Goal: Task Accomplishment & Management: Manage account settings

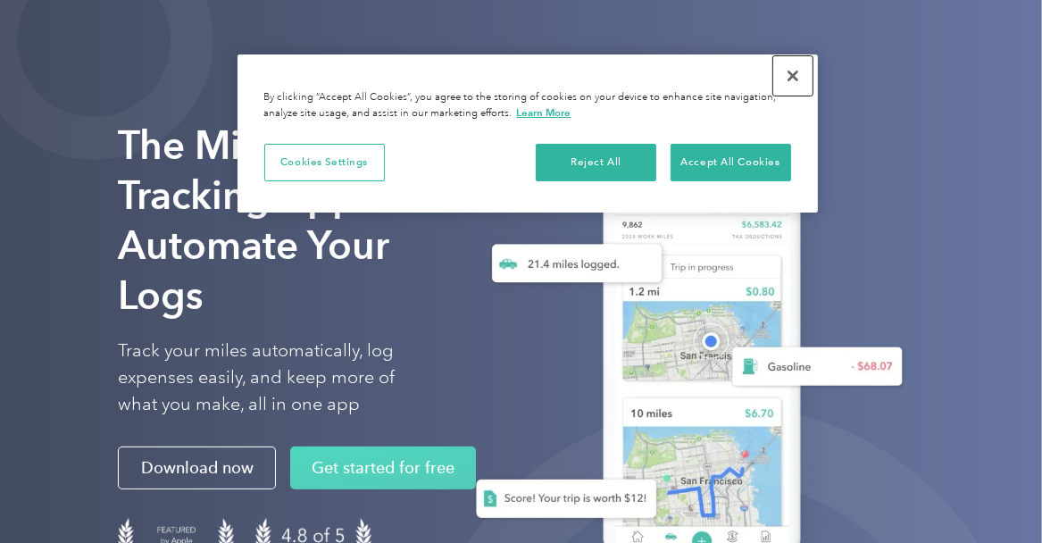
click at [791, 79] on button "Close" at bounding box center [792, 75] width 39 height 39
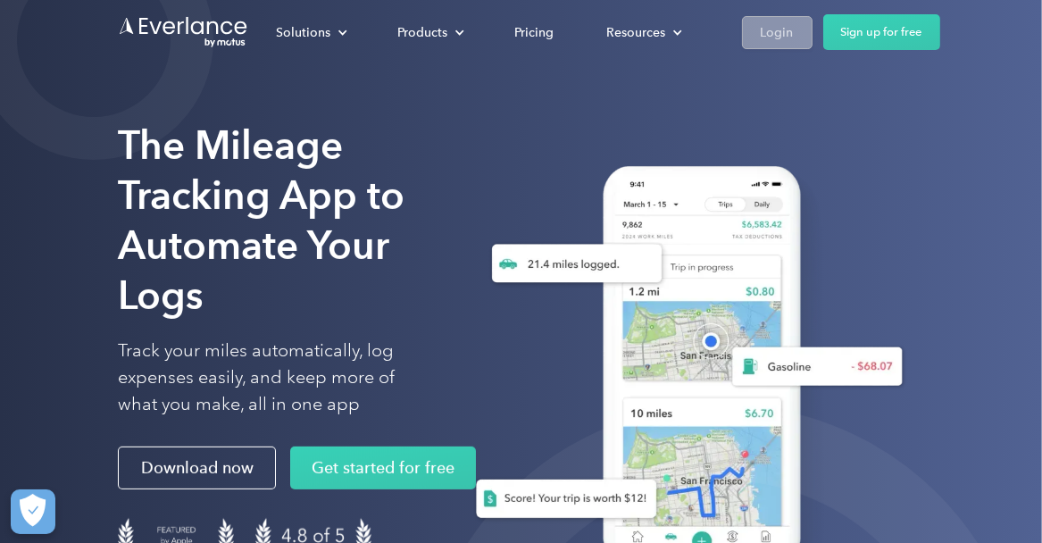
click at [785, 31] on div "Login" at bounding box center [777, 32] width 33 height 22
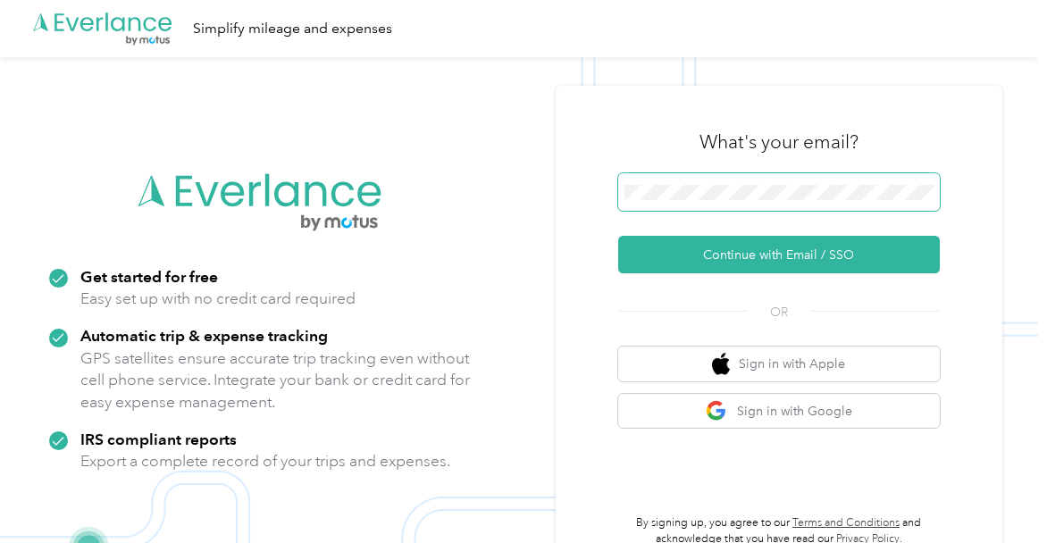
click at [713, 181] on span at bounding box center [778, 192] width 321 height 38
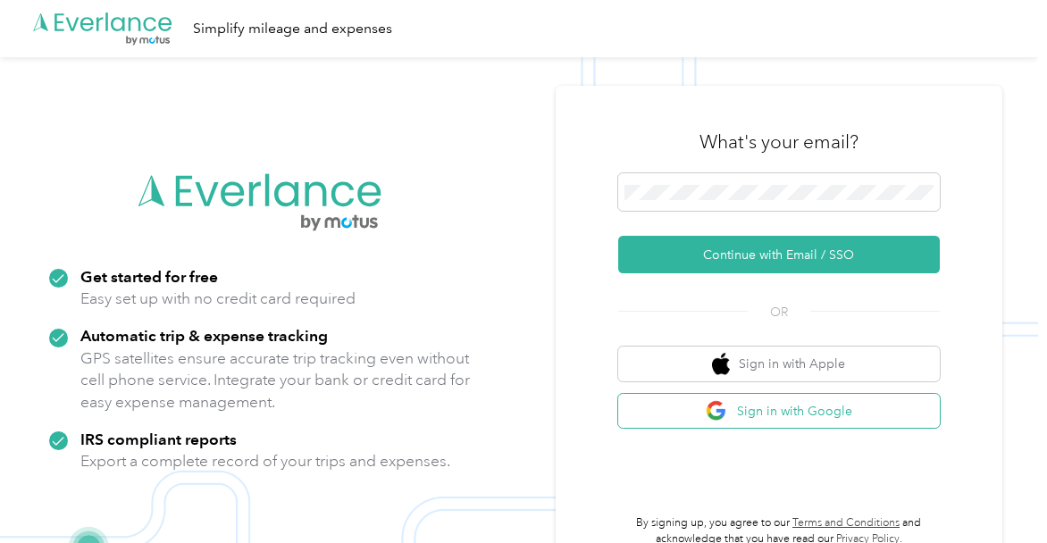
click at [746, 416] on button "Sign in with Google" at bounding box center [778, 411] width 321 height 35
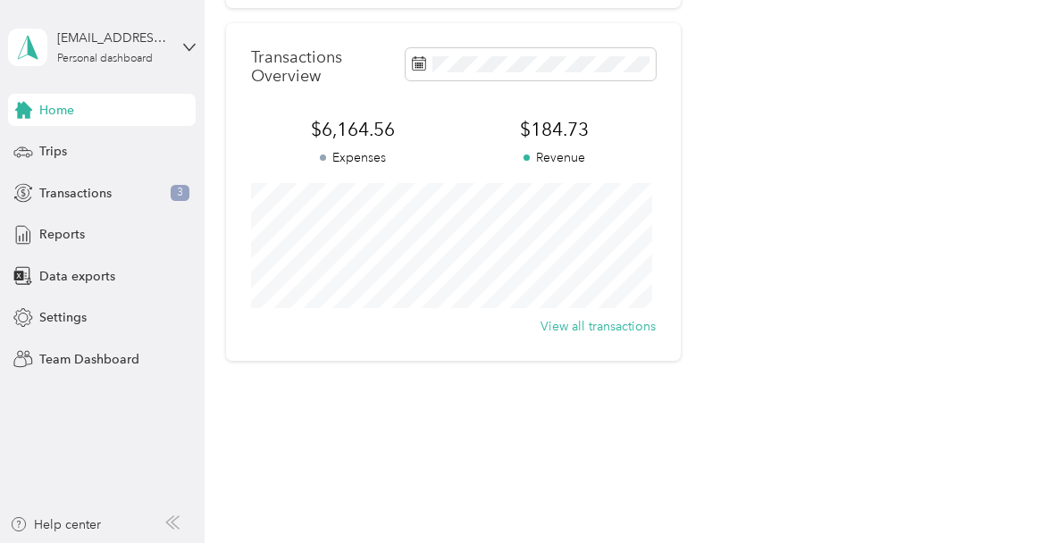
scroll to position [442, 0]
click at [79, 195] on span "Transactions" at bounding box center [75, 193] width 72 height 19
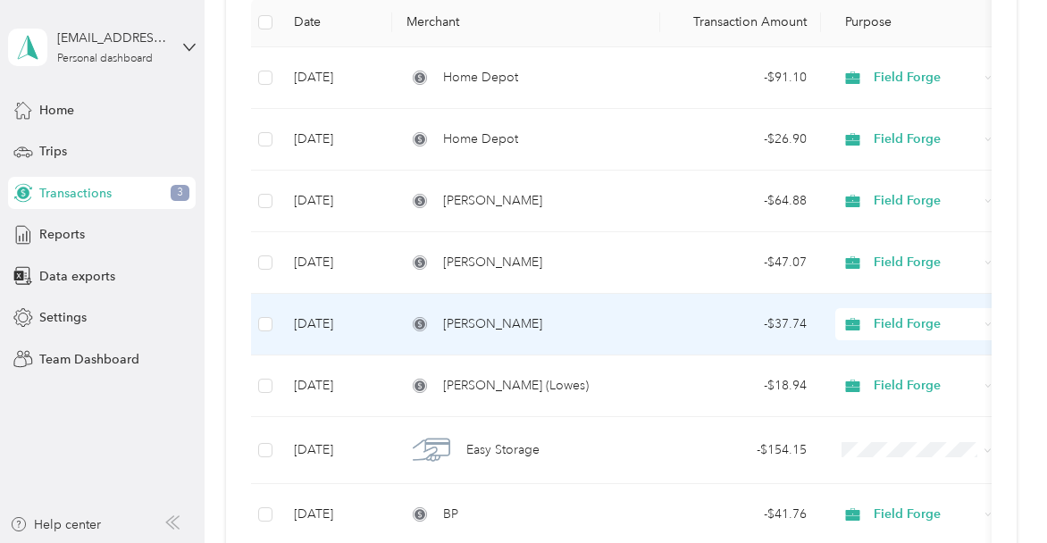
scroll to position [357, 0]
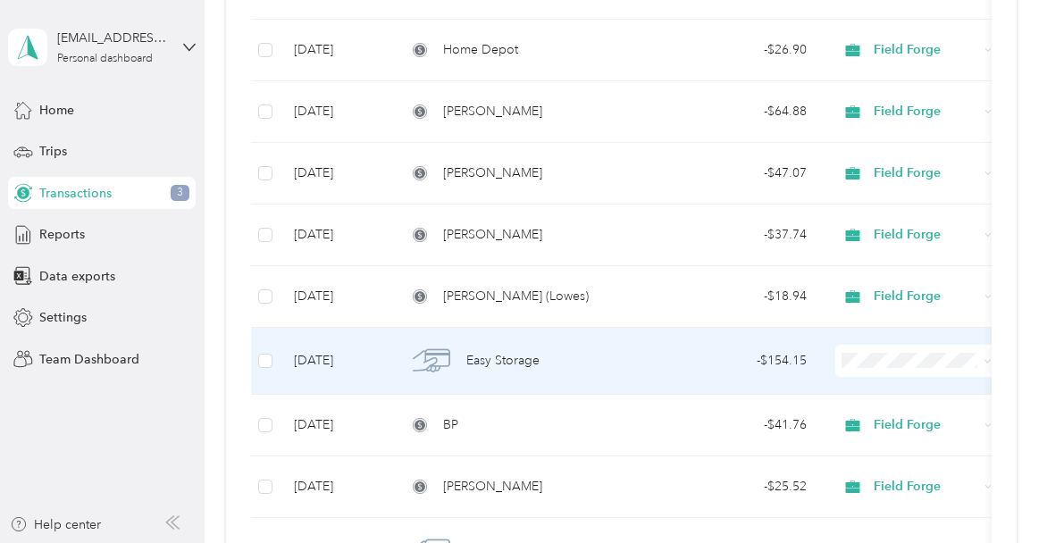
click at [930, 193] on span "Easy Self Storage" at bounding box center [945, 197] width 130 height 19
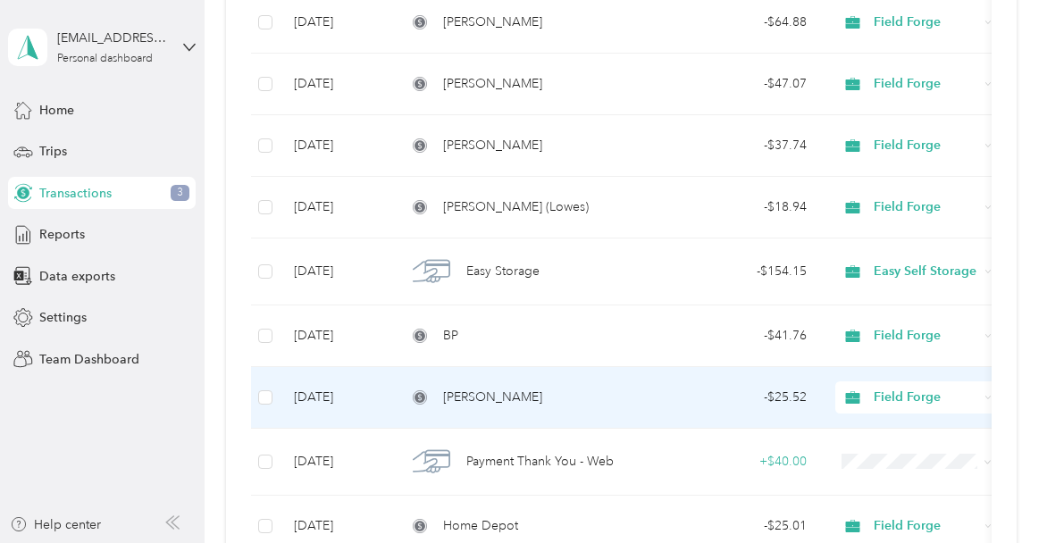
scroll to position [536, 0]
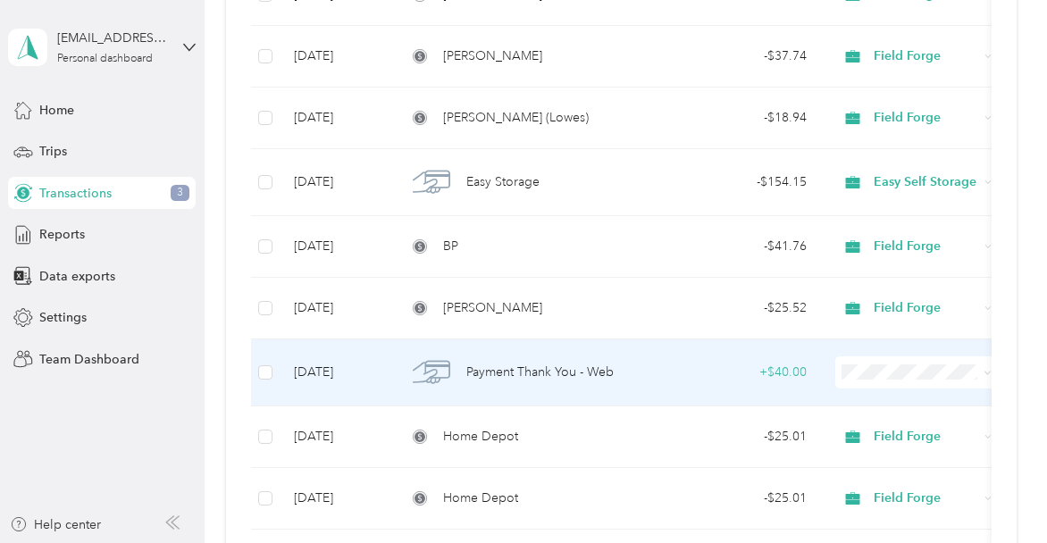
click at [538, 368] on span "Payment Thank You - Web" at bounding box center [539, 373] width 147 height 20
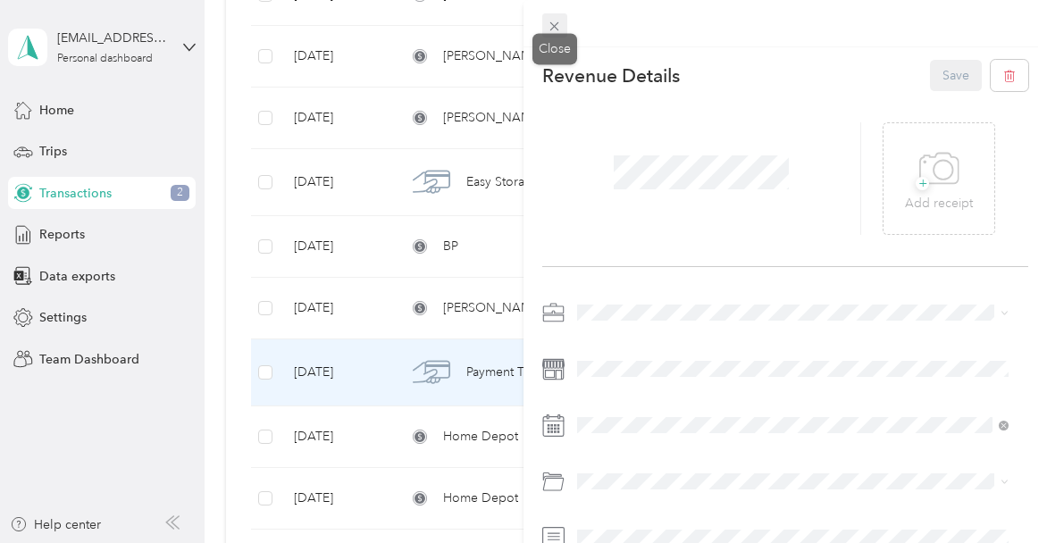
click at [555, 28] on icon at bounding box center [554, 26] width 9 height 9
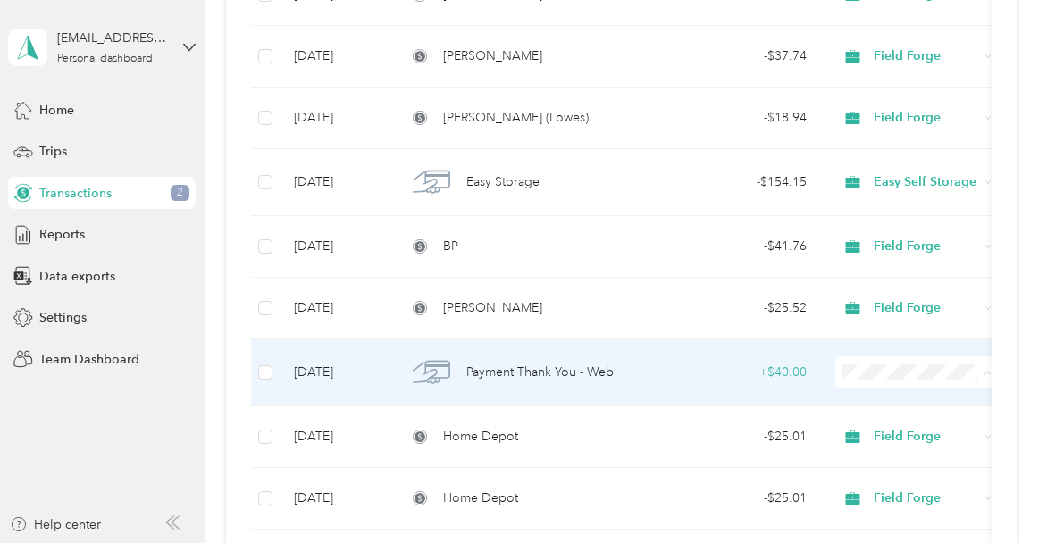
click at [930, 220] on li "Easy Self Storage" at bounding box center [930, 211] width 188 height 31
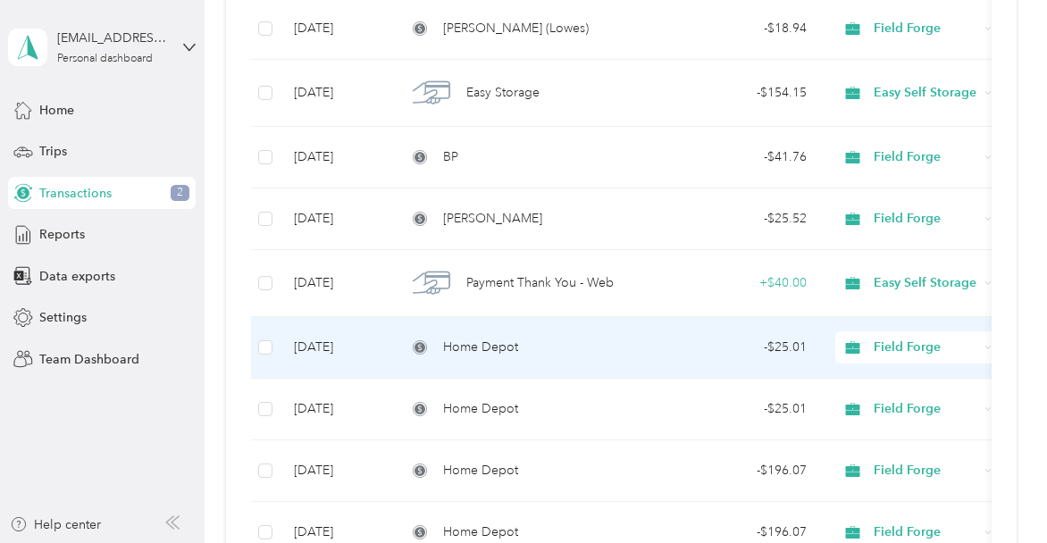
click at [604, 338] on div "Home Depot" at bounding box center [525, 348] width 239 height 20
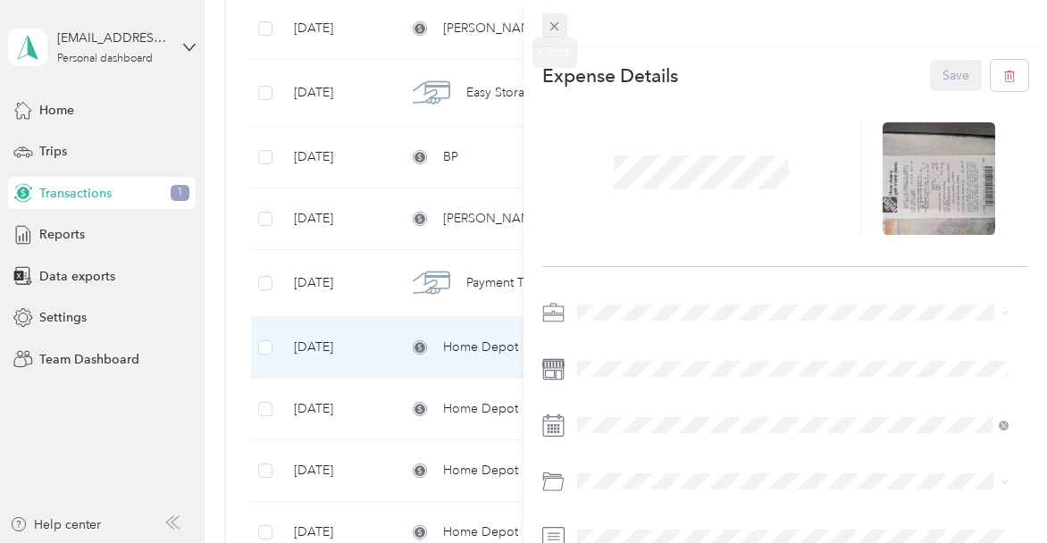
click at [554, 25] on icon at bounding box center [554, 26] width 9 height 9
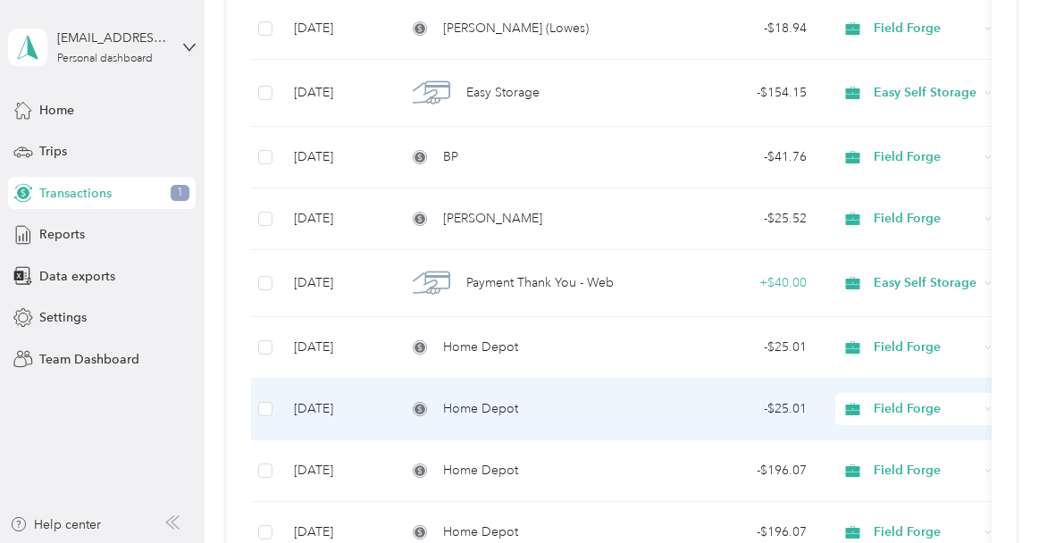
click at [730, 411] on div "- $25.01" at bounding box center [740, 409] width 132 height 20
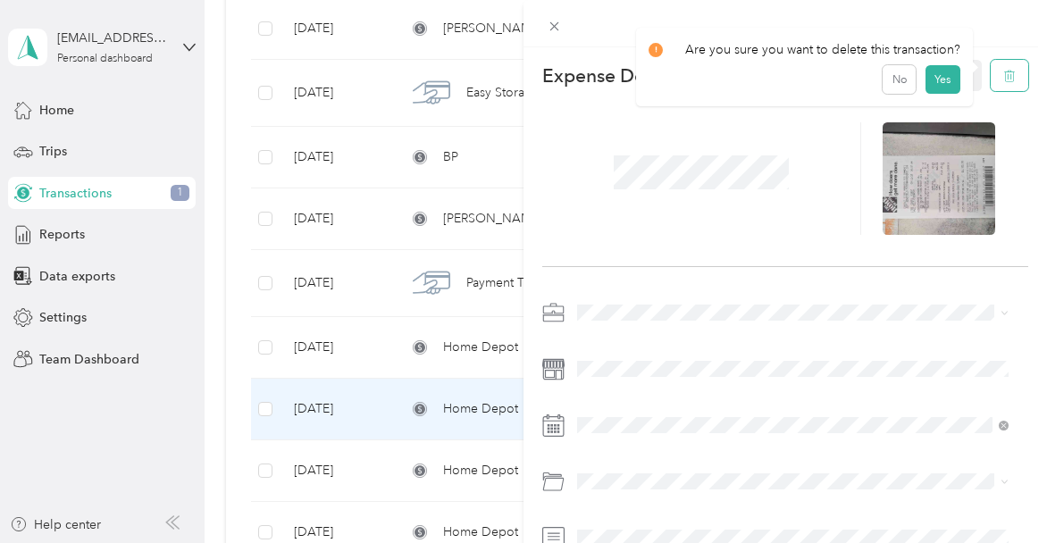
click at [1004, 80] on icon "button" at bounding box center [1009, 77] width 11 height 12
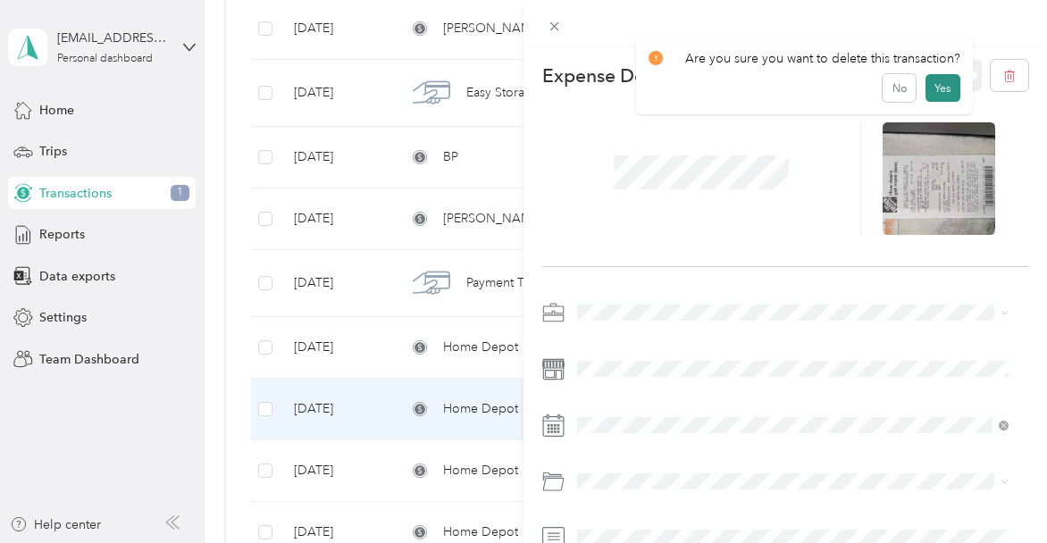
click at [933, 88] on button "Yes" at bounding box center [942, 88] width 35 height 29
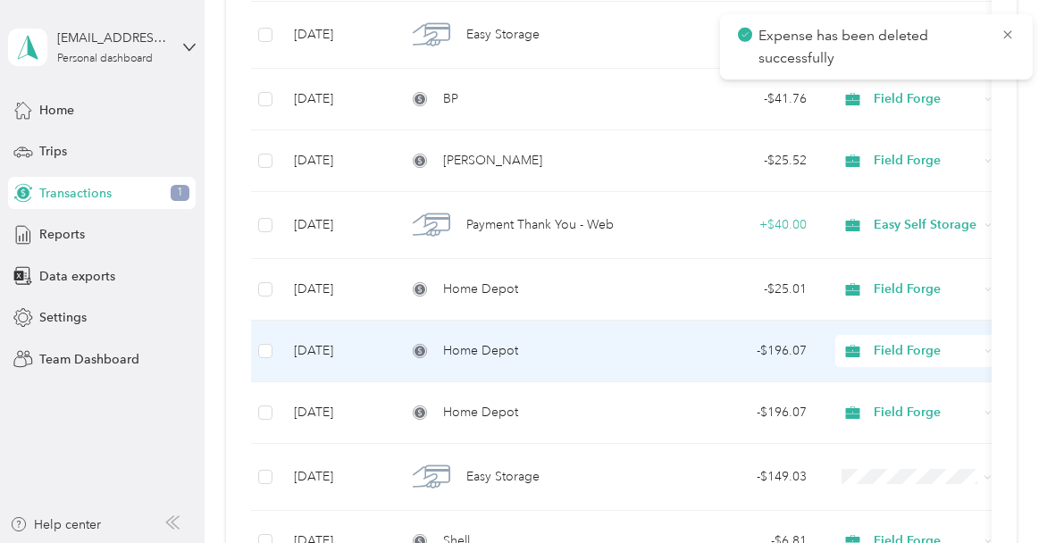
scroll to position [714, 0]
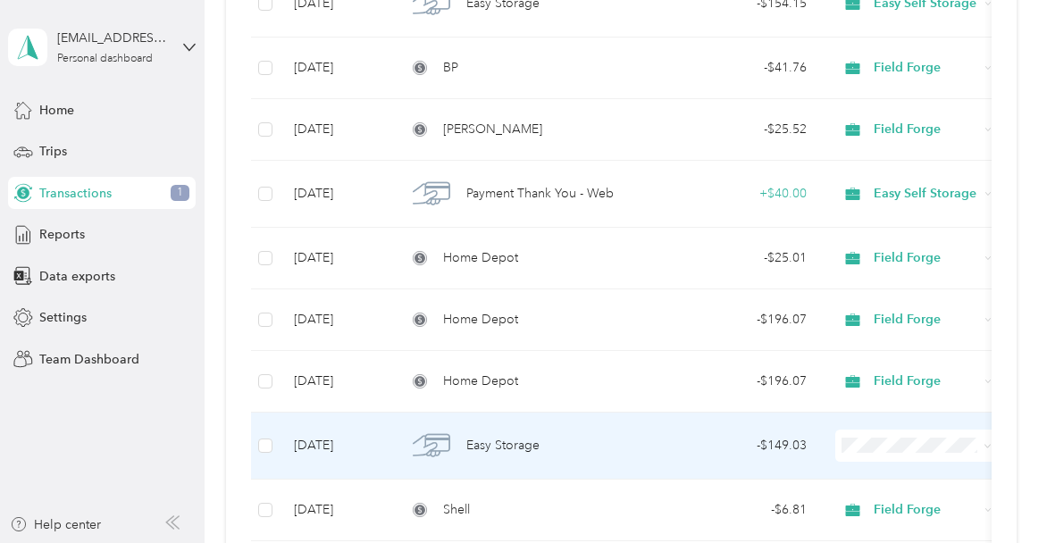
click at [925, 287] on li "Easy Self Storage" at bounding box center [930, 280] width 188 height 31
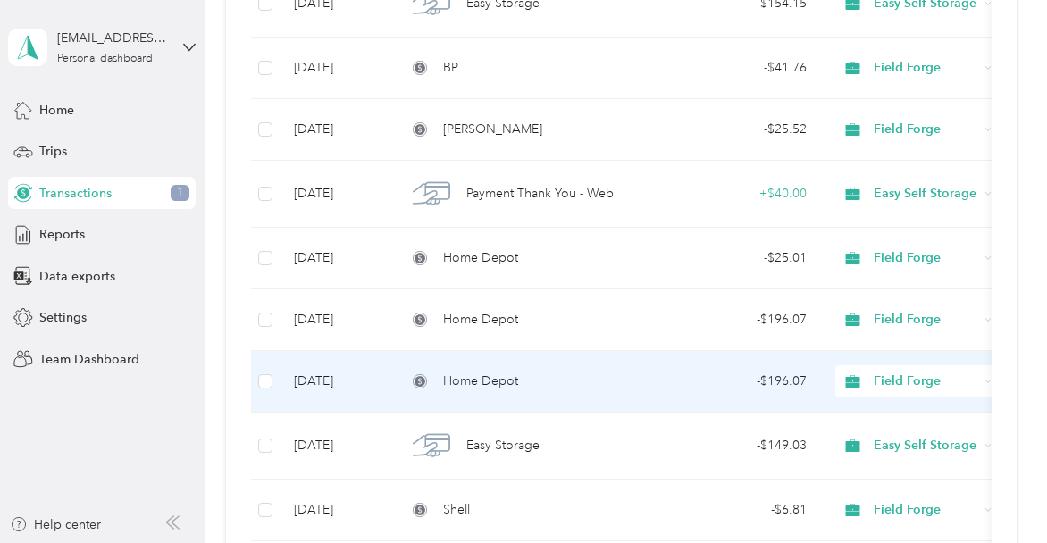
click at [681, 368] on td "- $196.07" at bounding box center [740, 382] width 161 height 62
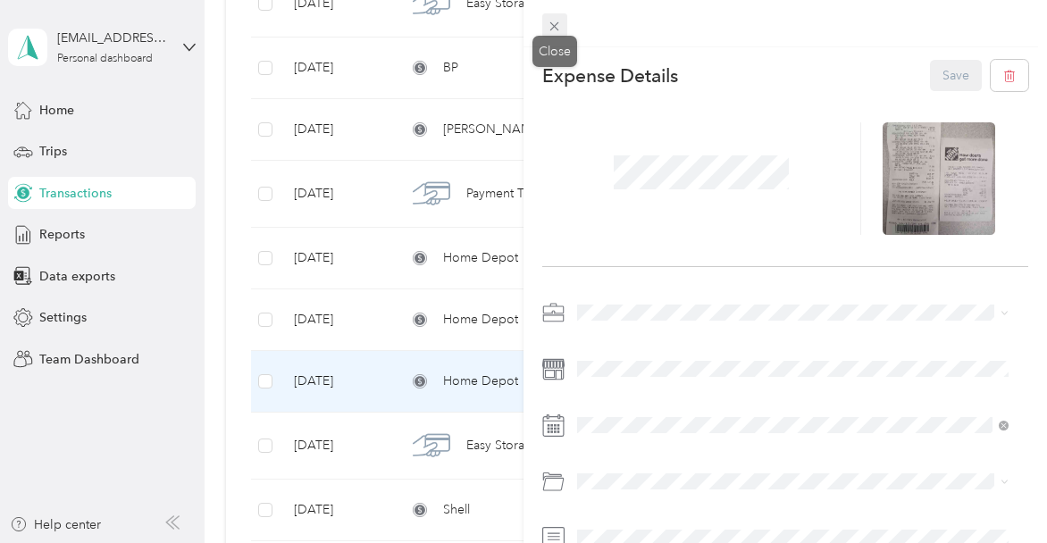
click at [558, 24] on icon at bounding box center [553, 26] width 15 height 15
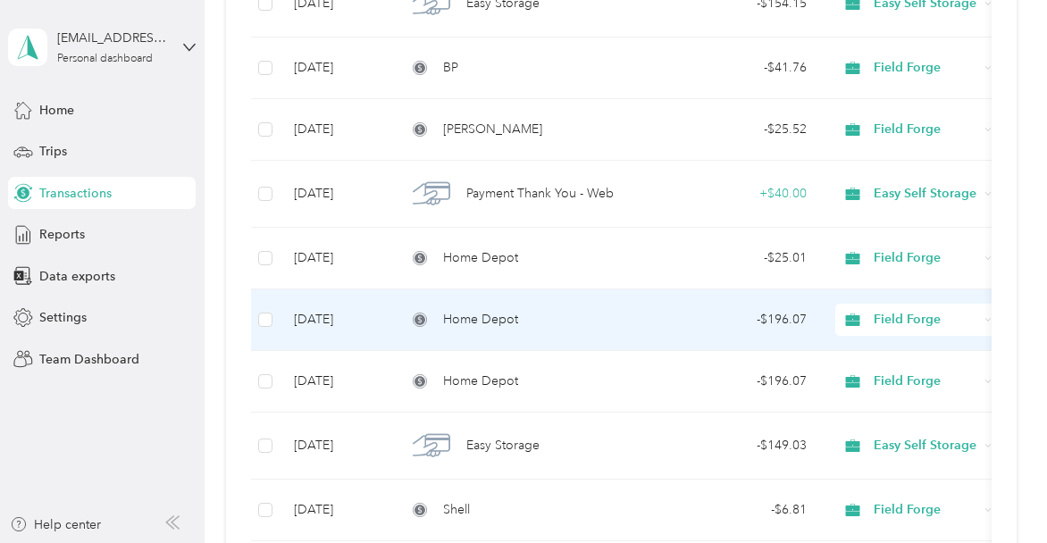
click at [686, 302] on td "- $196.07" at bounding box center [740, 320] width 161 height 62
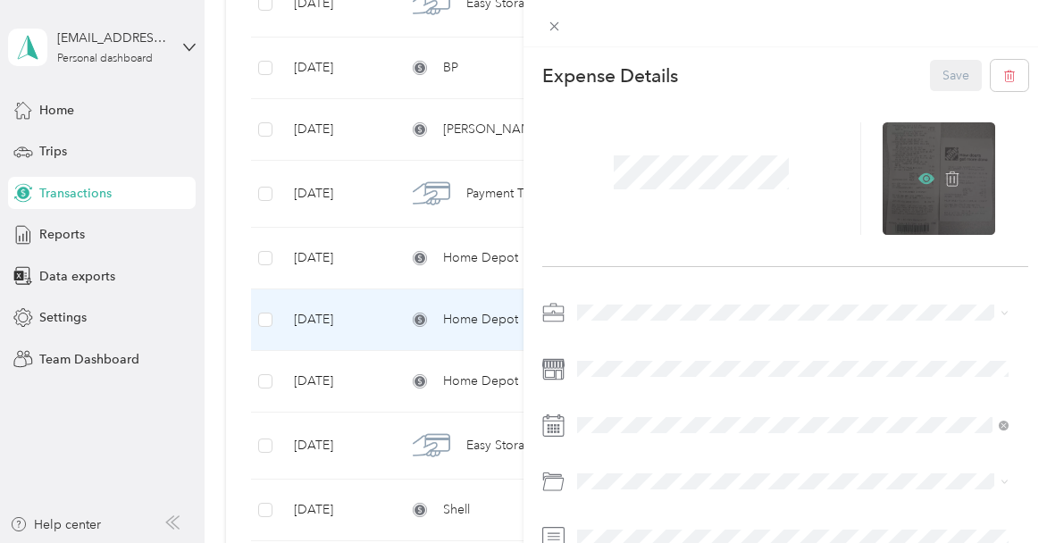
click at [918, 181] on icon at bounding box center [926, 179] width 16 height 16
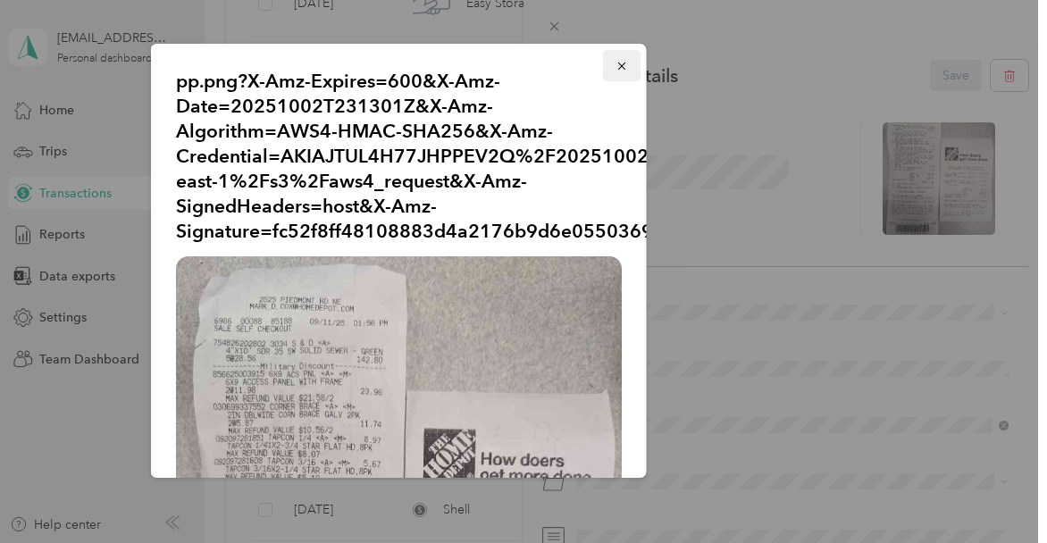
click at [615, 64] on icon "button" at bounding box center [621, 66] width 13 height 13
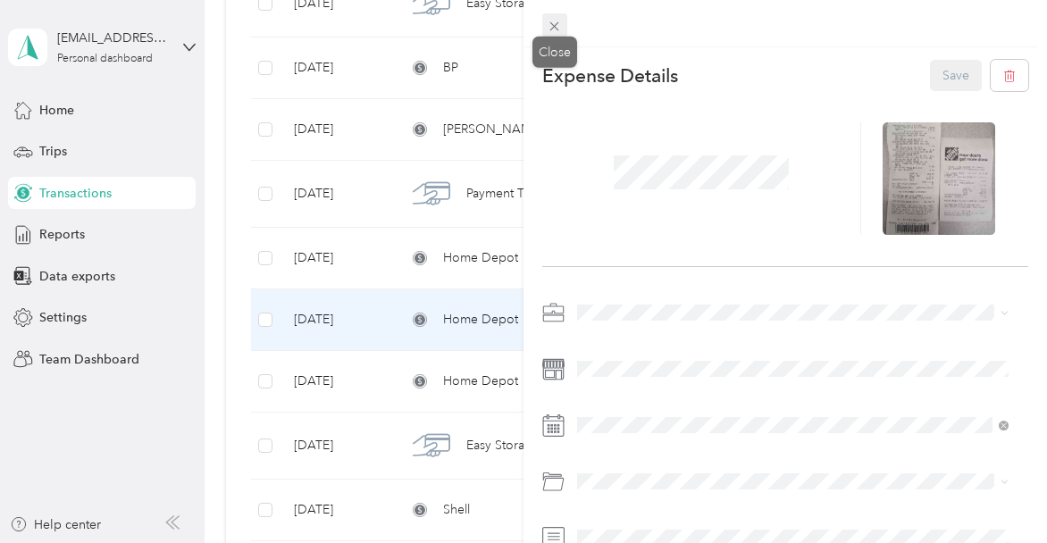
click at [548, 31] on icon at bounding box center [553, 26] width 15 height 15
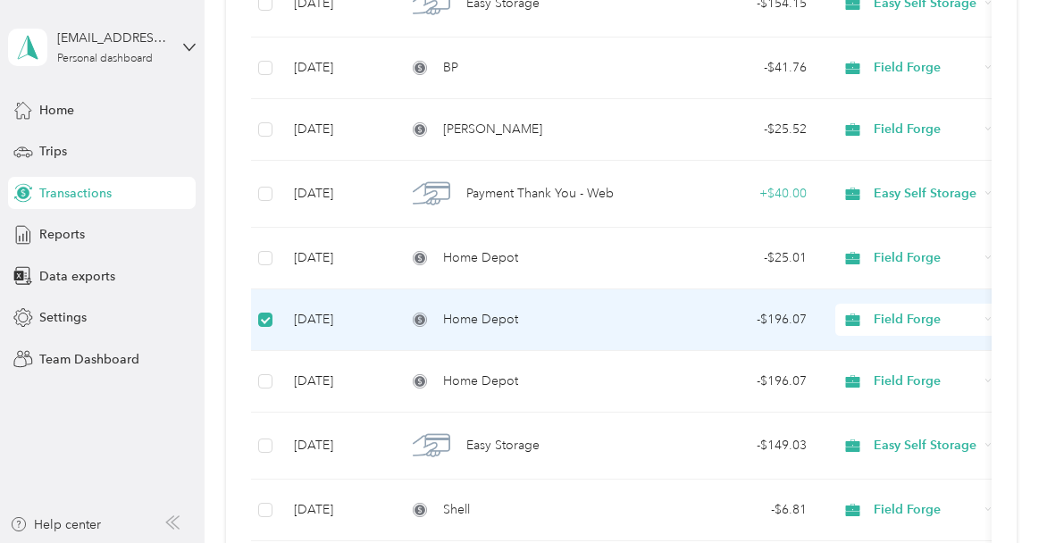
scroll to position [713, 0]
drag, startPoint x: 760, startPoint y: 317, endPoint x: 728, endPoint y: 312, distance: 32.6
click at [728, 312] on div "- $196.07" at bounding box center [740, 321] width 132 height 20
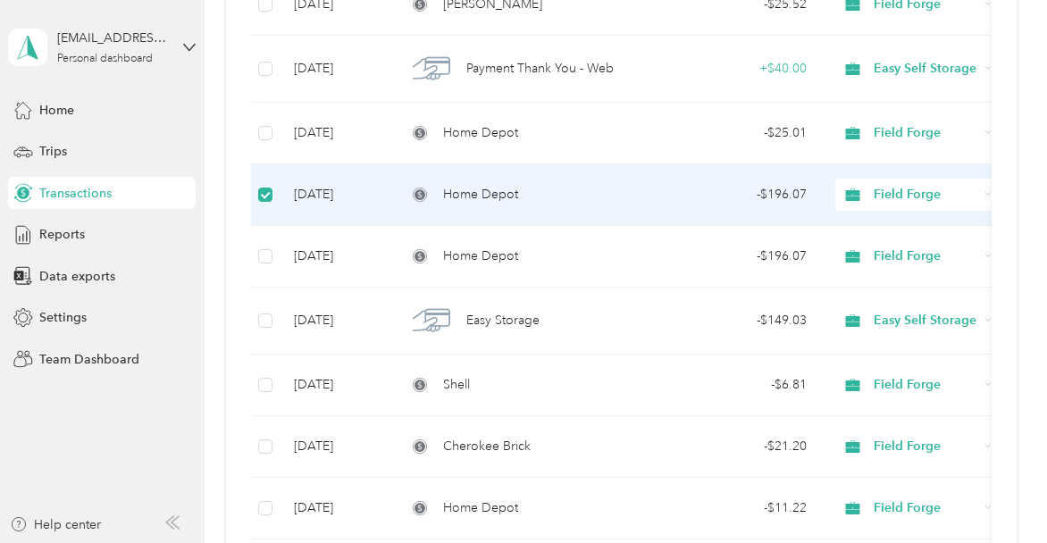
scroll to position [892, 0]
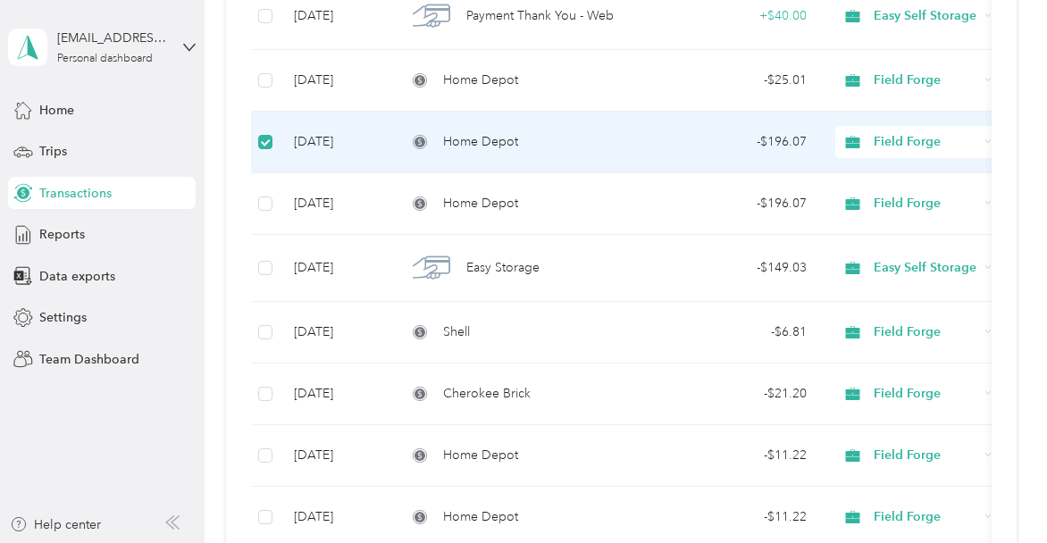
click at [799, 134] on div "- $196.07" at bounding box center [740, 142] width 132 height 20
click at [536, 146] on div "Home Depot" at bounding box center [525, 141] width 239 height 20
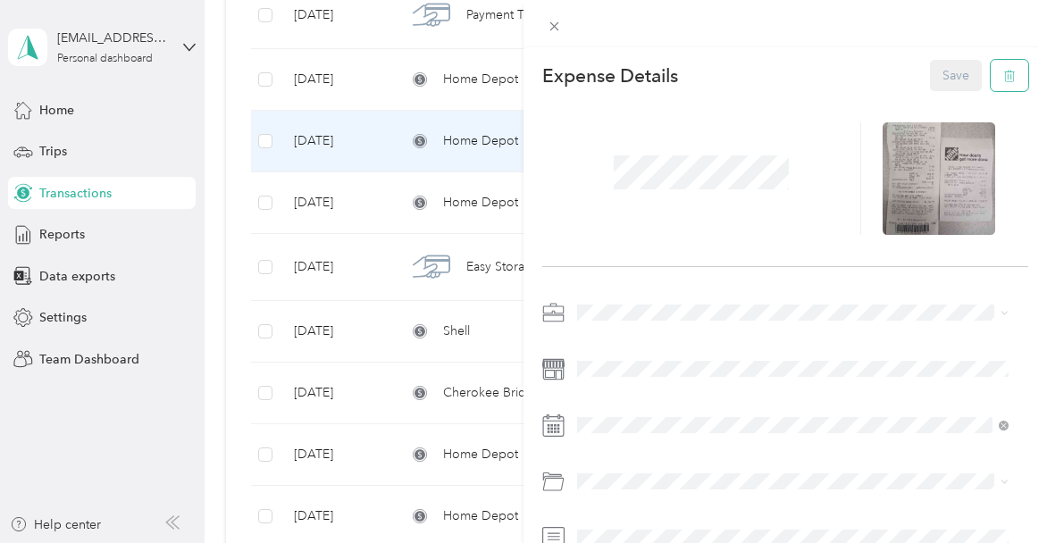
click at [1011, 77] on icon "button" at bounding box center [1011, 76] width 0 height 4
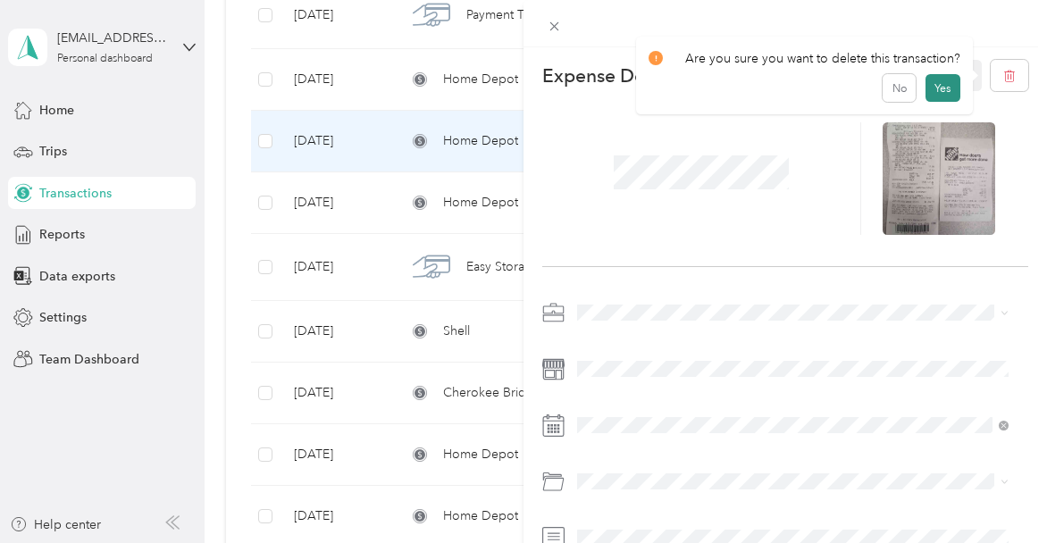
click at [936, 89] on button "Yes" at bounding box center [942, 88] width 35 height 29
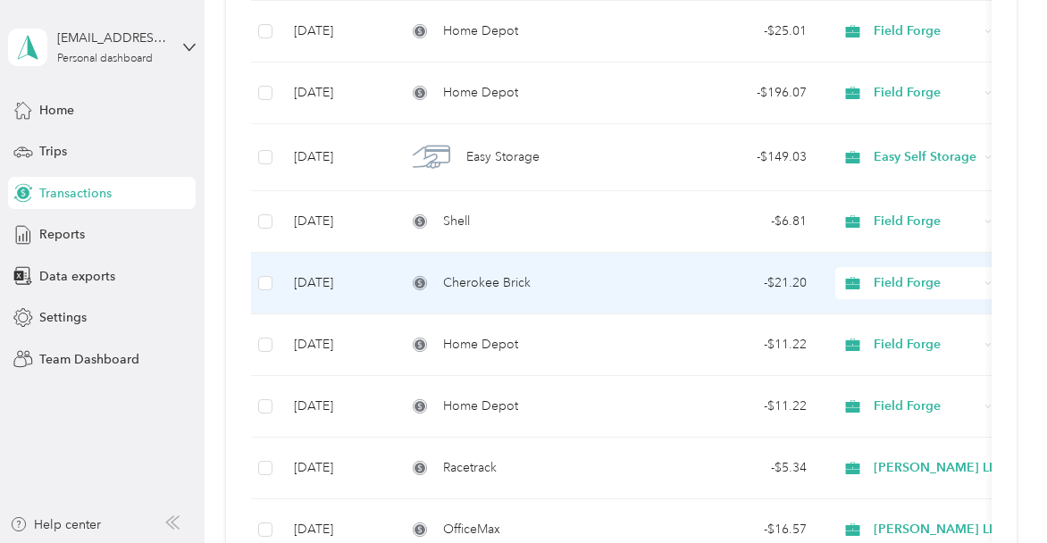
scroll to position [982, 0]
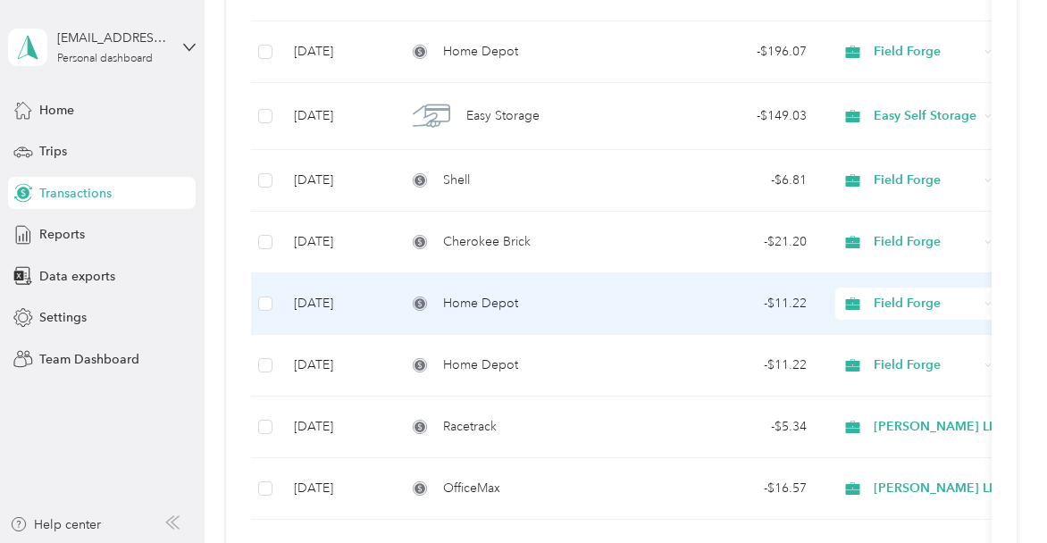
click at [807, 303] on td "- $11.22" at bounding box center [740, 304] width 161 height 62
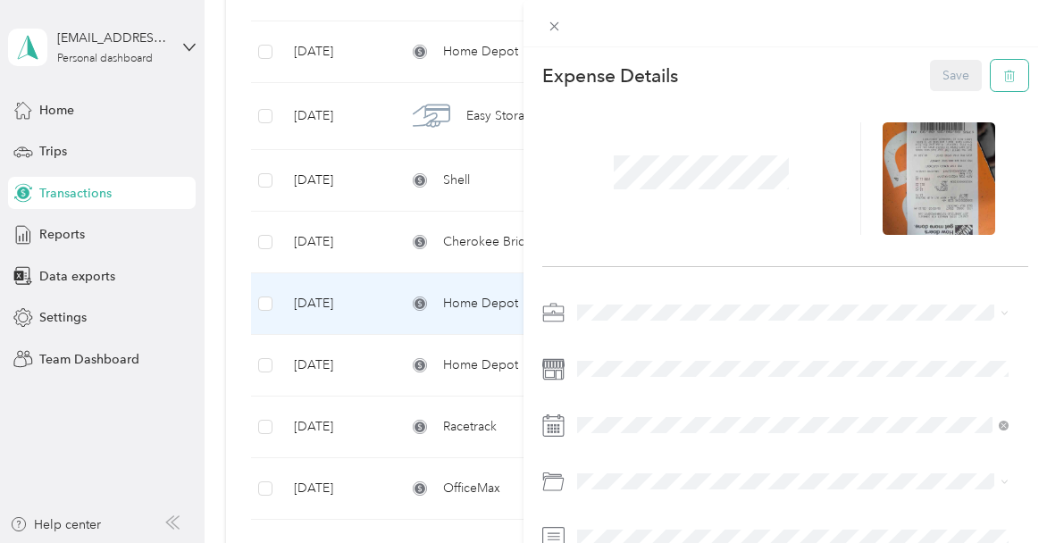
click at [1002, 69] on button "button" at bounding box center [1009, 75] width 38 height 31
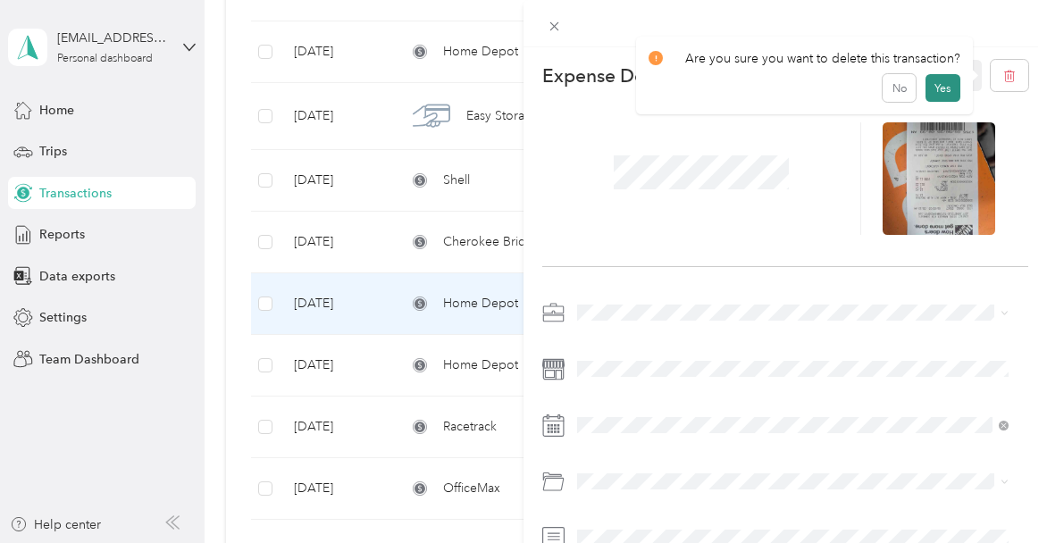
click at [939, 93] on button "Yes" at bounding box center [942, 88] width 35 height 29
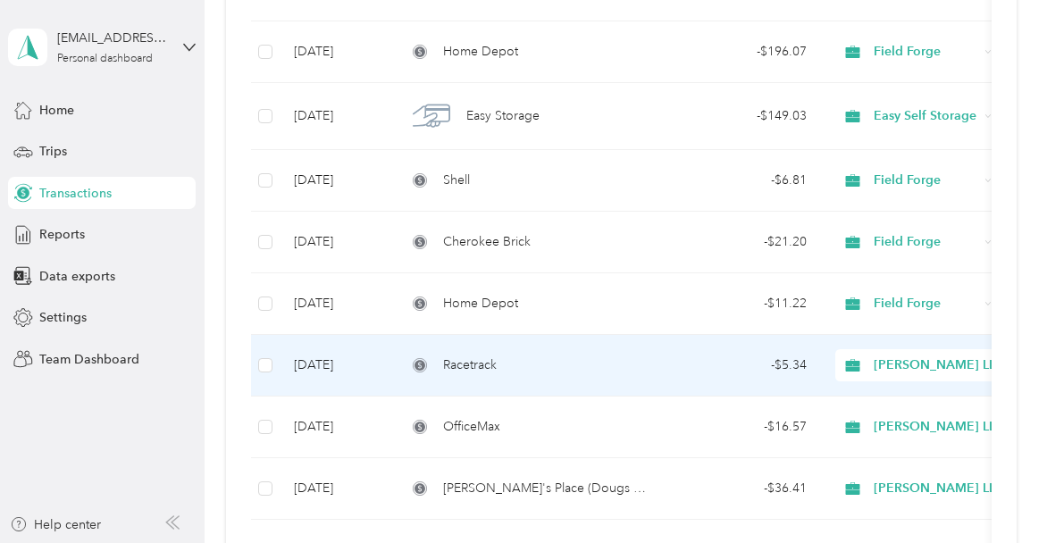
click at [470, 355] on span "Racetrack" at bounding box center [470, 365] width 54 height 20
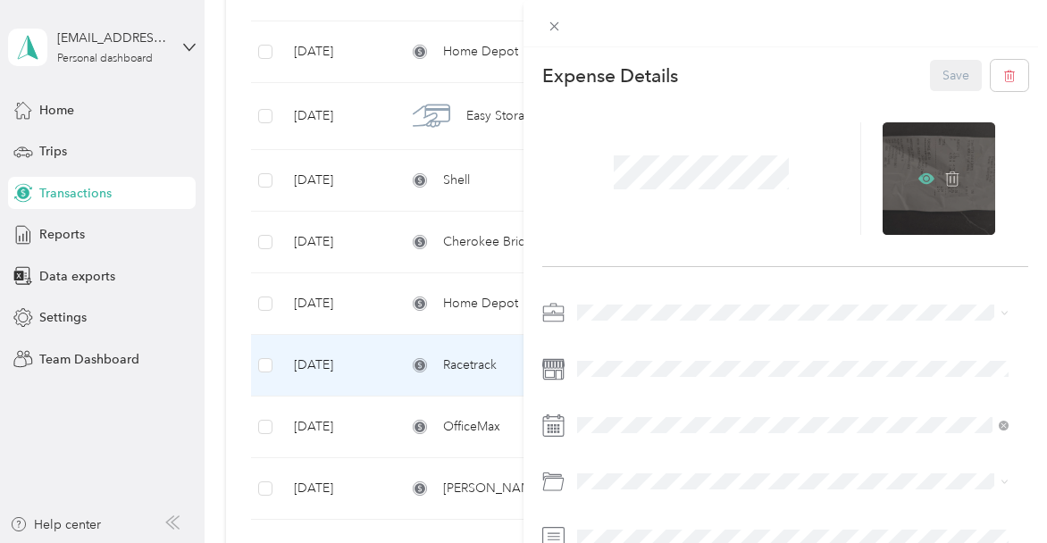
click at [918, 175] on icon at bounding box center [926, 178] width 16 height 11
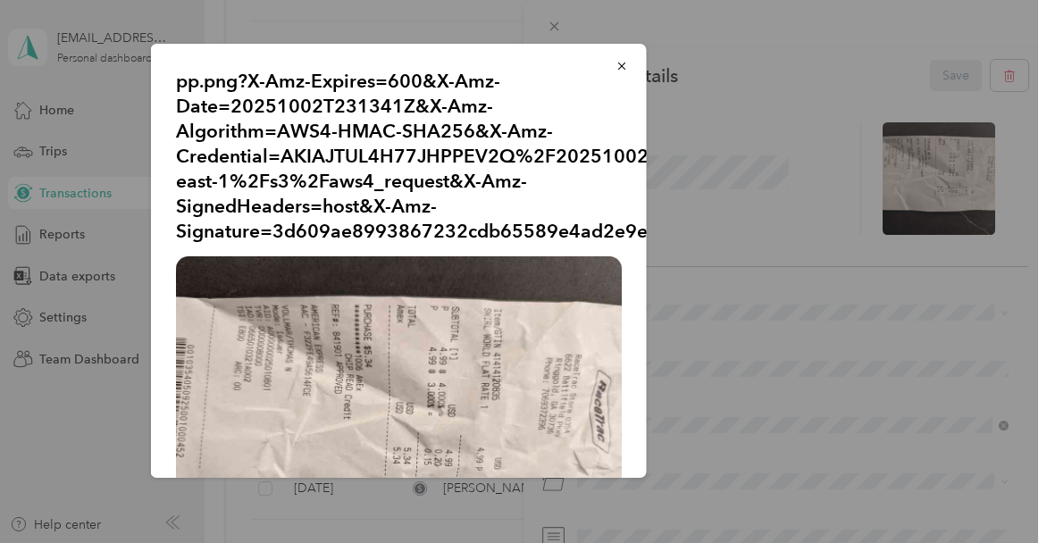
scroll to position [89, 0]
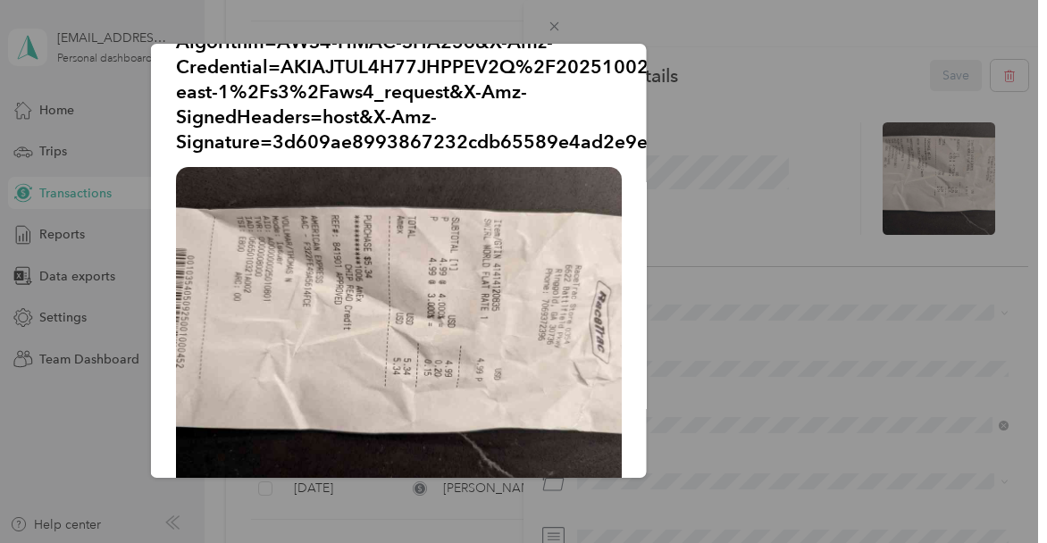
click at [554, 26] on div at bounding box center [523, 271] width 1047 height 543
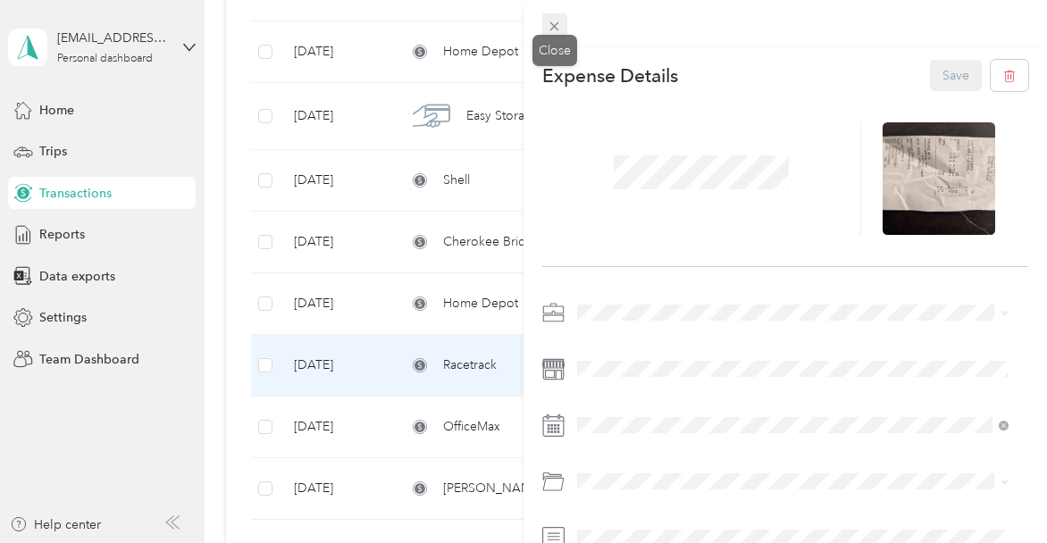
click at [554, 27] on icon at bounding box center [554, 26] width 9 height 9
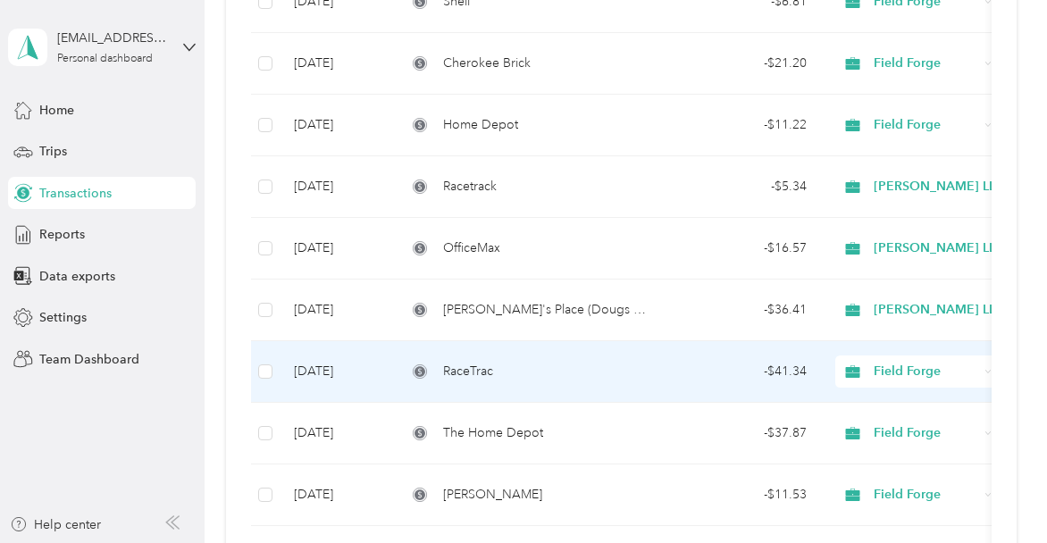
scroll to position [1250, 0]
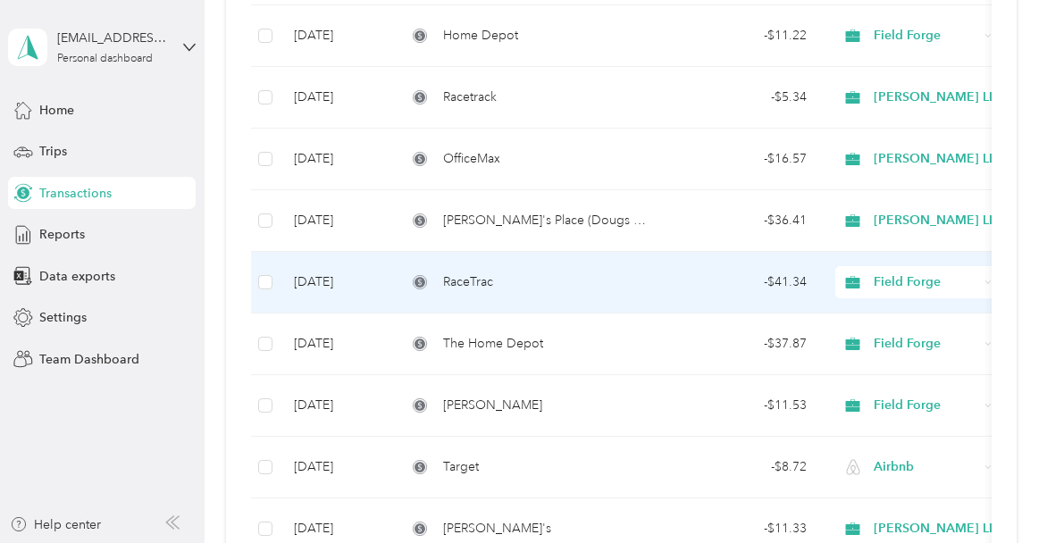
click at [519, 277] on div "RaceTrac" at bounding box center [525, 282] width 239 height 20
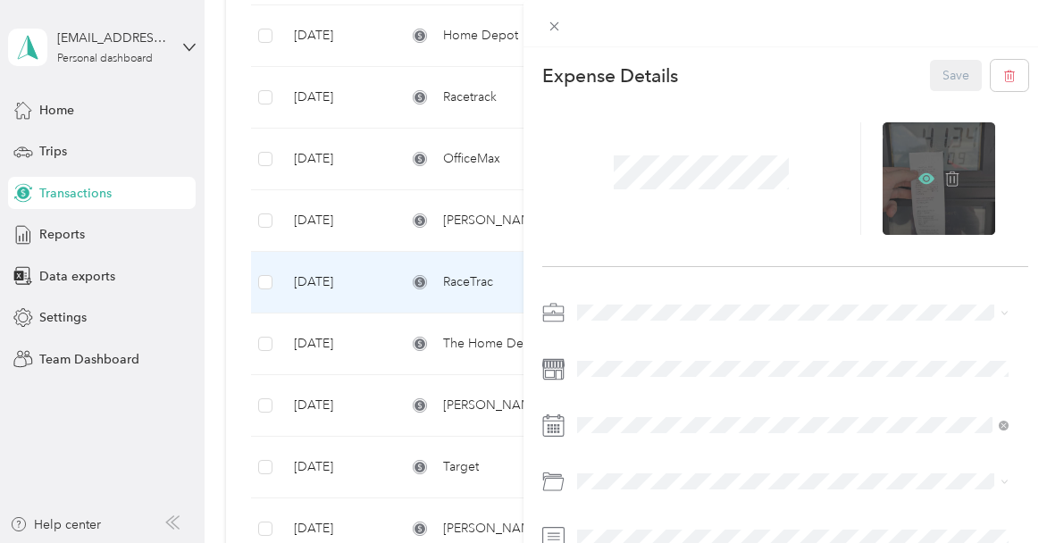
click at [918, 184] on icon at bounding box center [926, 179] width 16 height 16
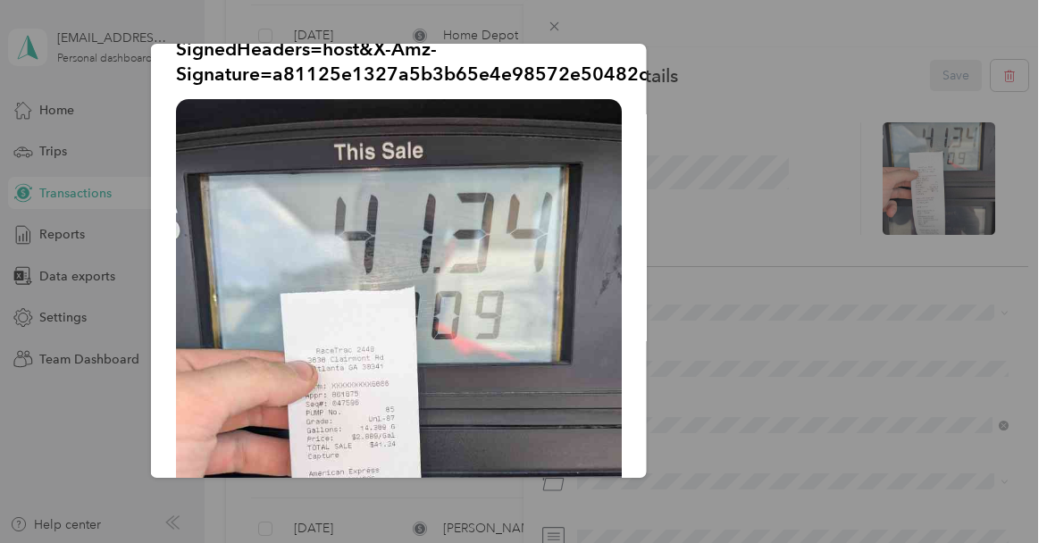
scroll to position [179, 0]
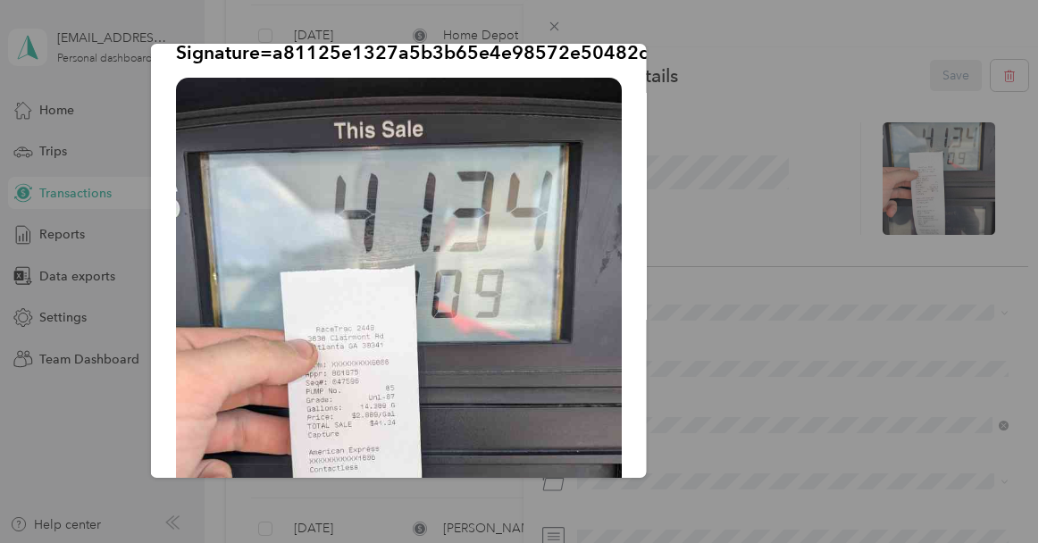
click at [780, 135] on div "pp.png?X-Amz-Expires=600&X-Amz-Date=20251002T231408Z&X-Amz-Algorithm=AWS4-HMAC-…" at bounding box center [771, 263] width 496 height 439
drag, startPoint x: 0, startPoint y: 32, endPoint x: 795, endPoint y: 129, distance: 800.6
click at [795, 129] on div "pp.png?X-Amz-Expires=600&X-Amz-Date=20251002T231408Z&X-Amz-Algorithm=AWS4-HMAC-…" at bounding box center [771, 263] width 496 height 439
click at [553, 29] on div at bounding box center [523, 271] width 1047 height 543
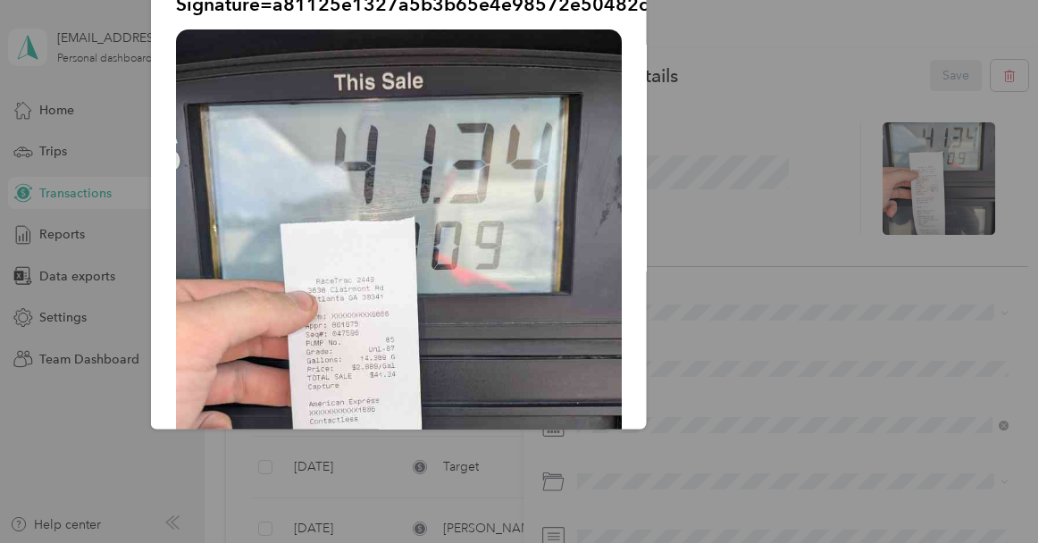
drag, startPoint x: 702, startPoint y: 42, endPoint x: 600, endPoint y: 22, distance: 103.7
click at [678, 43] on div "pp.png?X-Amz-Expires=600&X-Amz-Date=20251002T231408Z&X-Amz-Algorithm=AWS4-HMAC-…" at bounding box center [771, 215] width 496 height 439
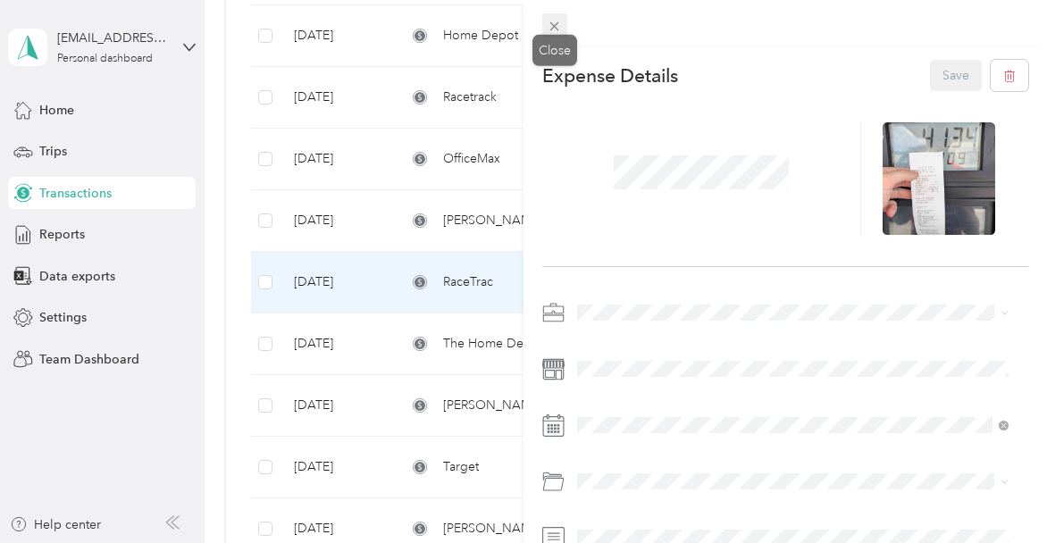
click at [560, 28] on icon at bounding box center [553, 26] width 15 height 15
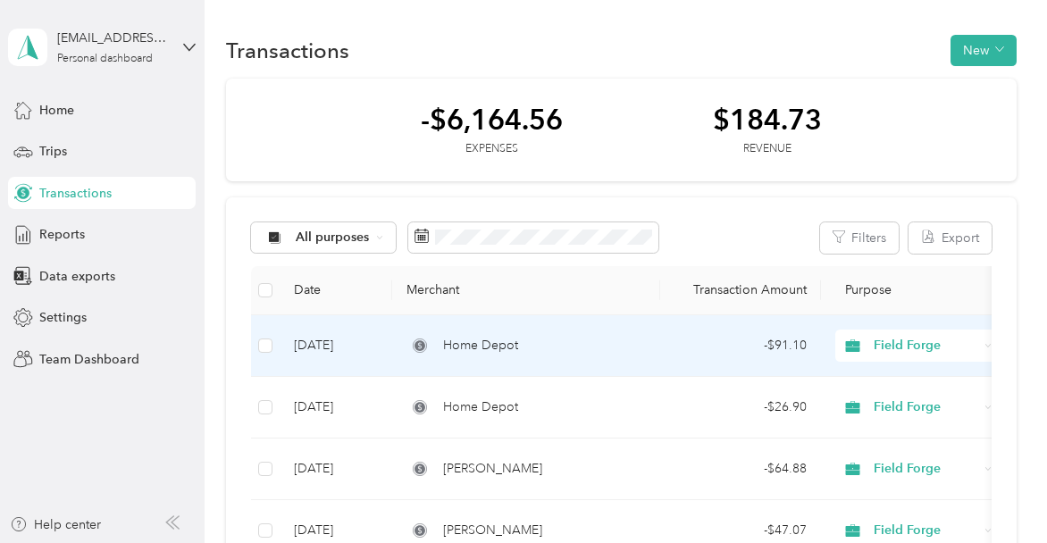
scroll to position [89, 0]
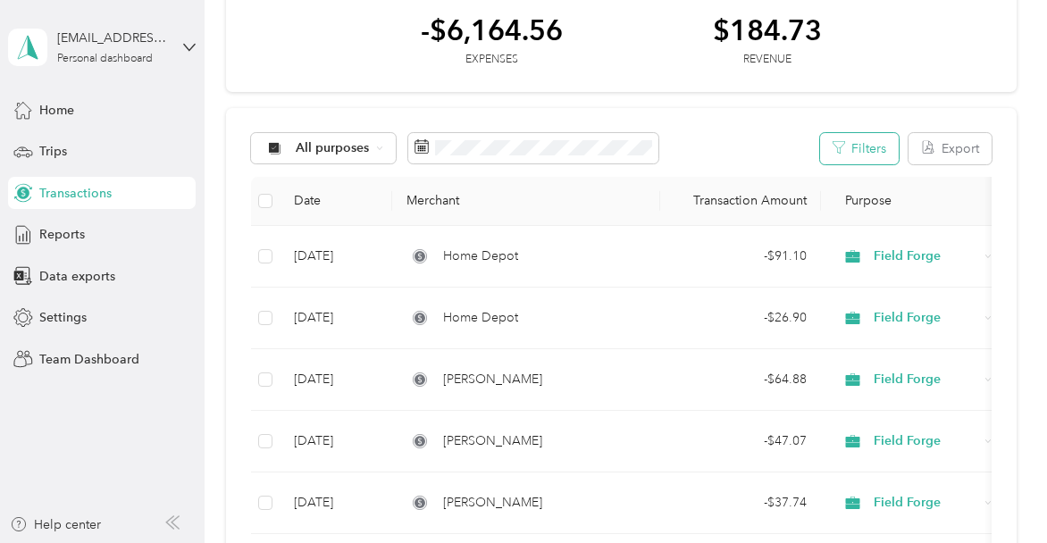
click at [862, 141] on button "Filters" at bounding box center [859, 148] width 79 height 31
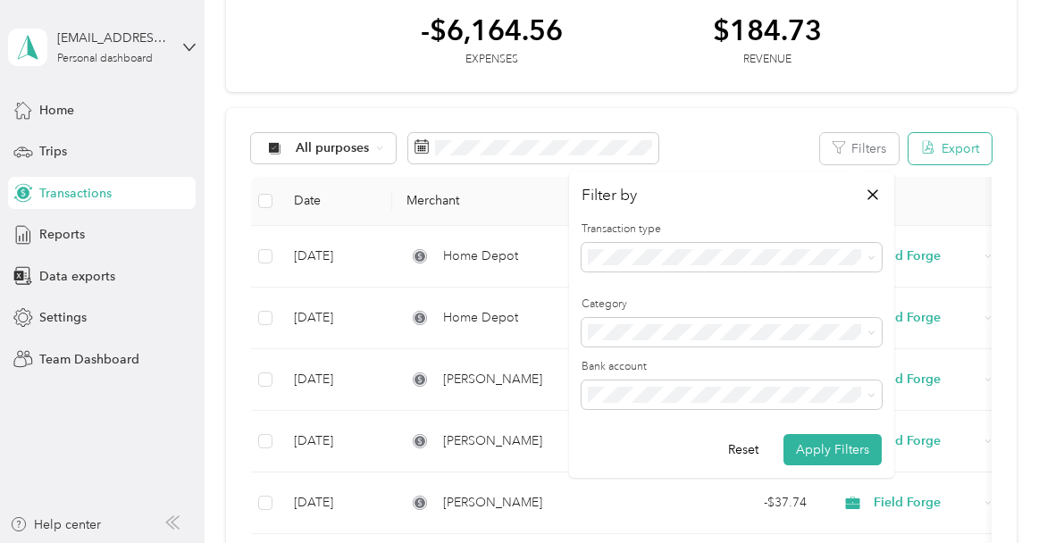
click at [924, 146] on icon "button" at bounding box center [926, 148] width 5 height 5
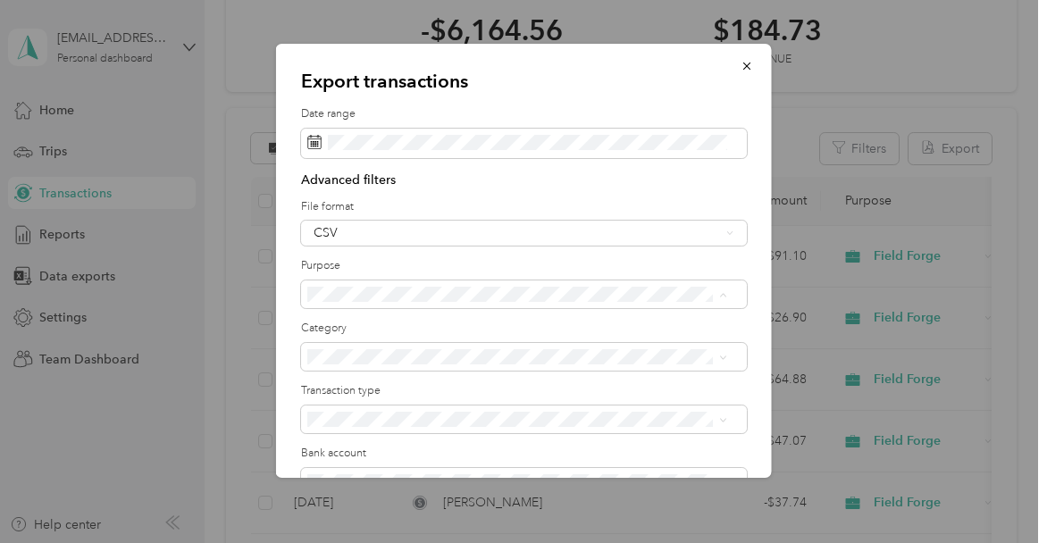
click at [442, 235] on li "Field Forge" at bounding box center [517, 231] width 432 height 31
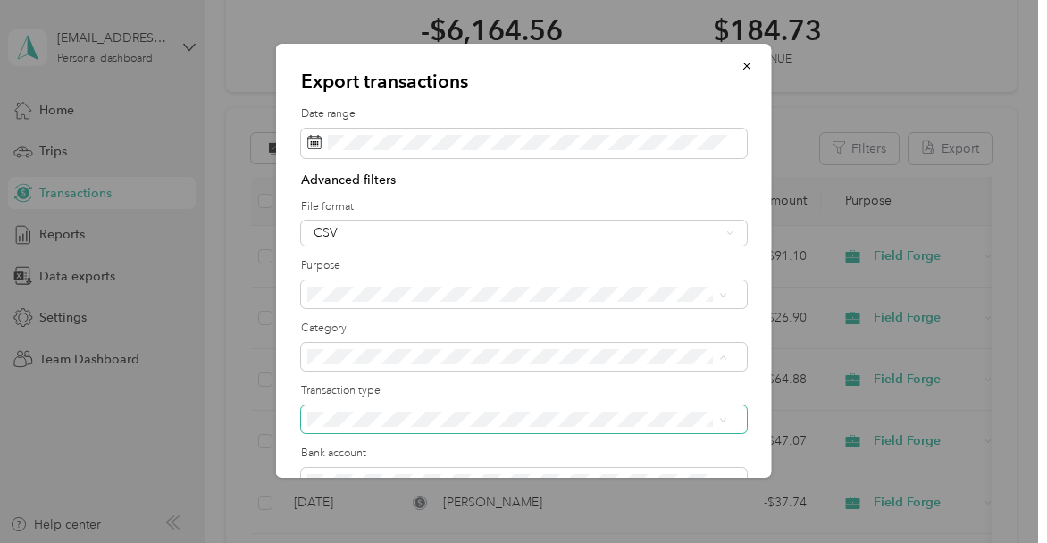
click at [438, 408] on span at bounding box center [524, 419] width 446 height 29
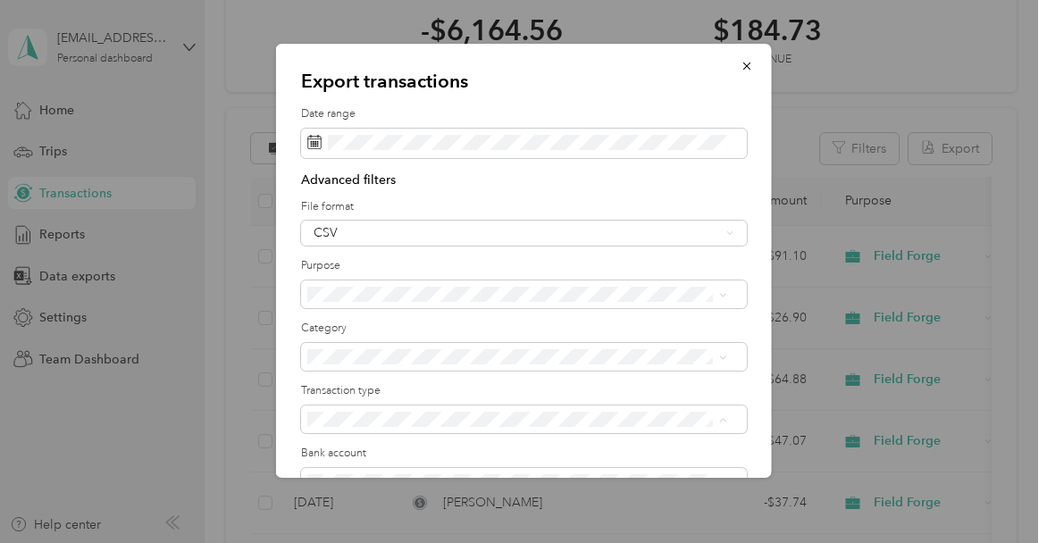
click at [416, 486] on li "Expenses" at bounding box center [517, 482] width 432 height 31
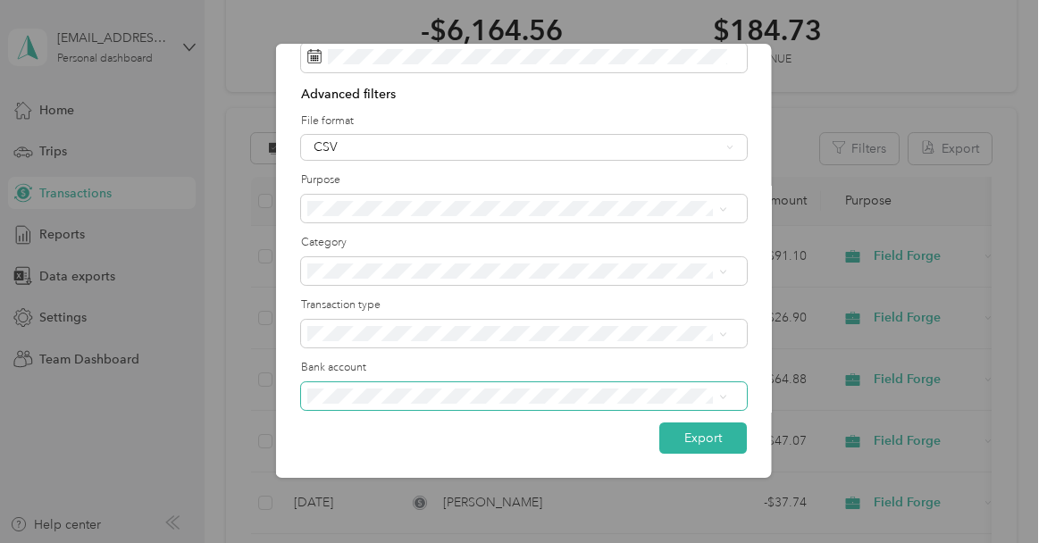
click at [454, 385] on span at bounding box center [524, 396] width 446 height 29
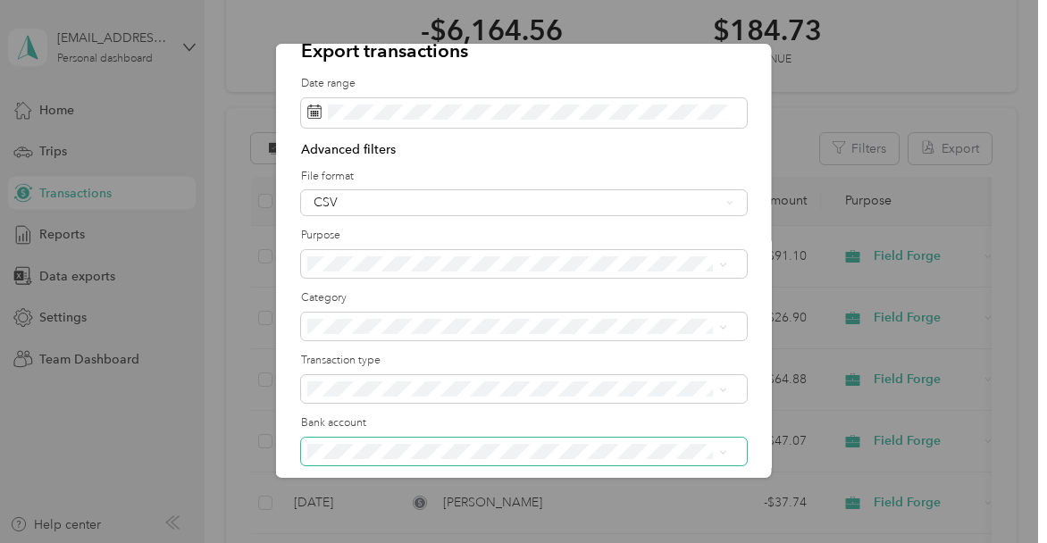
scroll to position [0, 0]
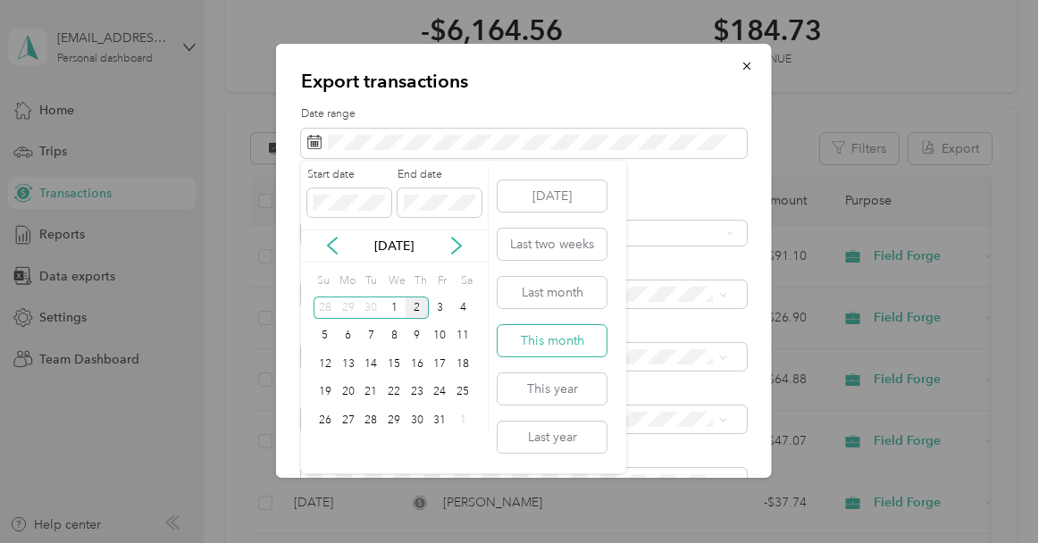
click at [580, 340] on button "This month" at bounding box center [551, 340] width 109 height 31
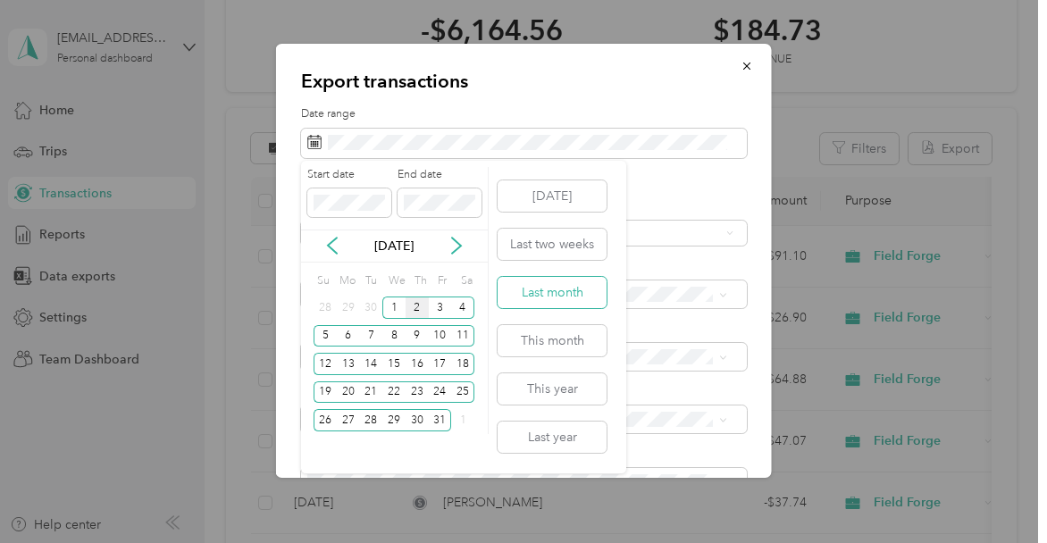
click at [561, 299] on button "Last month" at bounding box center [551, 292] width 109 height 31
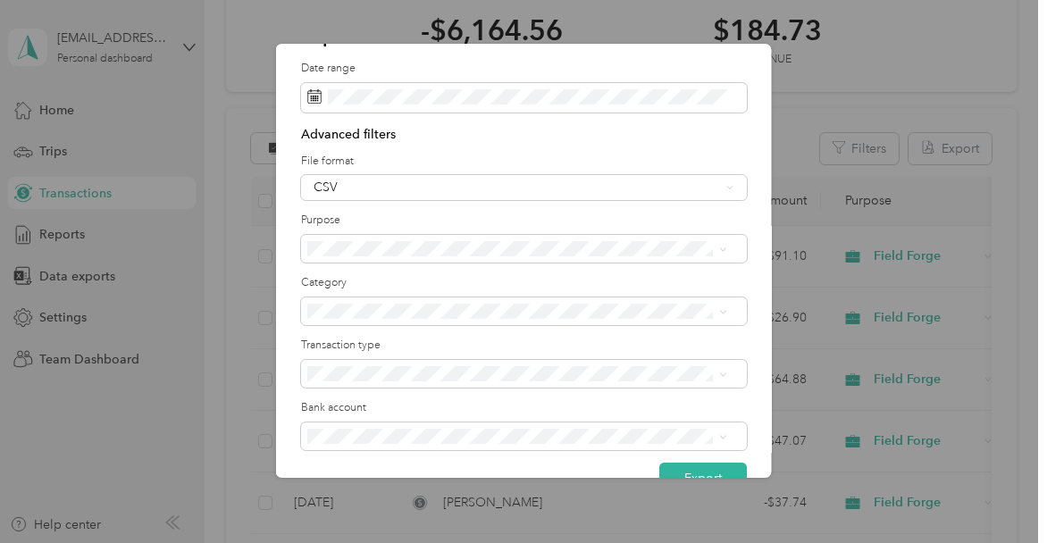
scroll to position [86, 0]
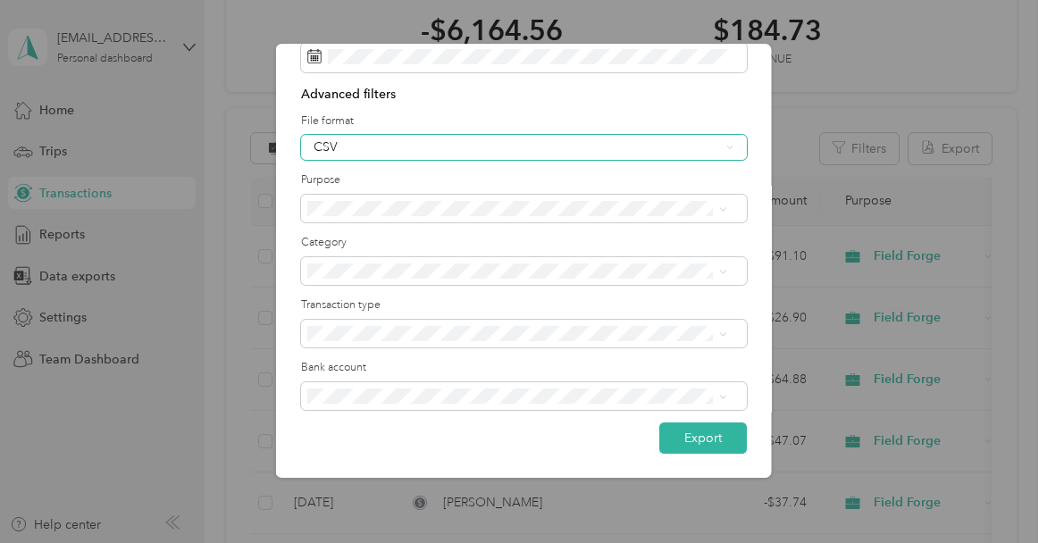
click at [561, 135] on div "CSV" at bounding box center [524, 147] width 446 height 25
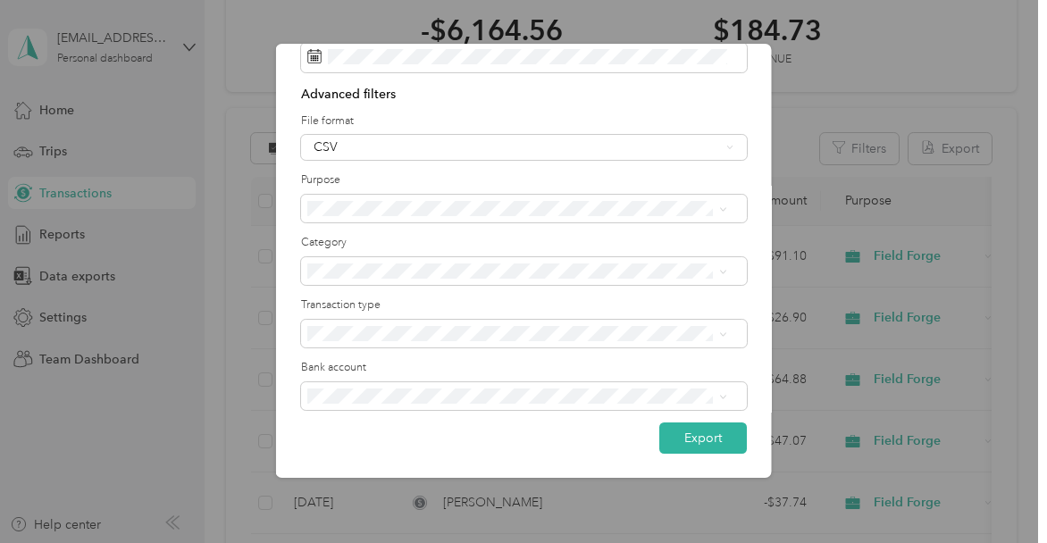
click at [537, 208] on div "Excel" at bounding box center [516, 207] width 407 height 19
click at [713, 443] on button "Export" at bounding box center [703, 437] width 88 height 31
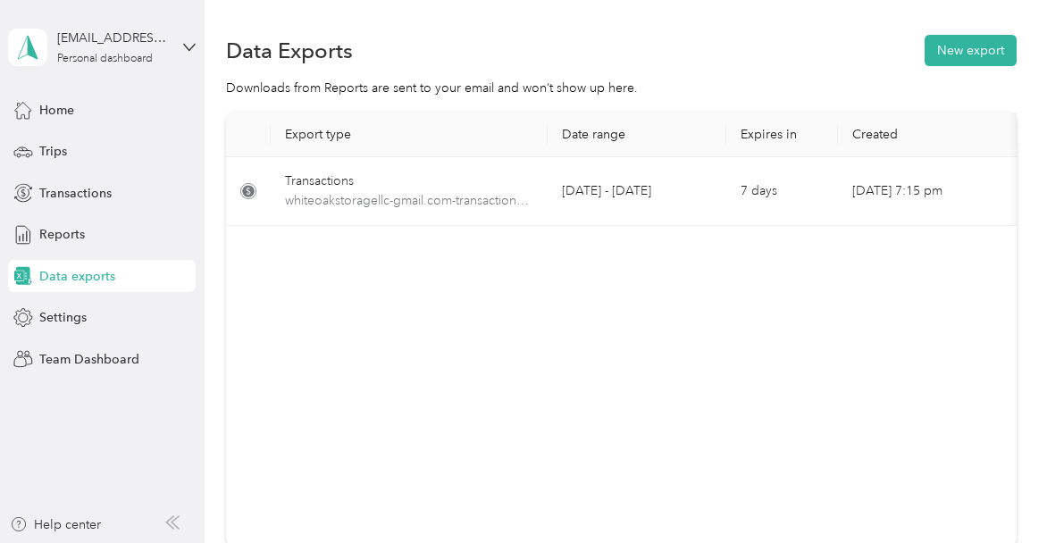
click at [1019, 82] on div "Data Exports New export Downloads from Reports are sent to your email and won’t…" at bounding box center [620, 353] width 833 height 706
click at [968, 31] on div "Data Exports New export" at bounding box center [620, 50] width 789 height 38
click at [966, 47] on button "New export" at bounding box center [970, 50] width 92 height 31
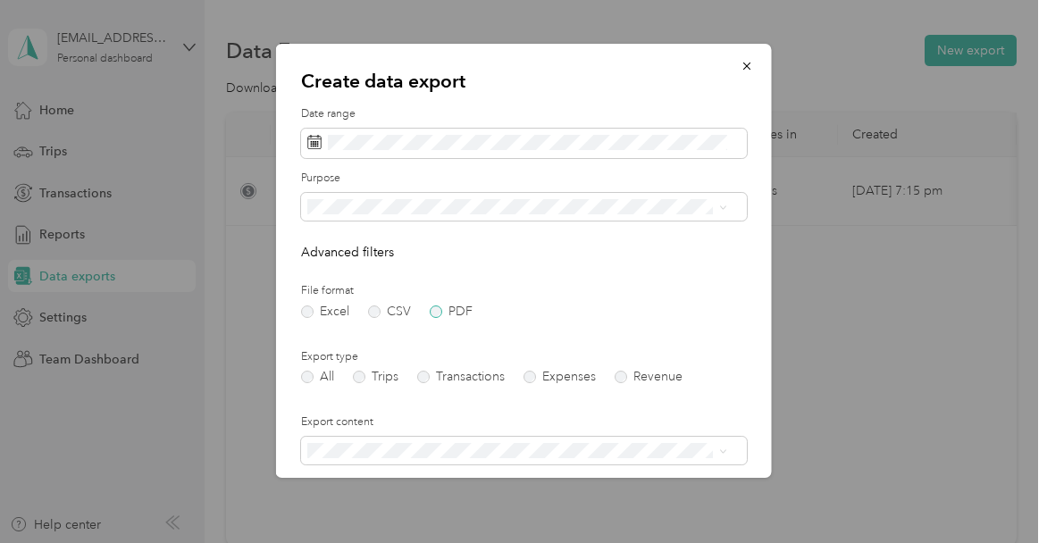
click at [436, 313] on label "PDF" at bounding box center [451, 311] width 43 height 13
drag, startPoint x: 410, startPoint y: 385, endPoint x: 418, endPoint y: 376, distance: 12.0
click at [408, 385] on div "Field Forge" at bounding box center [516, 388] width 407 height 19
click at [530, 371] on label "Expenses" at bounding box center [559, 377] width 72 height 13
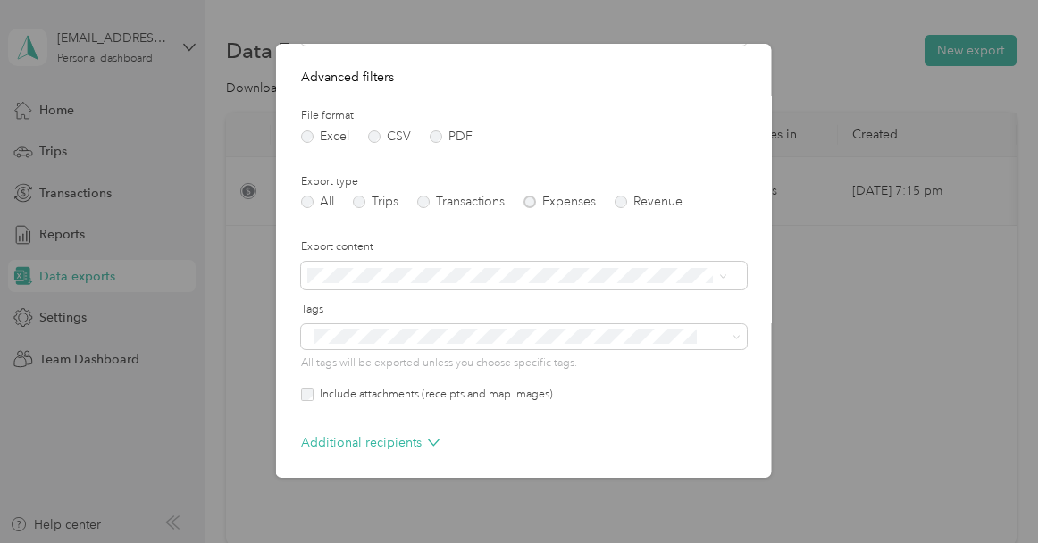
scroll to position [179, 0]
click at [424, 391] on label "Include attachments (receipts and map images)" at bounding box center [432, 391] width 239 height 16
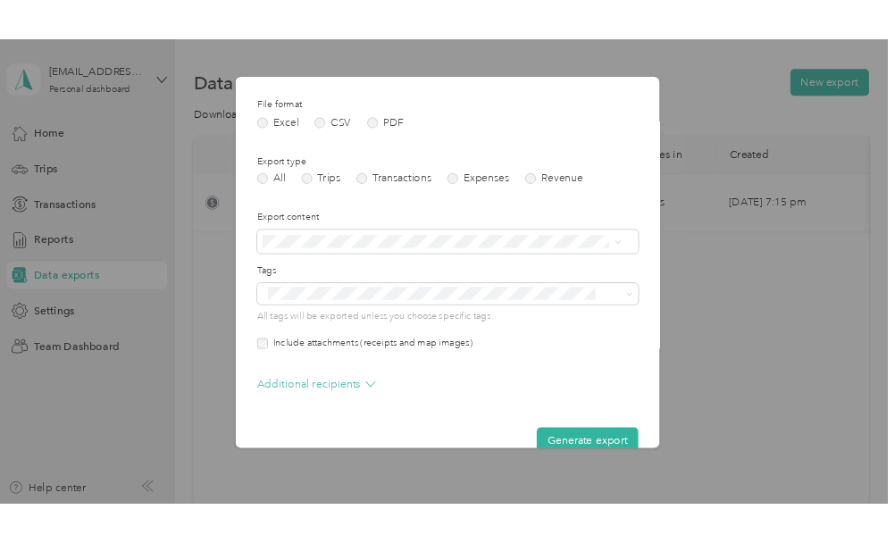
scroll to position [246, 0]
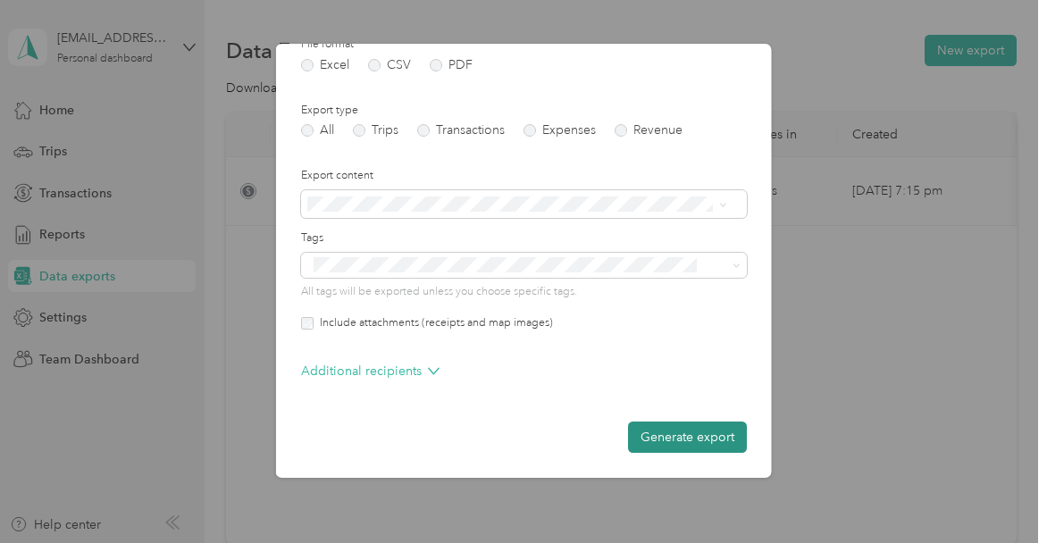
click at [655, 446] on button "Generate export" at bounding box center [687, 436] width 119 height 31
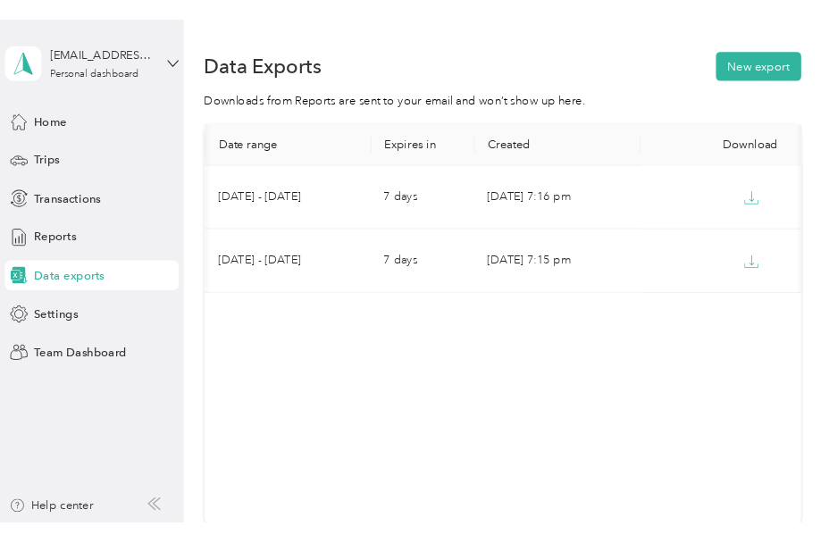
scroll to position [0, 330]
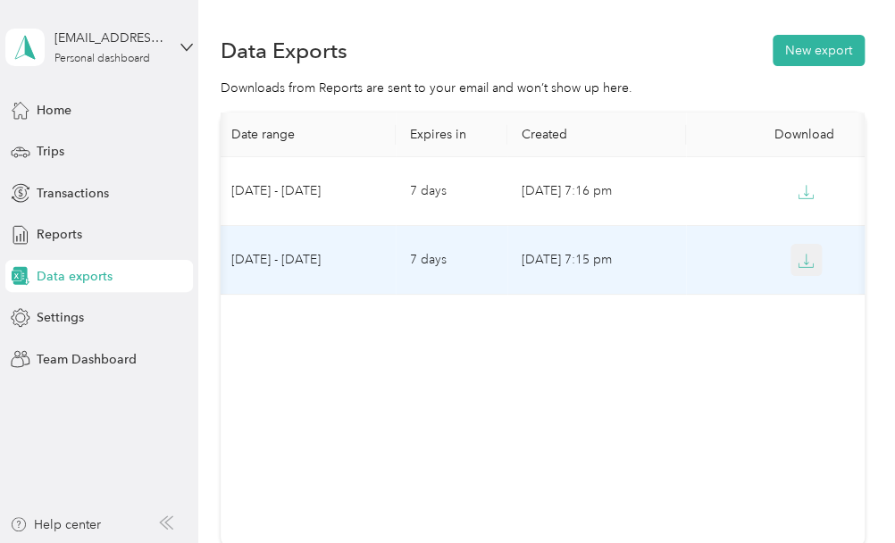
click at [797, 260] on icon "button" at bounding box center [805, 261] width 16 height 16
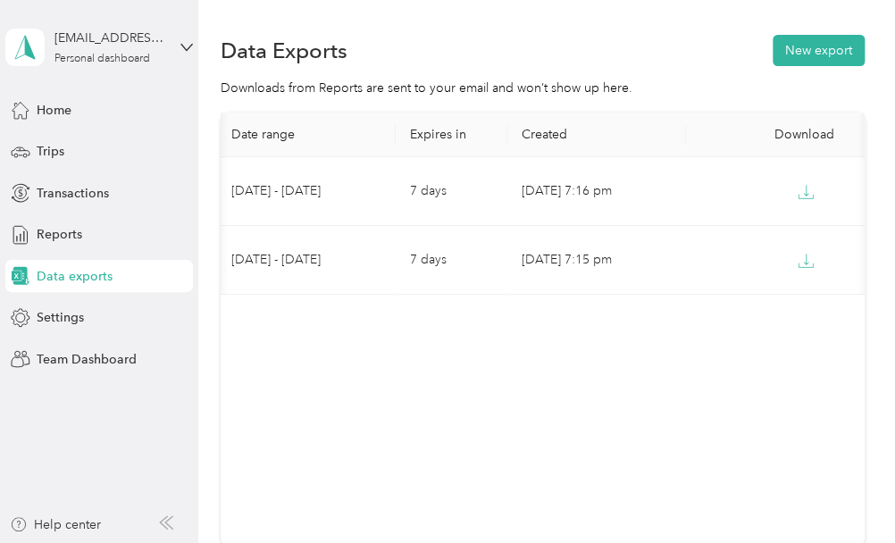
click at [1, 131] on aside "[EMAIL_ADDRESS][DOMAIN_NAME] Personal dashboard Home Trips Transactions Reports…" at bounding box center [99, 271] width 198 height 543
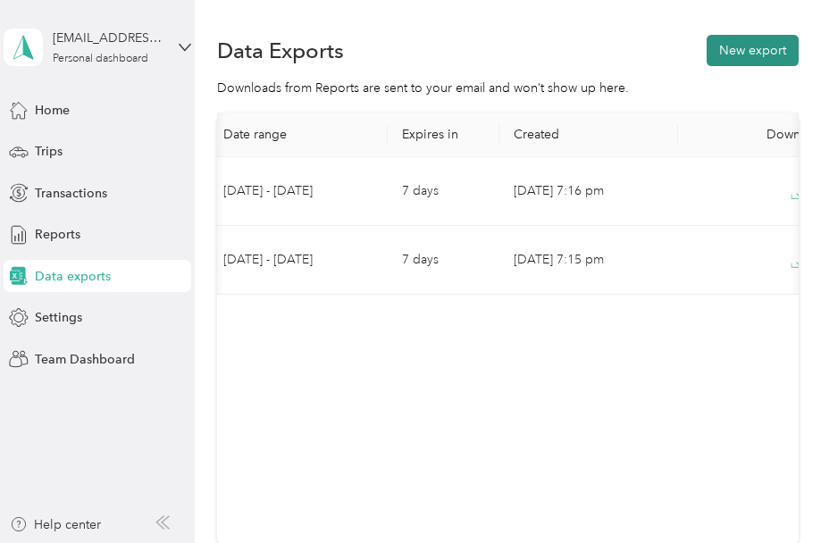
click at [751, 59] on button "New export" at bounding box center [752, 50] width 92 height 31
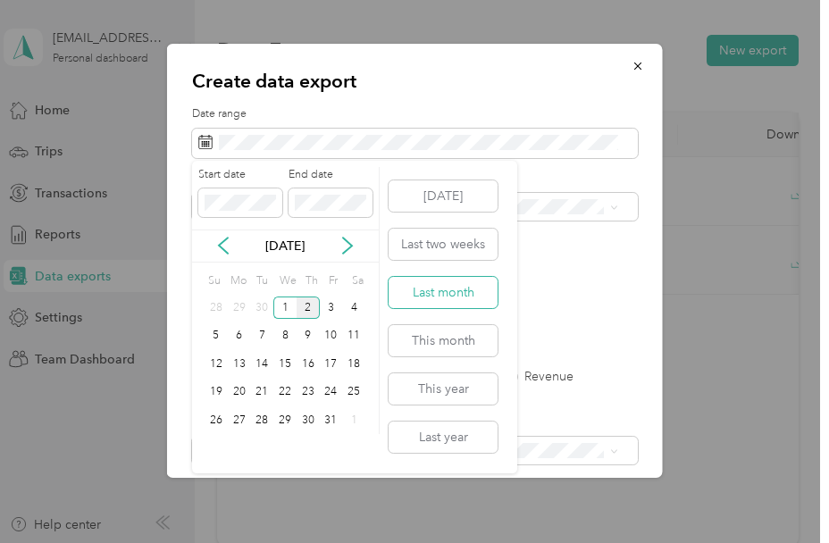
click at [450, 285] on button "Last month" at bounding box center [442, 292] width 109 height 31
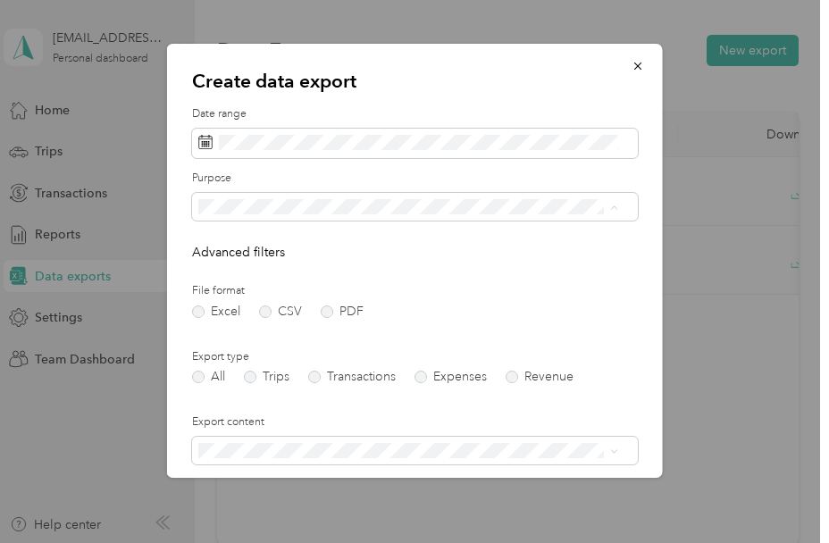
click at [277, 396] on li "Field Forge" at bounding box center [408, 395] width 432 height 31
click at [335, 313] on label "PDF" at bounding box center [342, 311] width 43 height 13
click at [322, 374] on label "Transactions" at bounding box center [352, 377] width 88 height 13
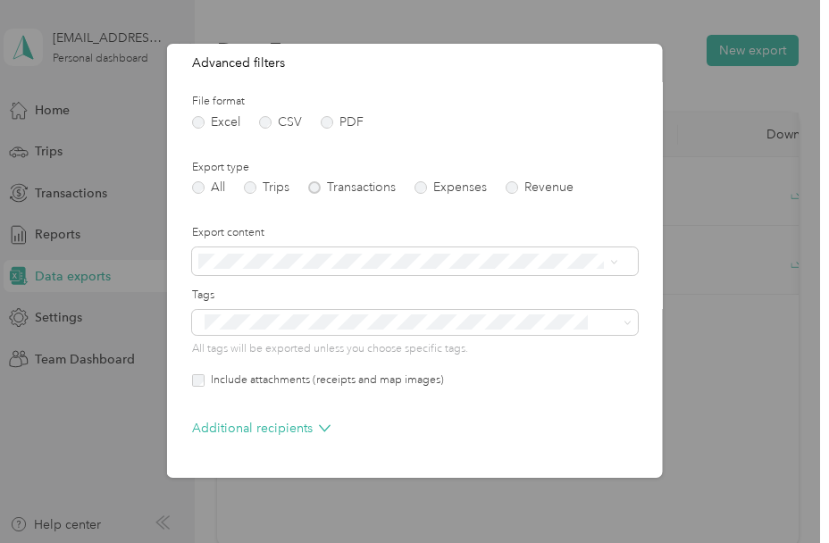
scroll to position [246, 0]
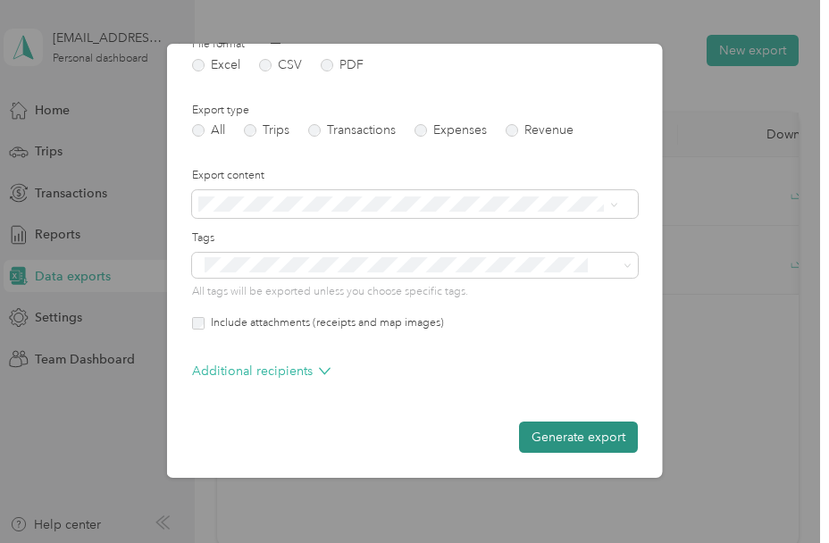
click at [584, 434] on button "Generate export" at bounding box center [578, 436] width 119 height 31
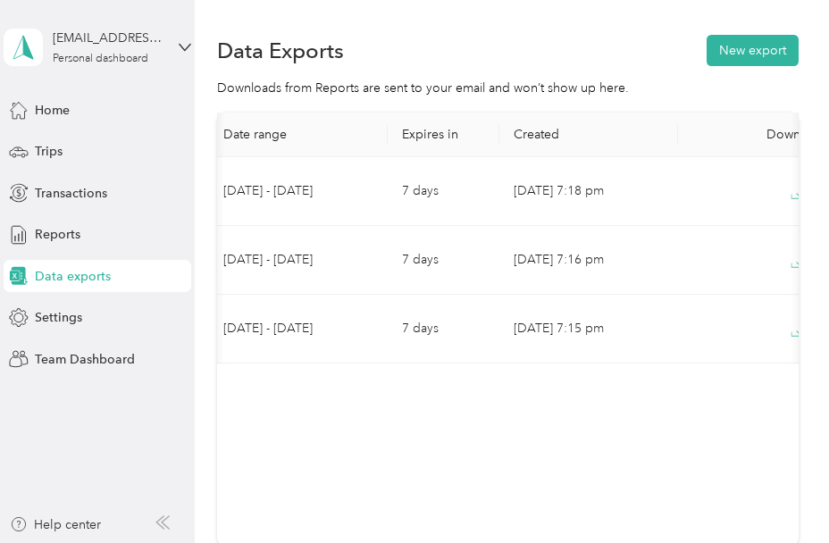
scroll to position [0, 393]
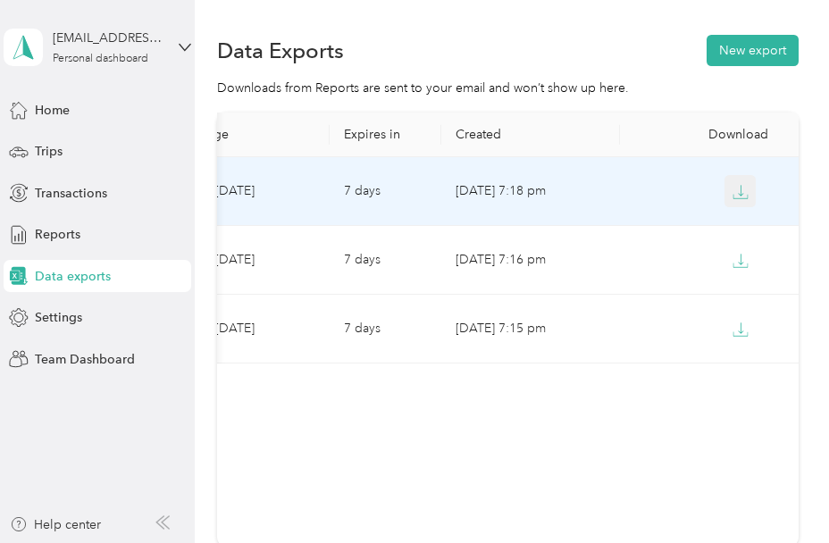
click at [738, 188] on icon "button" at bounding box center [740, 192] width 16 height 16
click at [733, 188] on icon "button" at bounding box center [740, 192] width 16 height 16
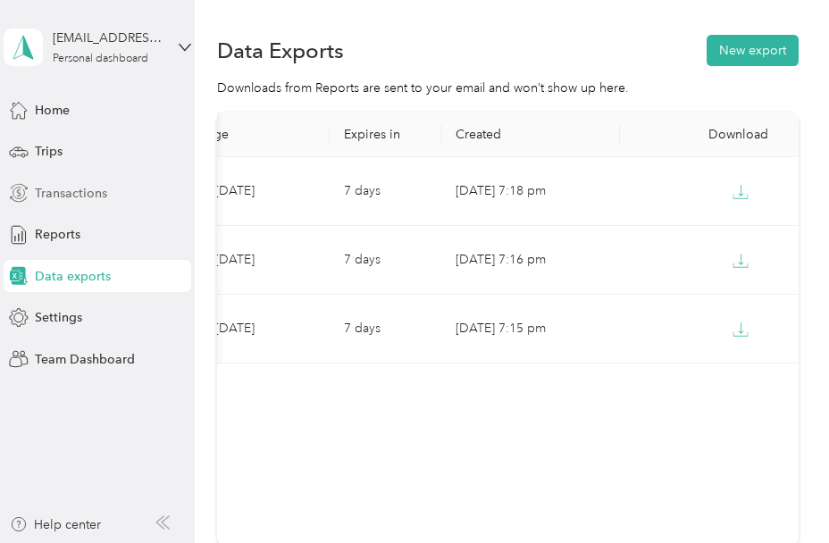
click at [69, 188] on span "Transactions" at bounding box center [71, 193] width 72 height 19
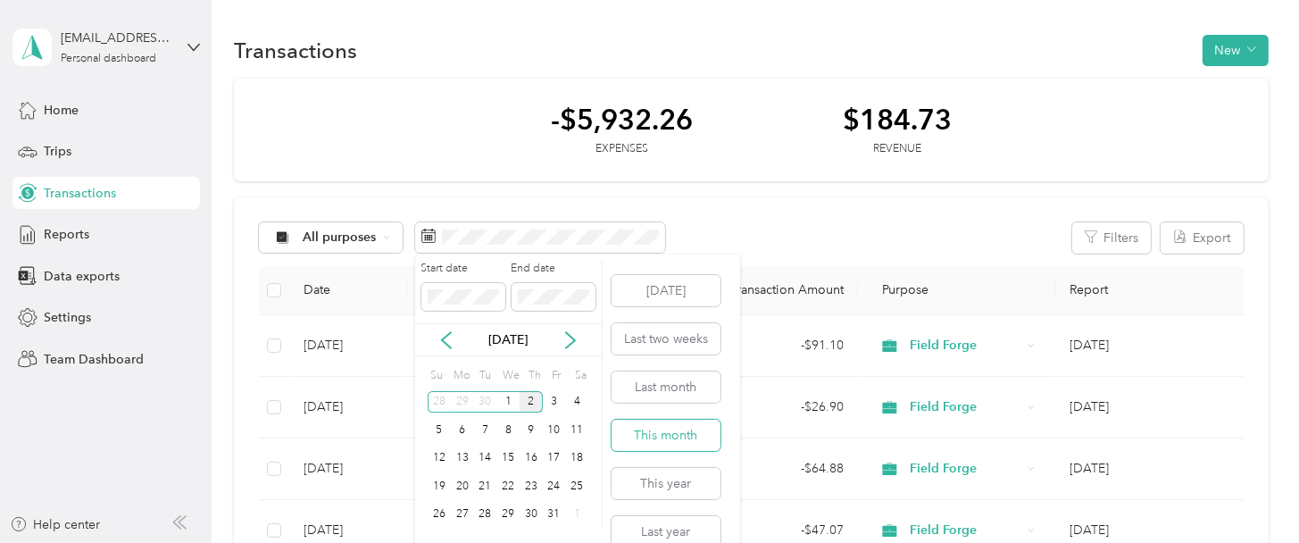
click at [682, 426] on button "This month" at bounding box center [666, 435] width 109 height 31
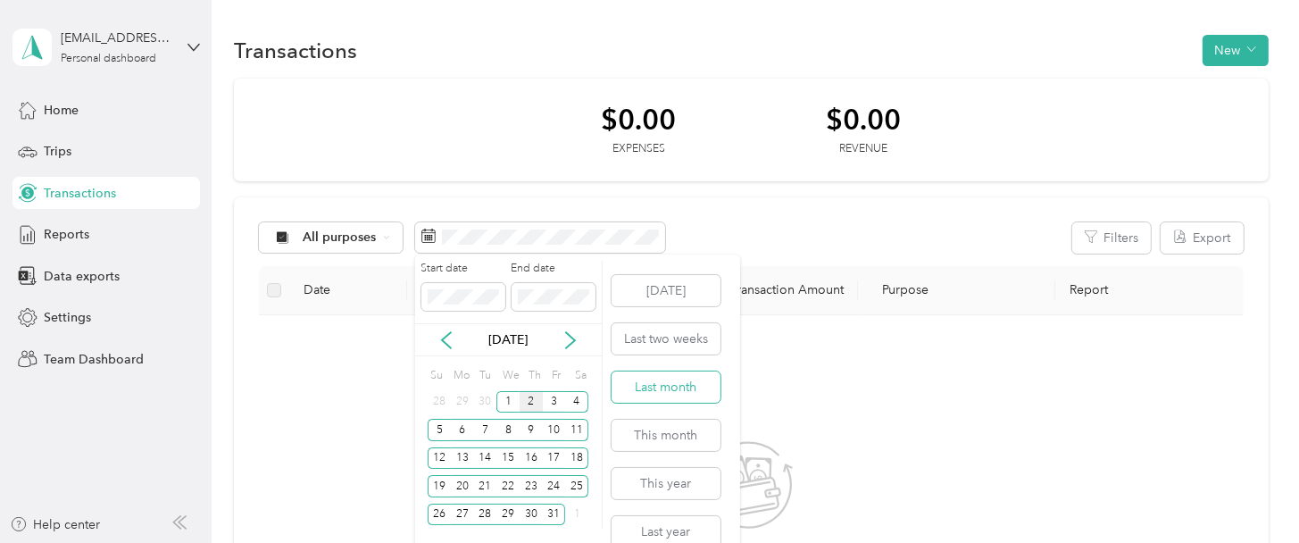
click at [660, 389] on button "Last month" at bounding box center [666, 386] width 109 height 31
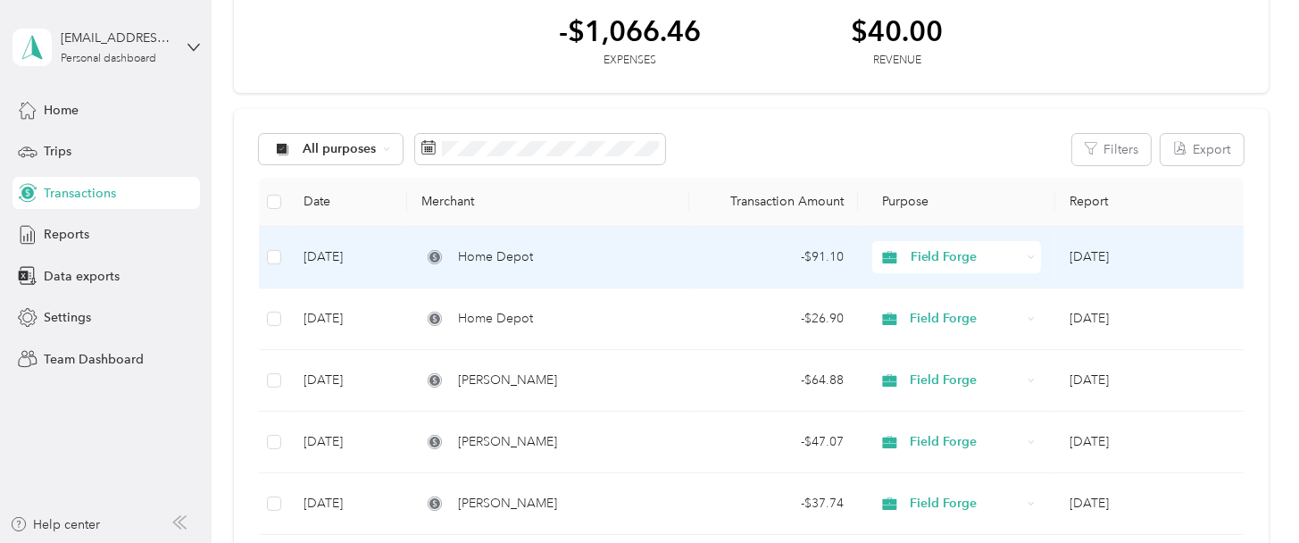
scroll to position [89, 0]
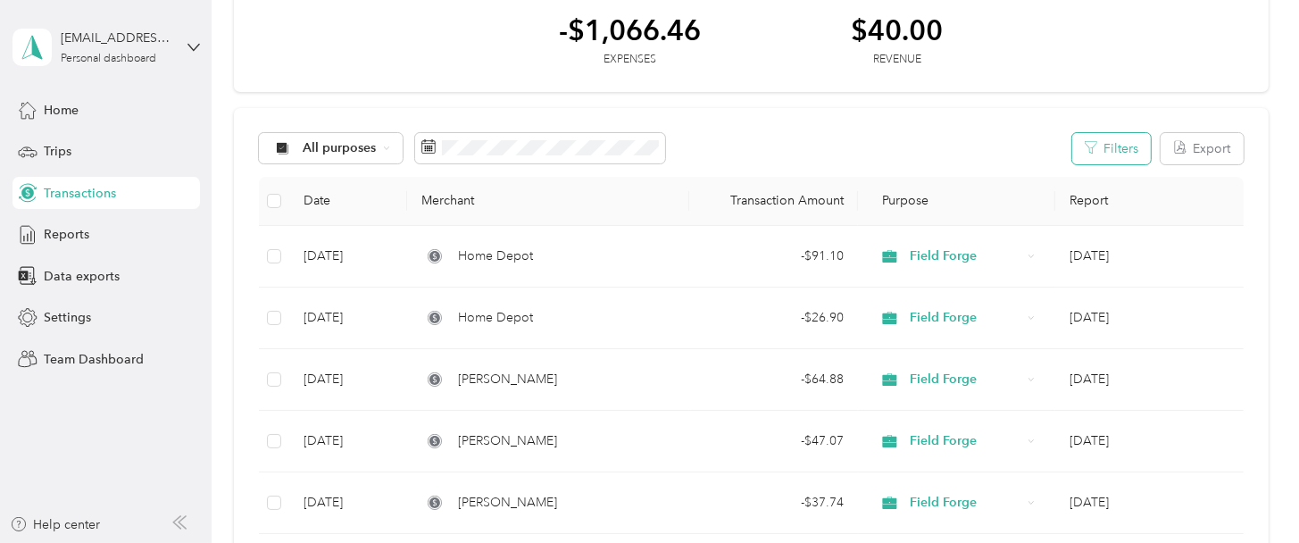
click at [1046, 148] on button "Filters" at bounding box center [1111, 148] width 79 height 31
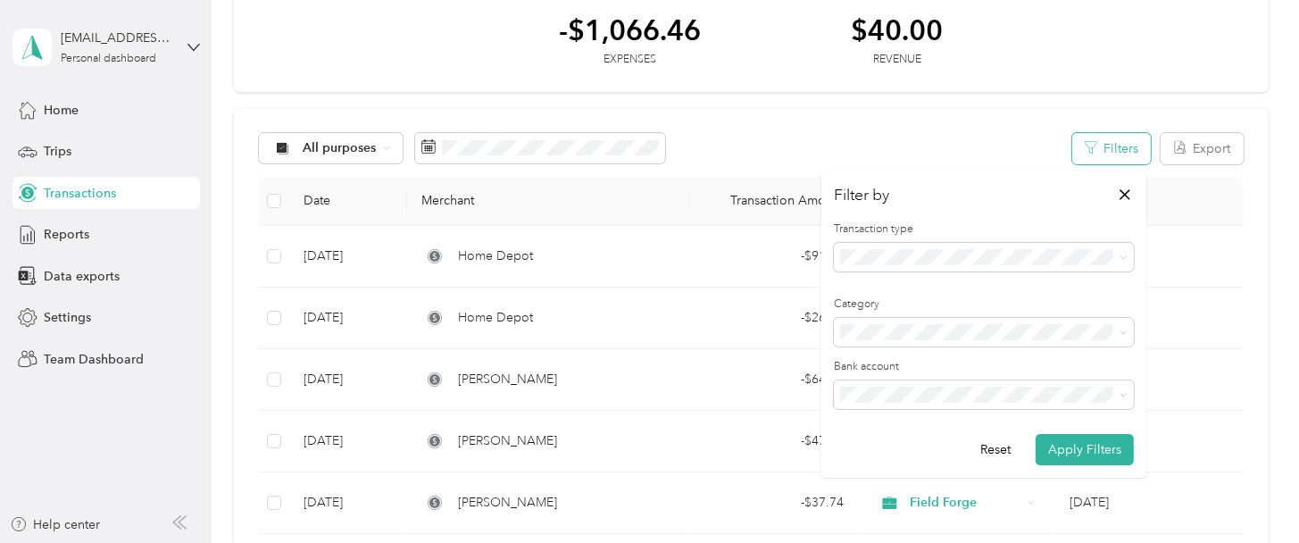
click at [1046, 148] on button "Filters" at bounding box center [1111, 148] width 79 height 31
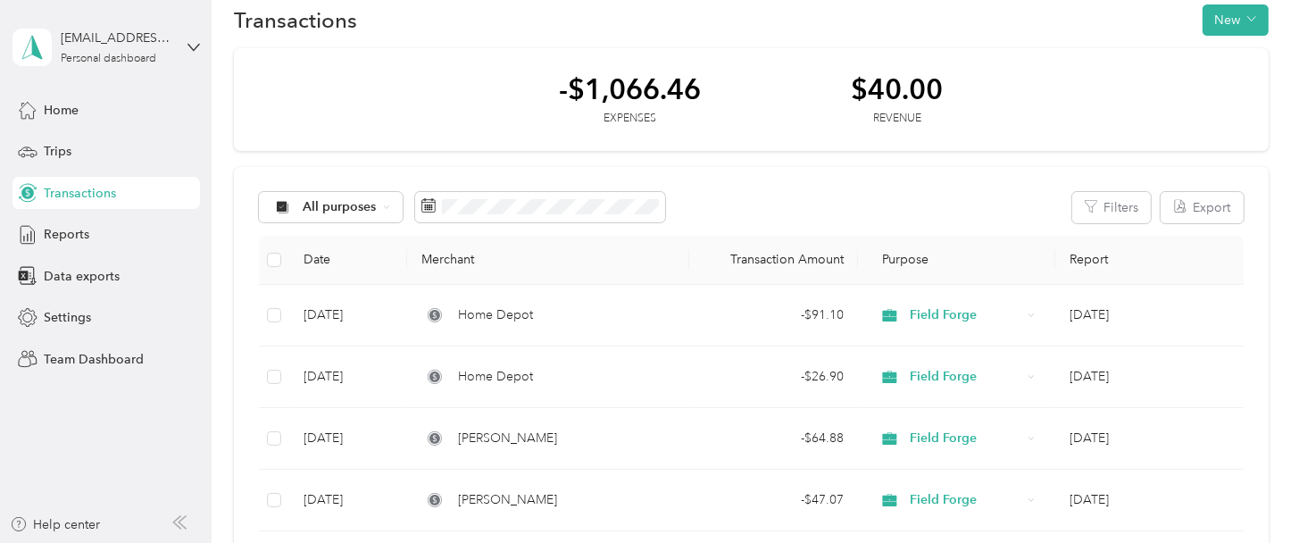
scroll to position [0, 0]
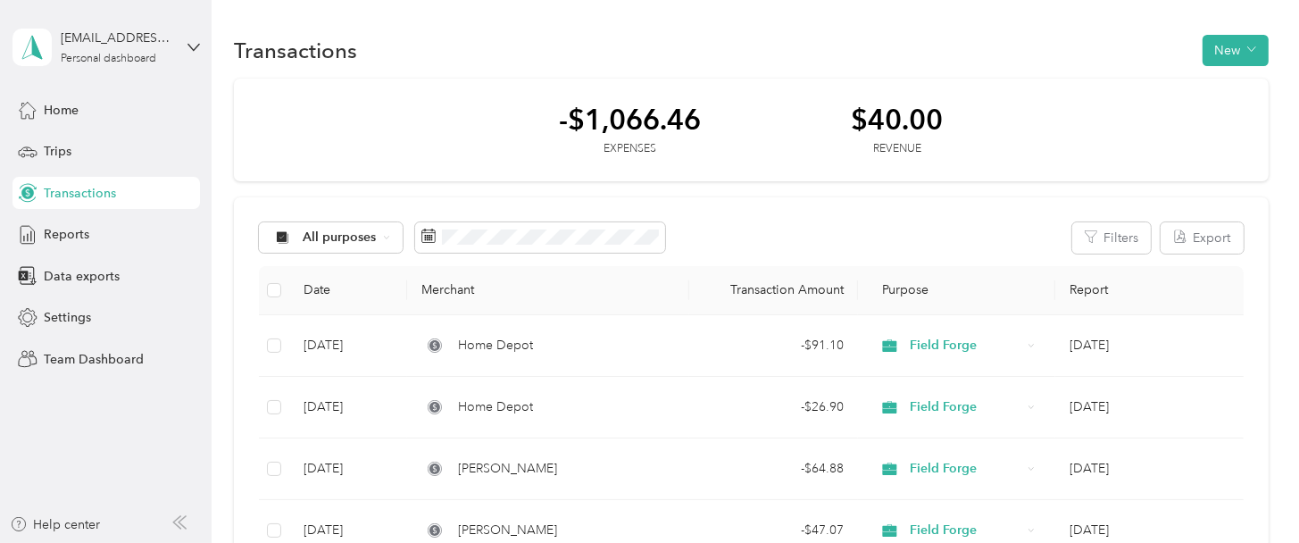
click at [1046, 146] on div "-$1,066.46 Expenses $40.00 Revenue" at bounding box center [751, 131] width 1035 height 104
click at [1046, 241] on button "Filters" at bounding box center [1111, 237] width 79 height 31
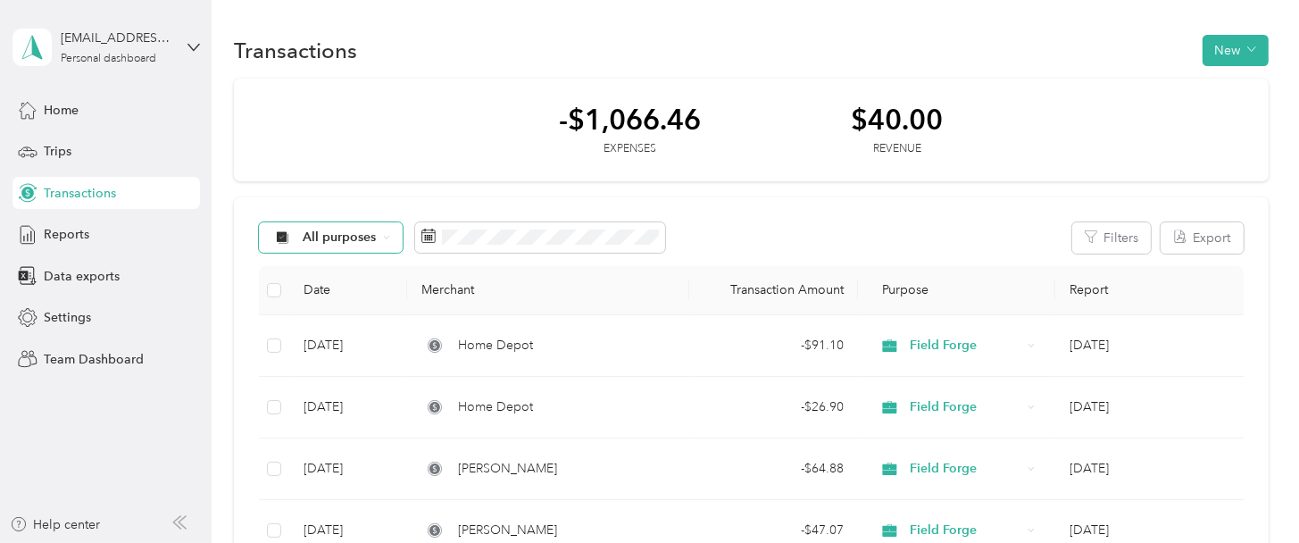
click at [321, 247] on div "All purposes" at bounding box center [331, 237] width 145 height 30
click at [343, 454] on span "Field Forge" at bounding box center [369, 457] width 130 height 19
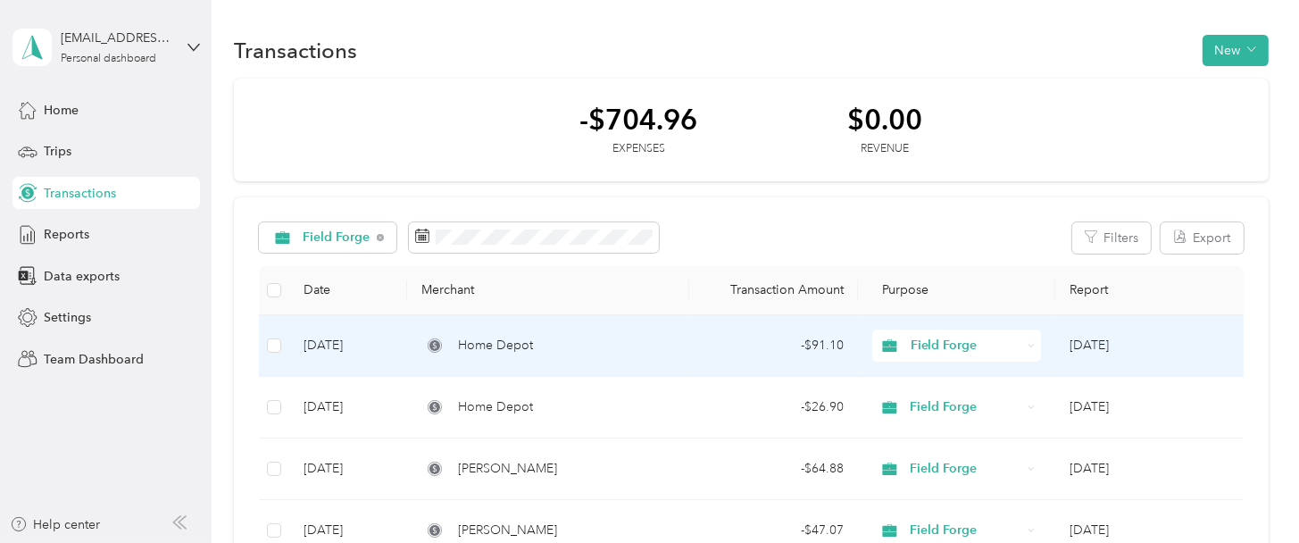
click at [353, 346] on td "[DATE]" at bounding box center [348, 346] width 119 height 62
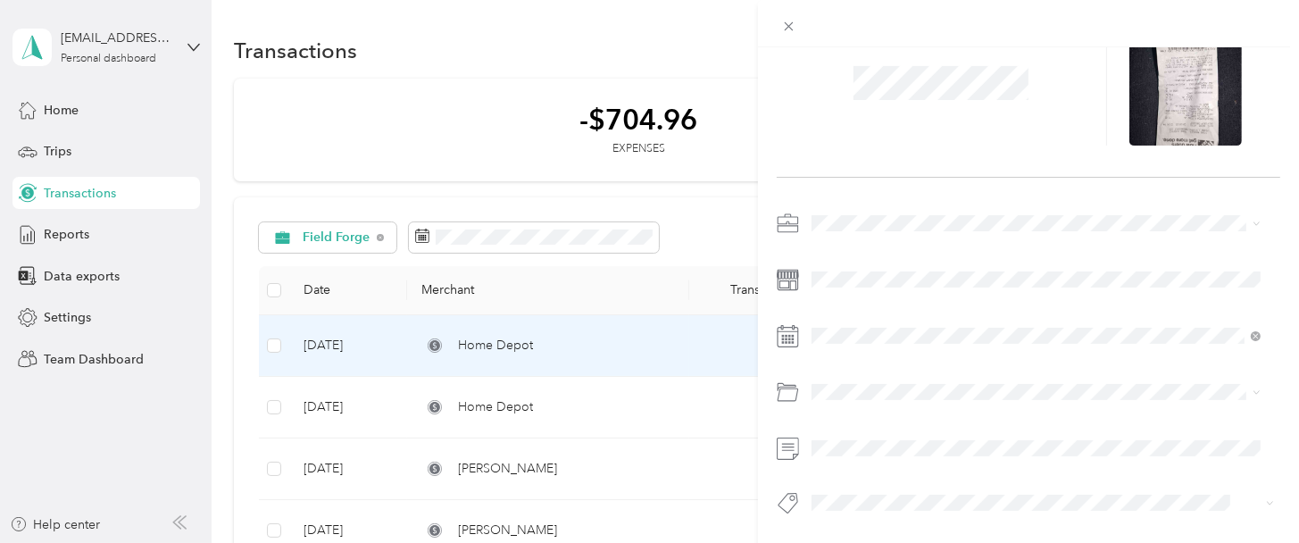
click at [785, 492] on icon at bounding box center [788, 503] width 22 height 22
click at [788, 24] on icon at bounding box center [788, 26] width 15 height 15
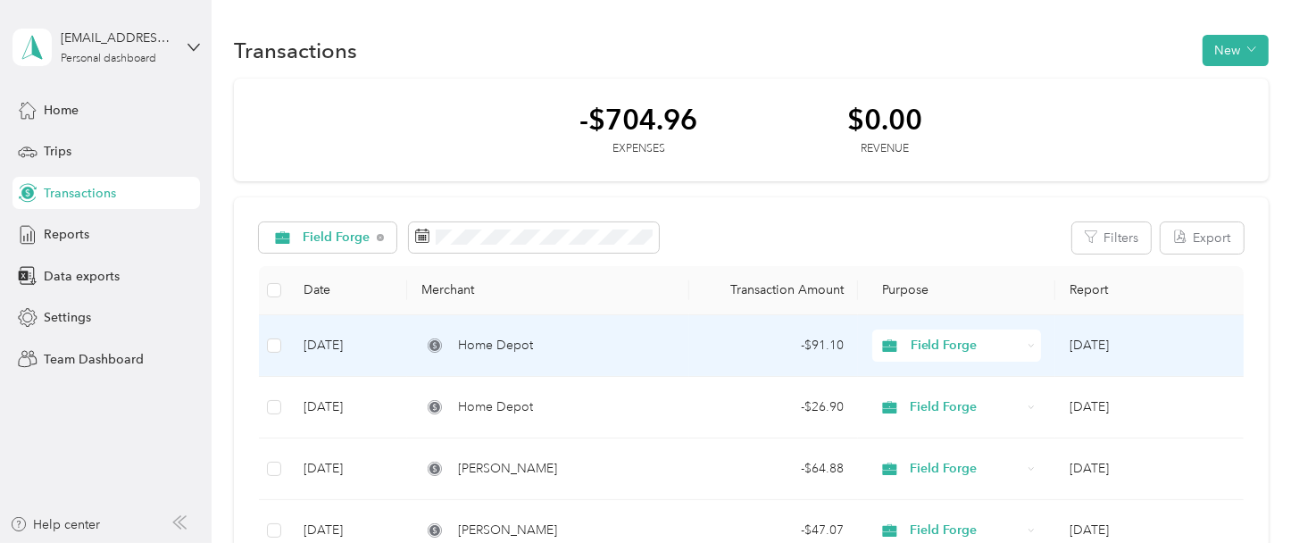
click at [496, 346] on span "Home Depot" at bounding box center [495, 346] width 75 height 20
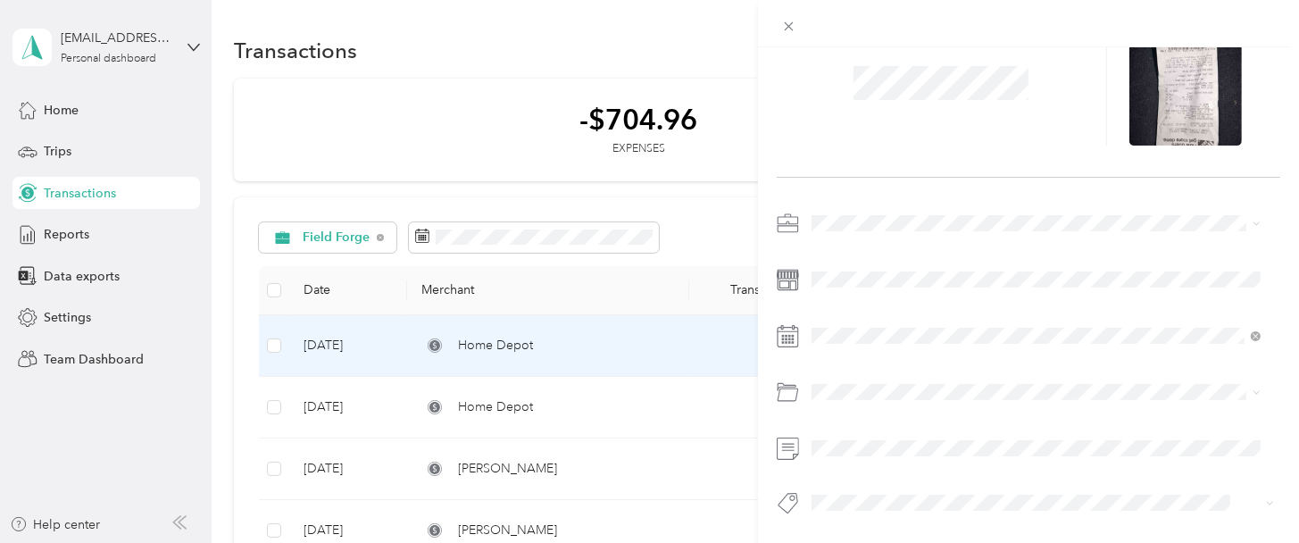
scroll to position [103, 0]
click at [1046, 414] on button "Add tag 3843 [GEOGRAPHIC_DATA]" at bounding box center [1036, 411] width 232 height 31
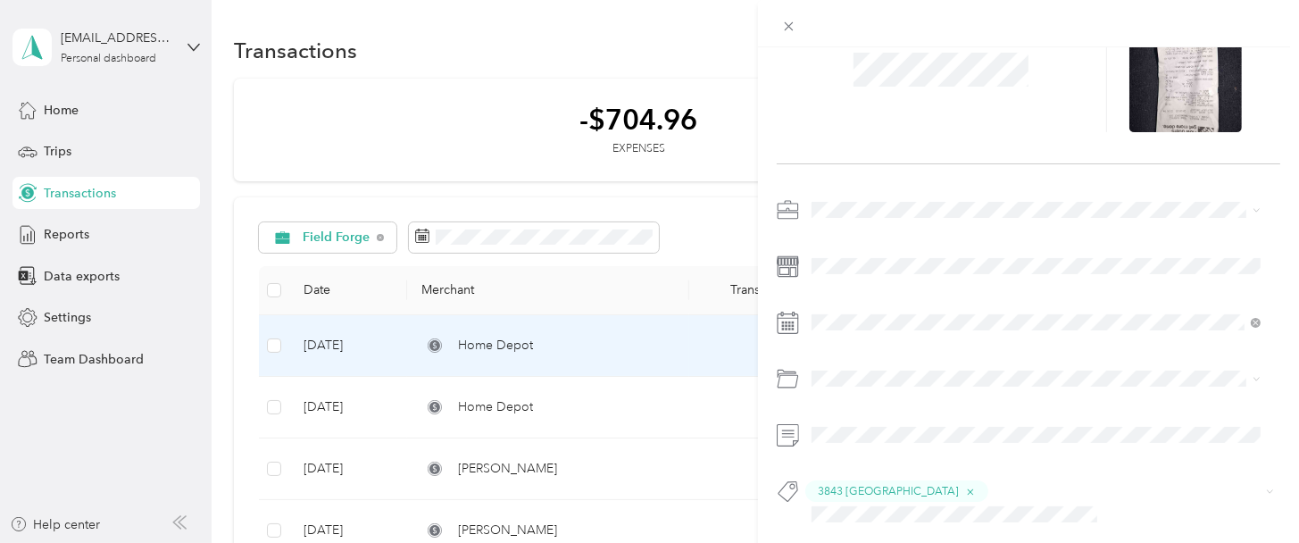
click at [498, 400] on div "This expense cannot be edited because it is either under review, approved, or p…" at bounding box center [649, 271] width 1299 height 543
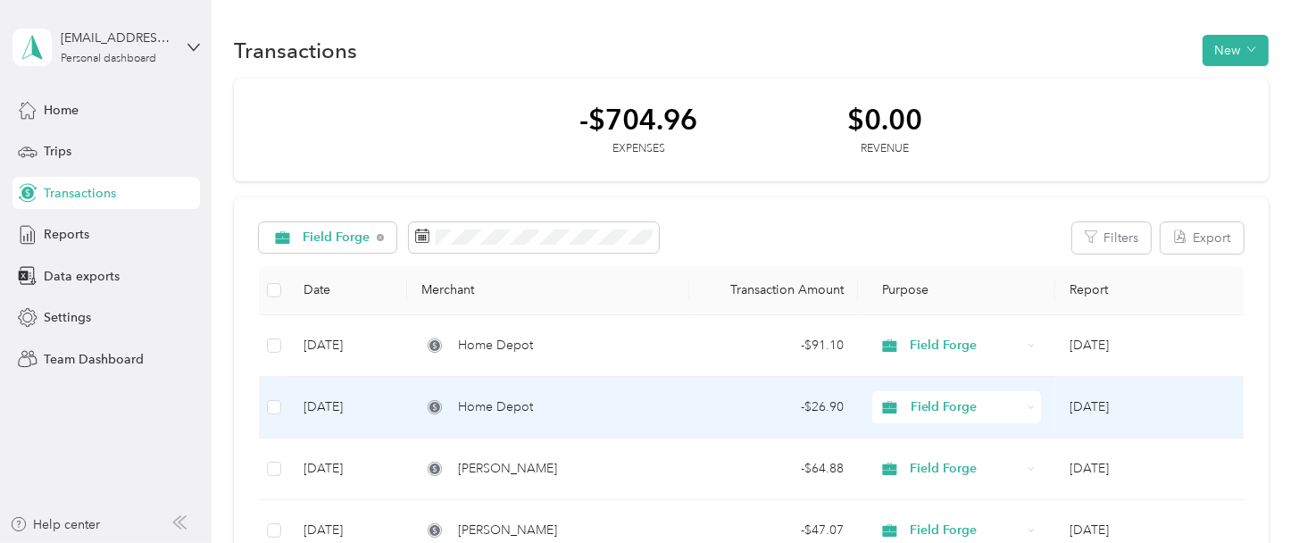
click at [505, 409] on span "Home Depot" at bounding box center [495, 407] width 75 height 20
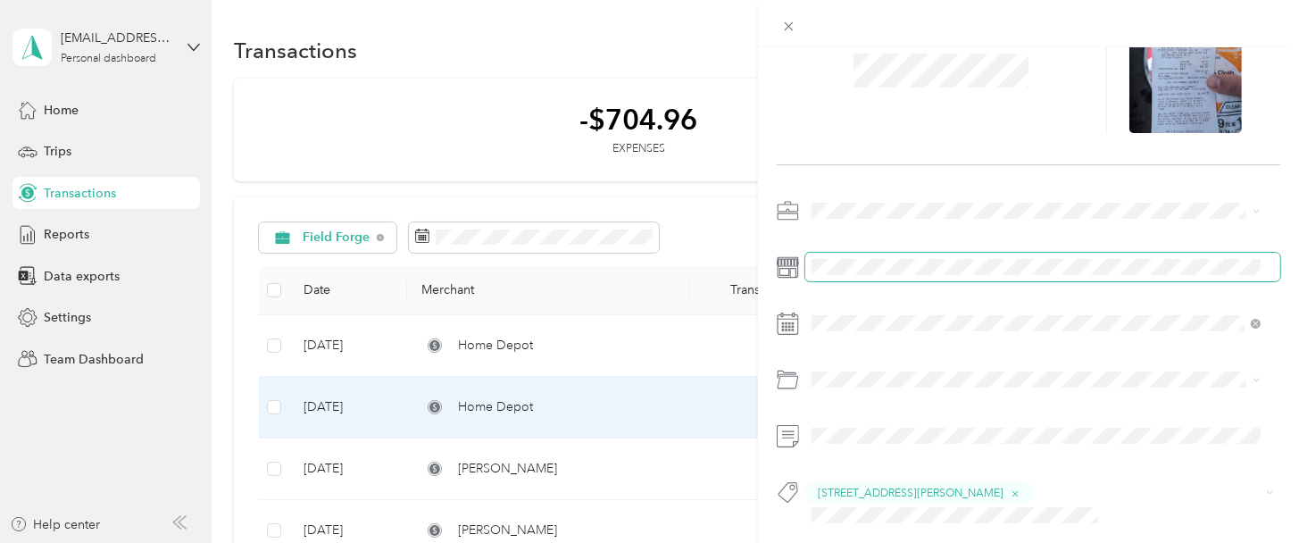
scroll to position [105, 0]
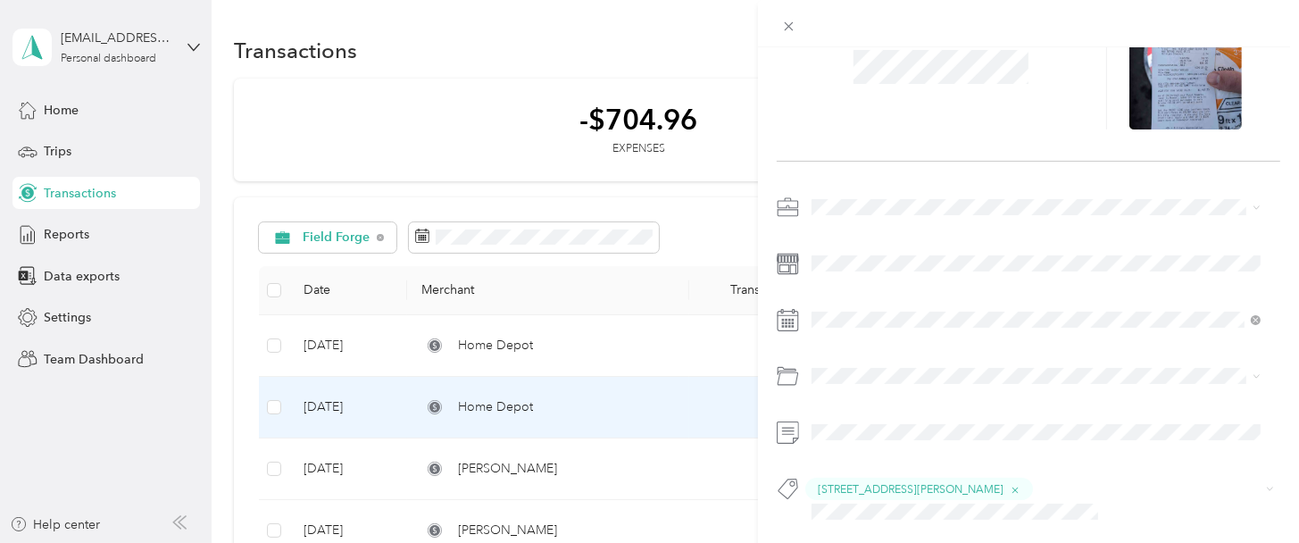
click at [596, 454] on div "This expense cannot be edited because it is either under review, approved, or p…" at bounding box center [649, 271] width 1299 height 543
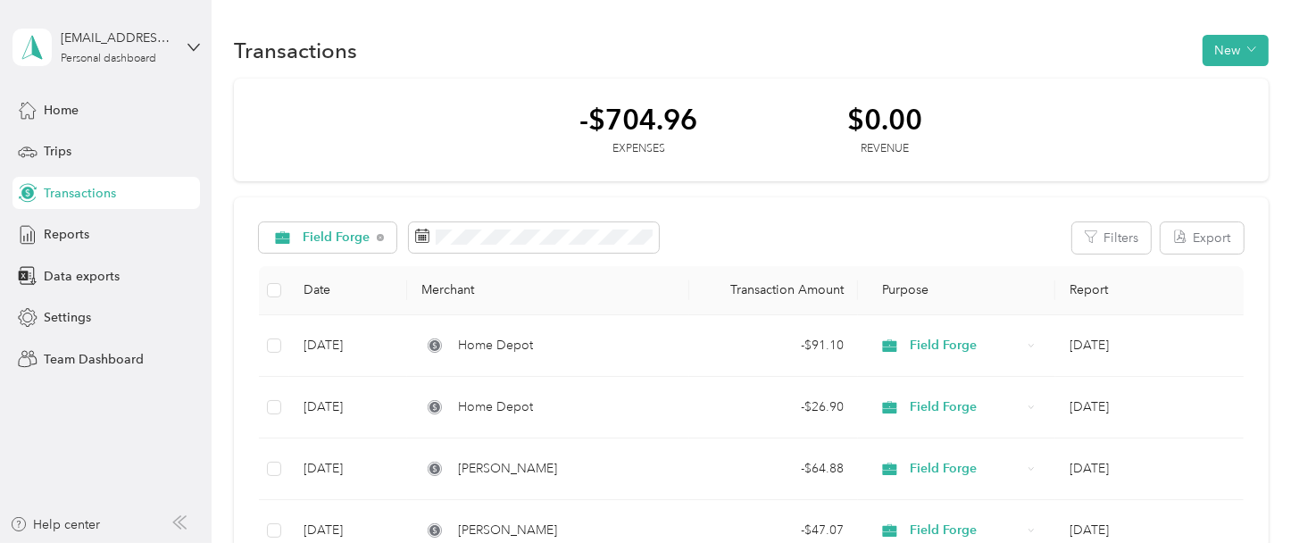
click at [536, 473] on div "[PERSON_NAME]" at bounding box center [548, 469] width 254 height 20
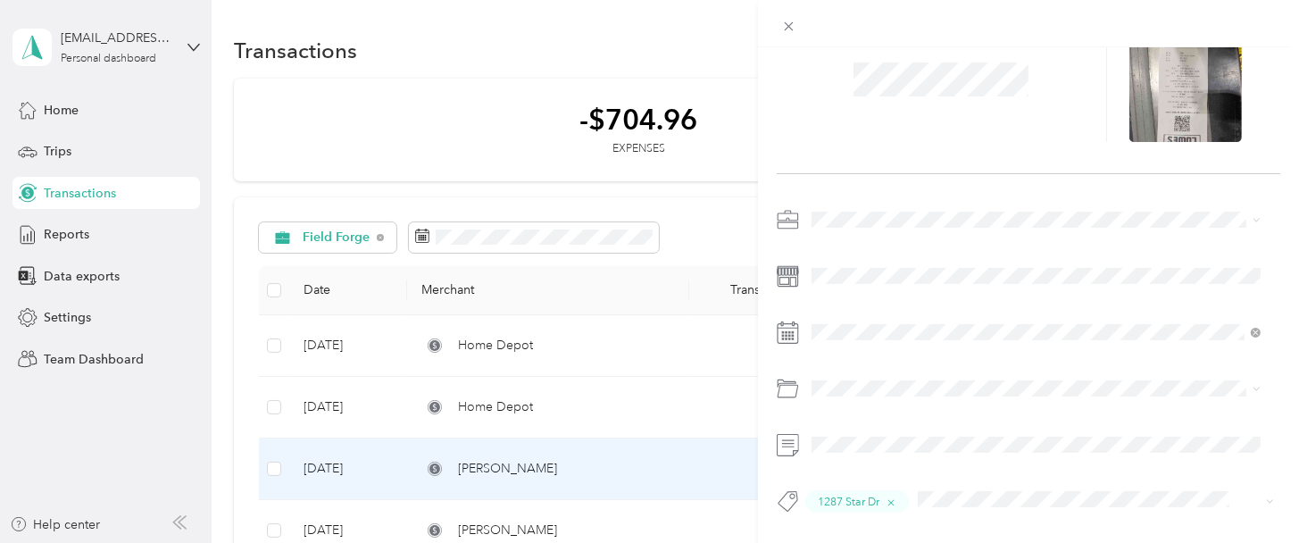
scroll to position [105, 0]
click at [479, 521] on div "This expense cannot be edited because it is either under review, approved, or p…" at bounding box center [649, 271] width 1299 height 543
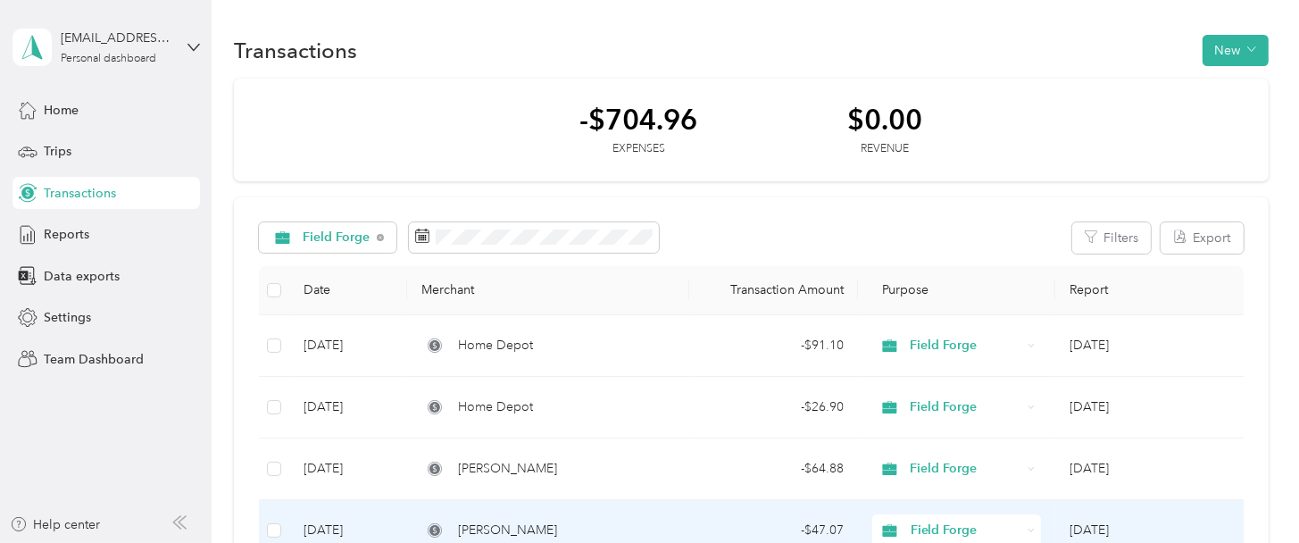
click at [475, 524] on span "[PERSON_NAME]" at bounding box center [507, 531] width 99 height 20
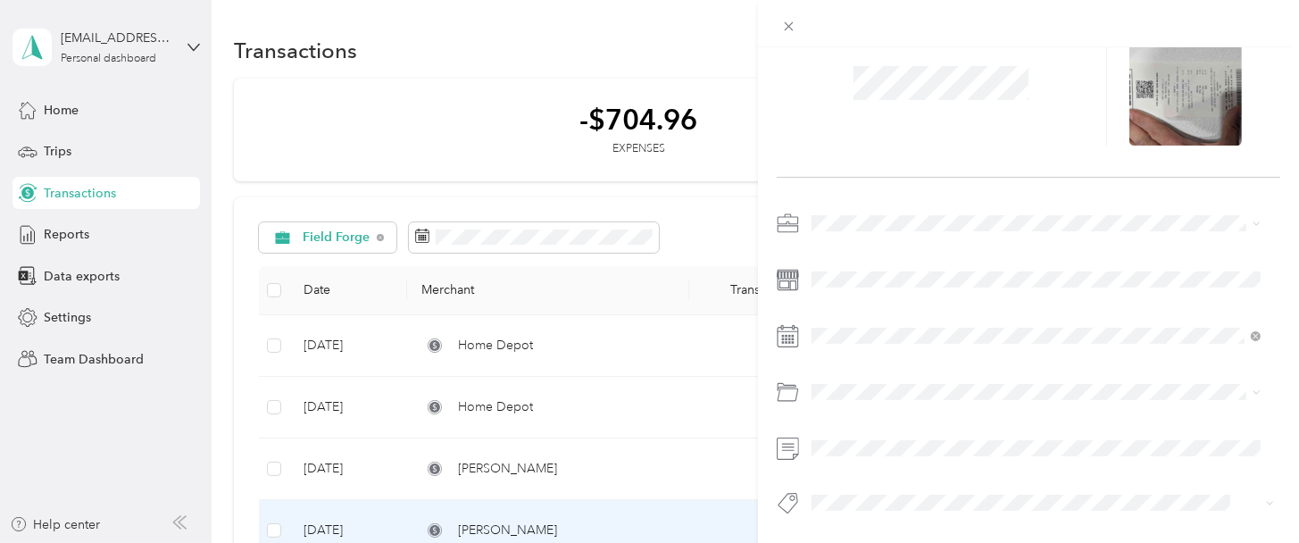
scroll to position [103, 0]
click at [857, 240] on span "1287 Star Dr" at bounding box center [861, 242] width 62 height 16
click at [786, 24] on icon at bounding box center [788, 26] width 15 height 15
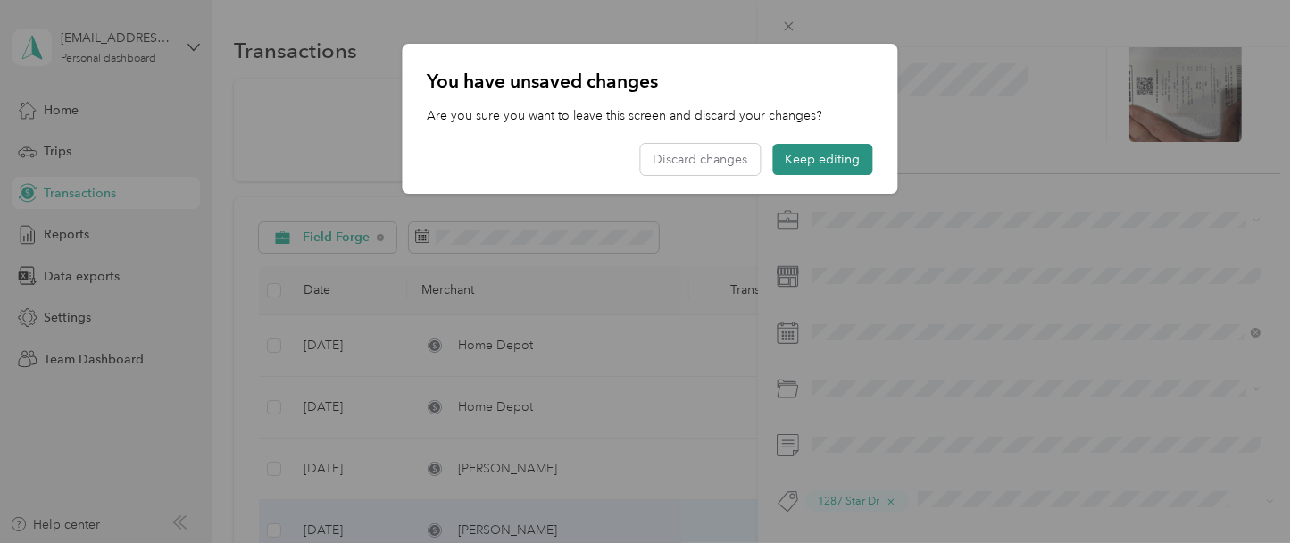
click at [814, 156] on button "Keep editing" at bounding box center [822, 159] width 100 height 31
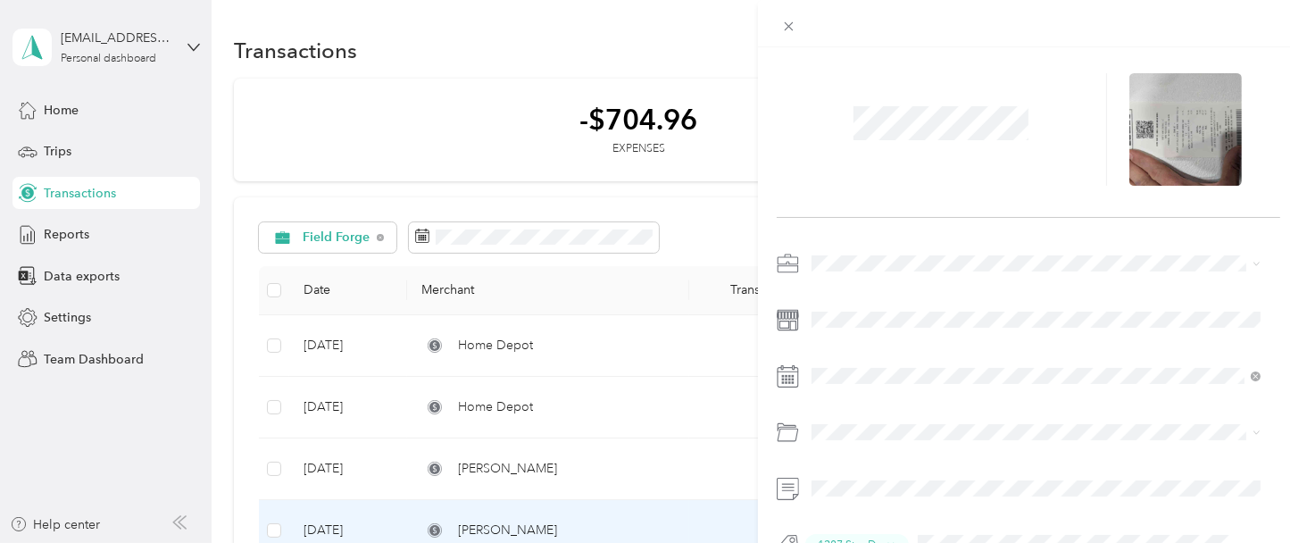
scroll to position [0, 0]
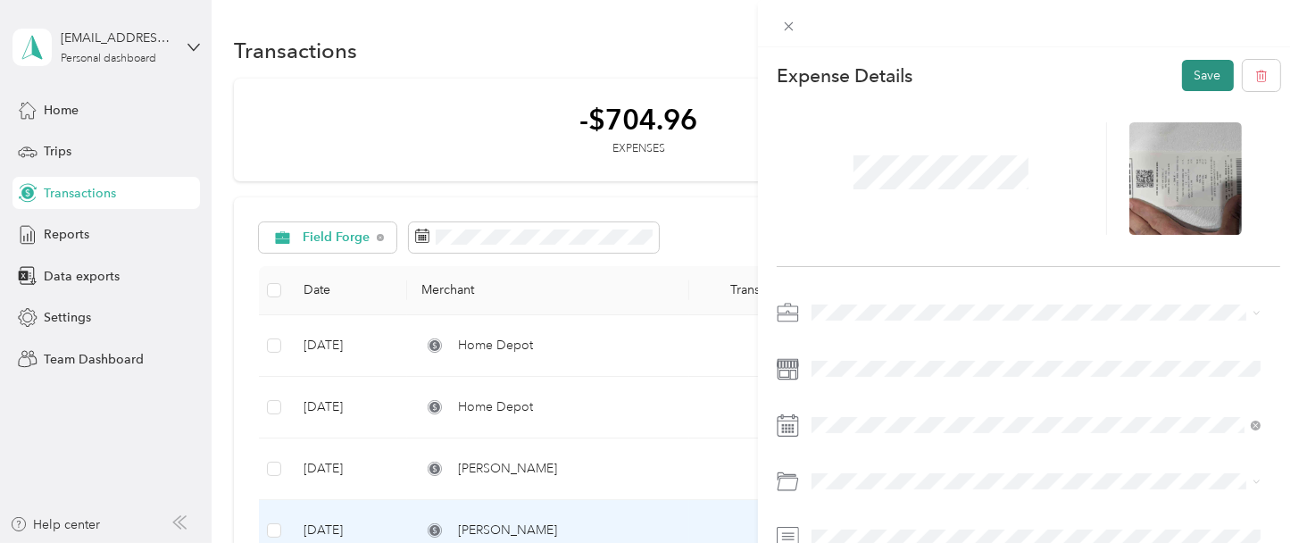
click at [1046, 78] on button "Save" at bounding box center [1208, 75] width 52 height 31
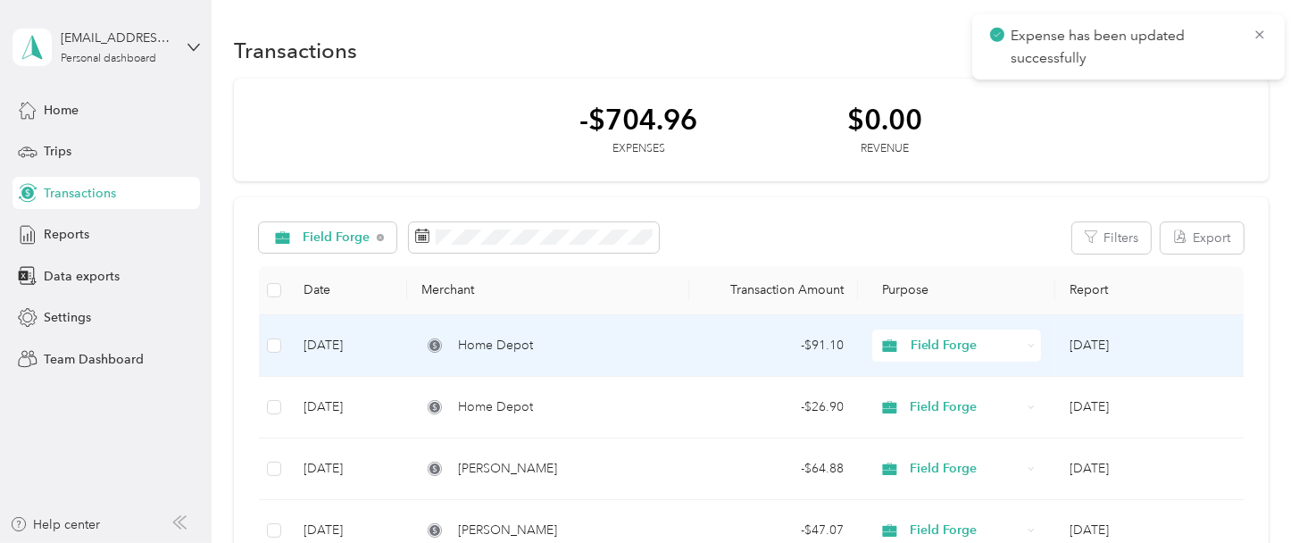
click at [509, 346] on span "Home Depot" at bounding box center [495, 346] width 75 height 20
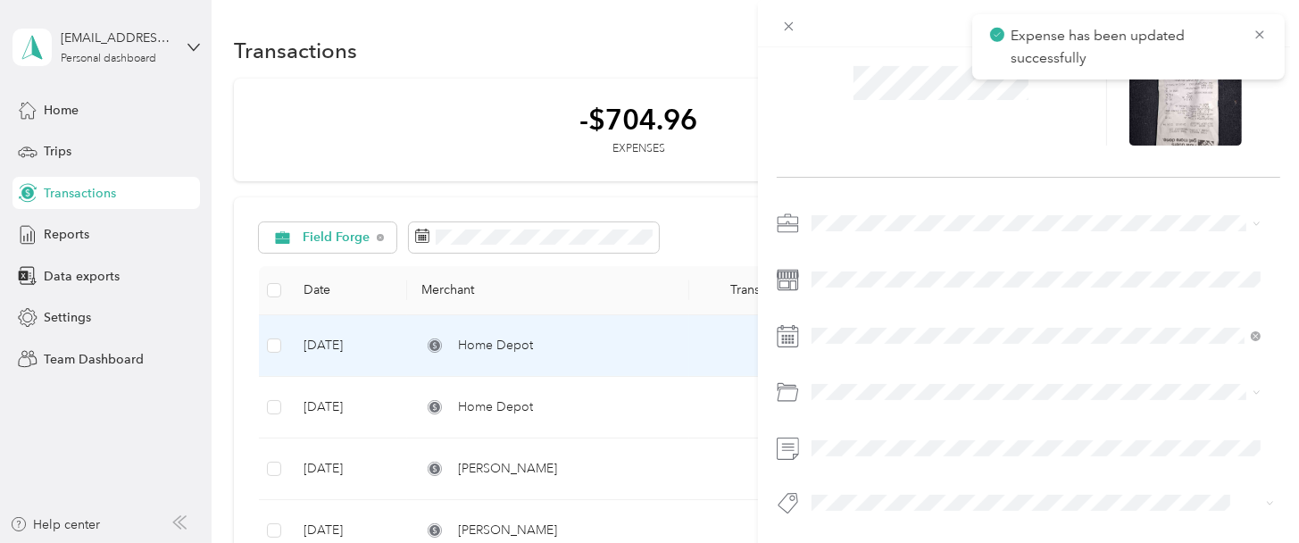
scroll to position [103, 0]
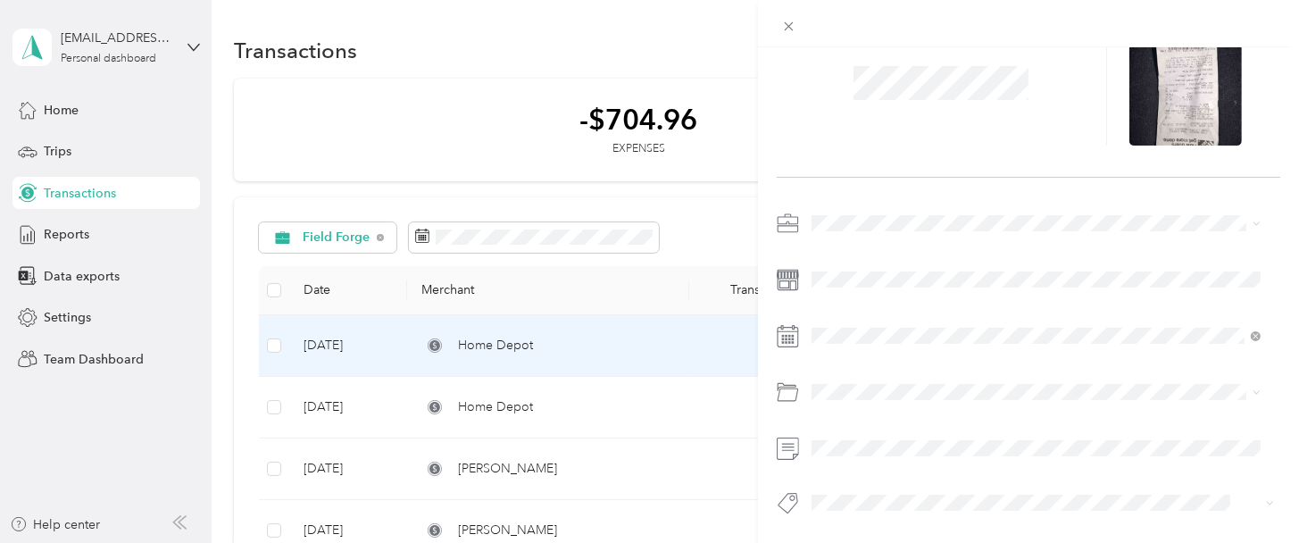
click at [1022, 421] on div "Add tag 3843 lake forrest Search results" at bounding box center [1036, 420] width 462 height 104
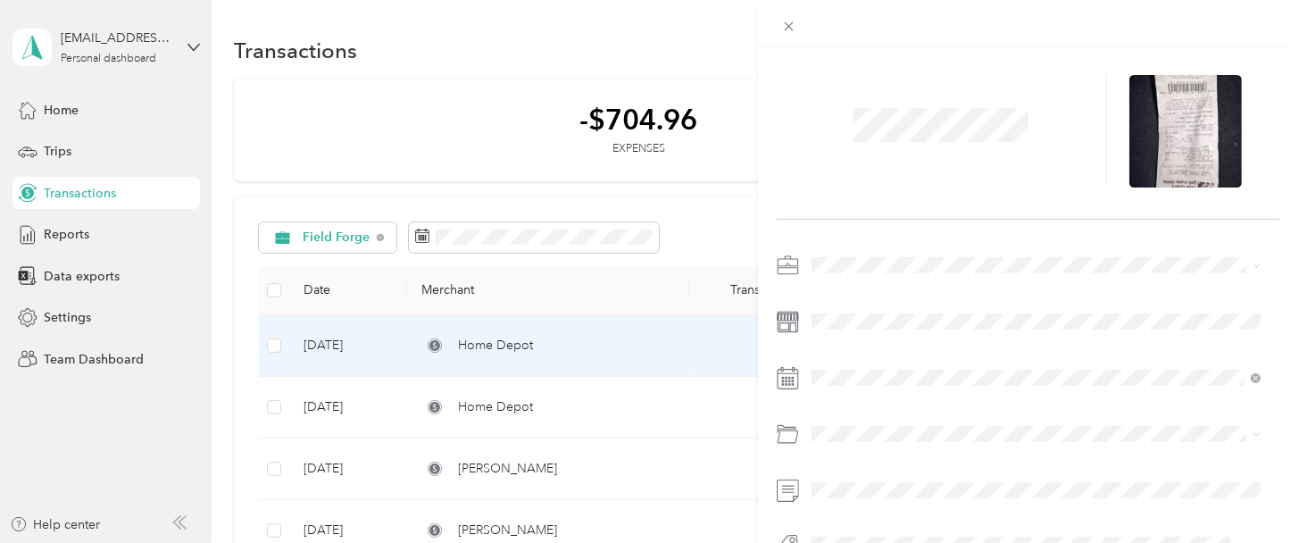
scroll to position [0, 0]
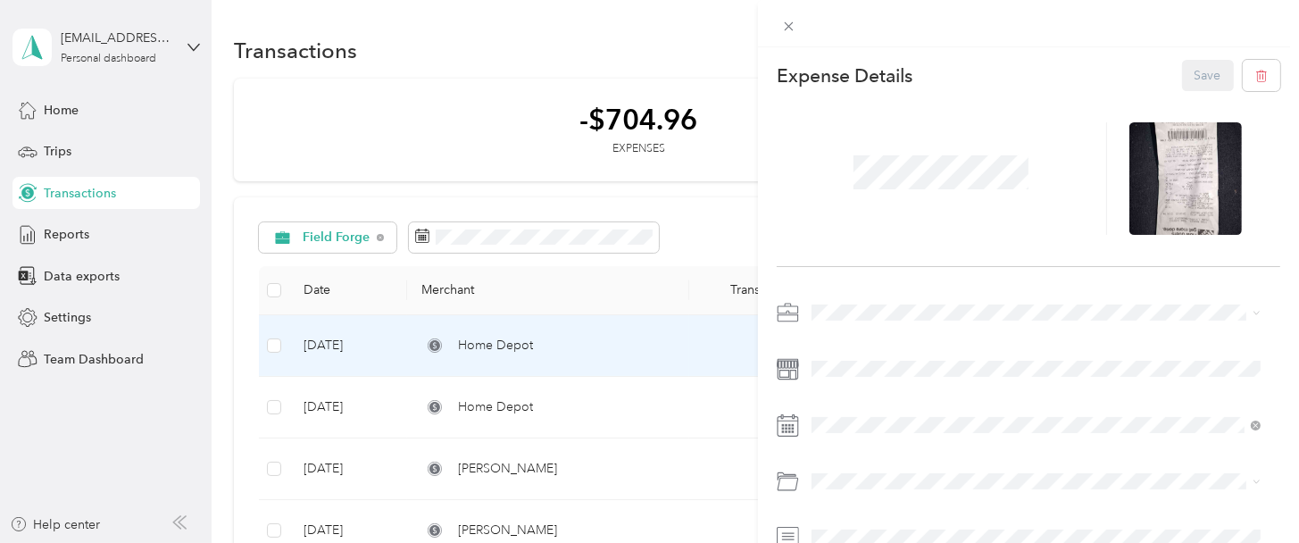
click at [1046, 66] on div "Save" at bounding box center [1231, 75] width 99 height 31
click at [769, 213] on div "Expense Details Save" at bounding box center [1028, 363] width 541 height 632
click at [1046, 72] on div "Save" at bounding box center [1231, 75] width 99 height 31
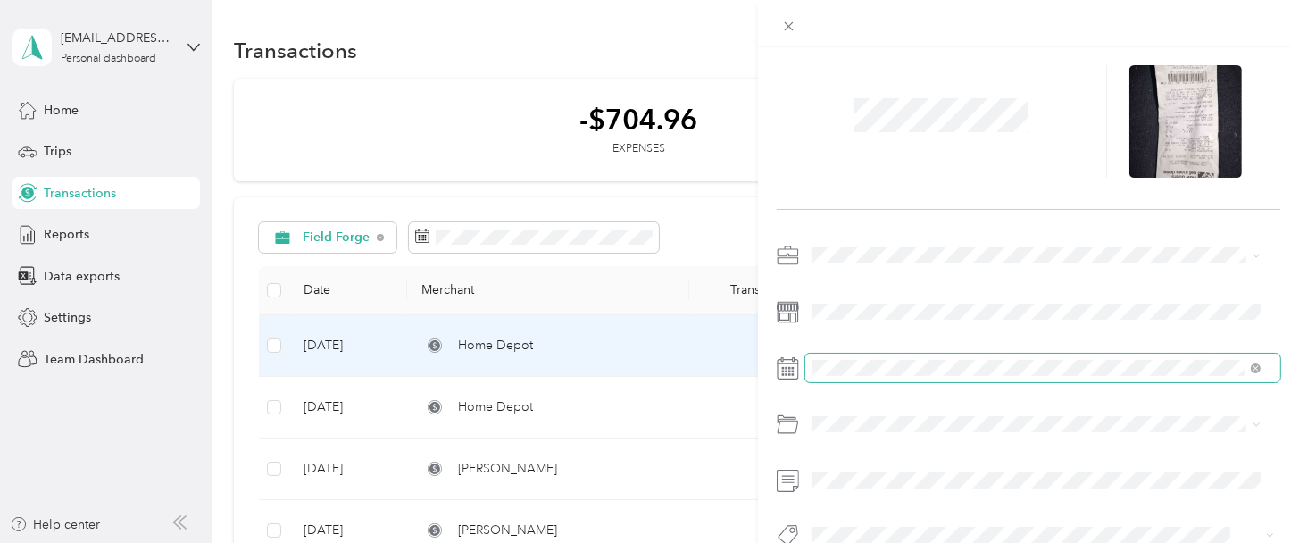
scroll to position [103, 0]
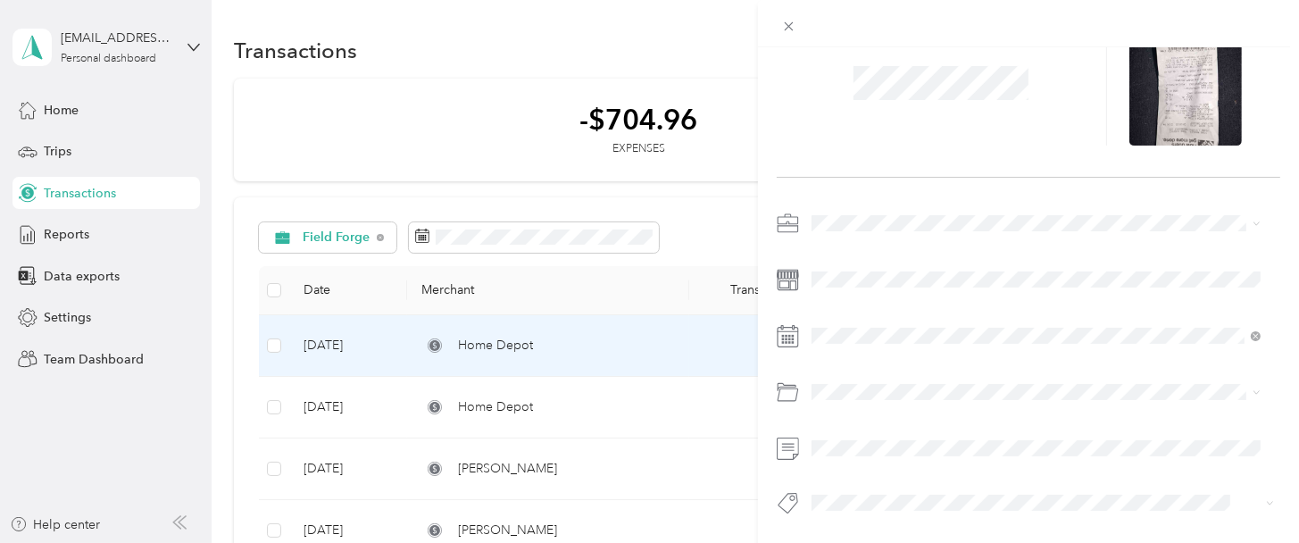
click at [1046, 514] on div "Expense Details Save" at bounding box center [1028, 274] width 541 height 632
click at [790, 27] on icon at bounding box center [788, 26] width 15 height 15
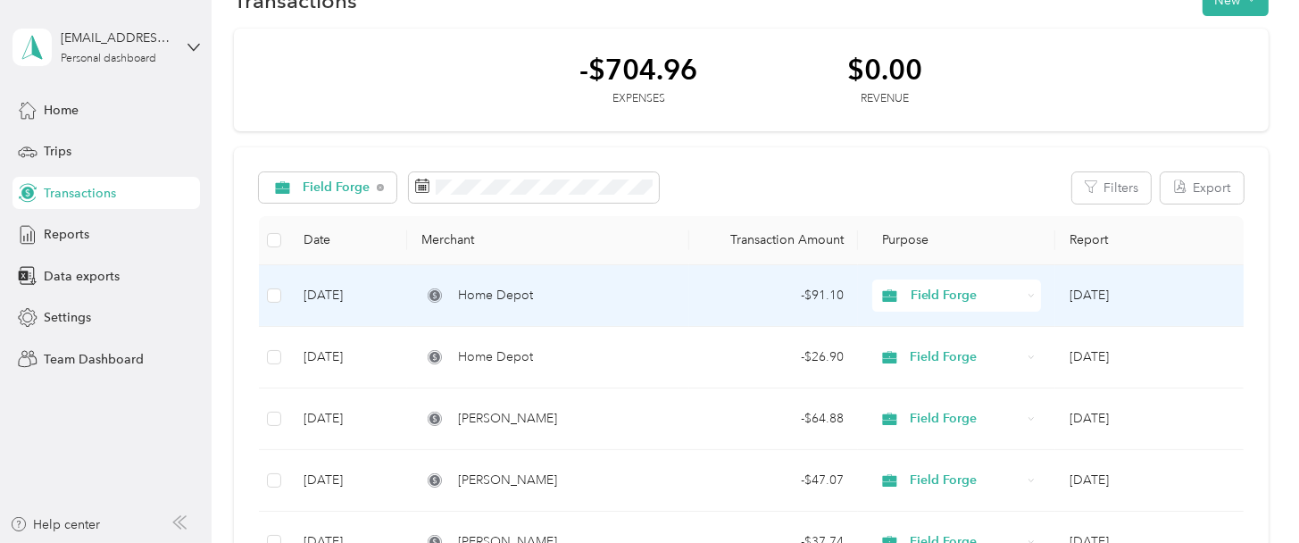
scroll to position [89, 0]
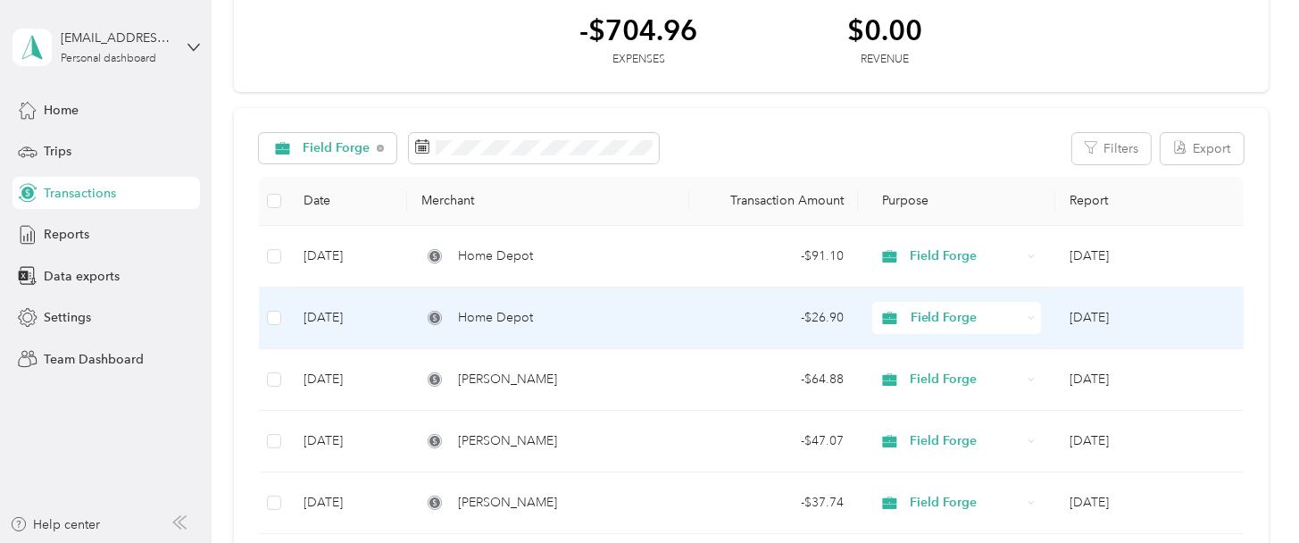
click at [493, 319] on span "Home Depot" at bounding box center [495, 318] width 75 height 20
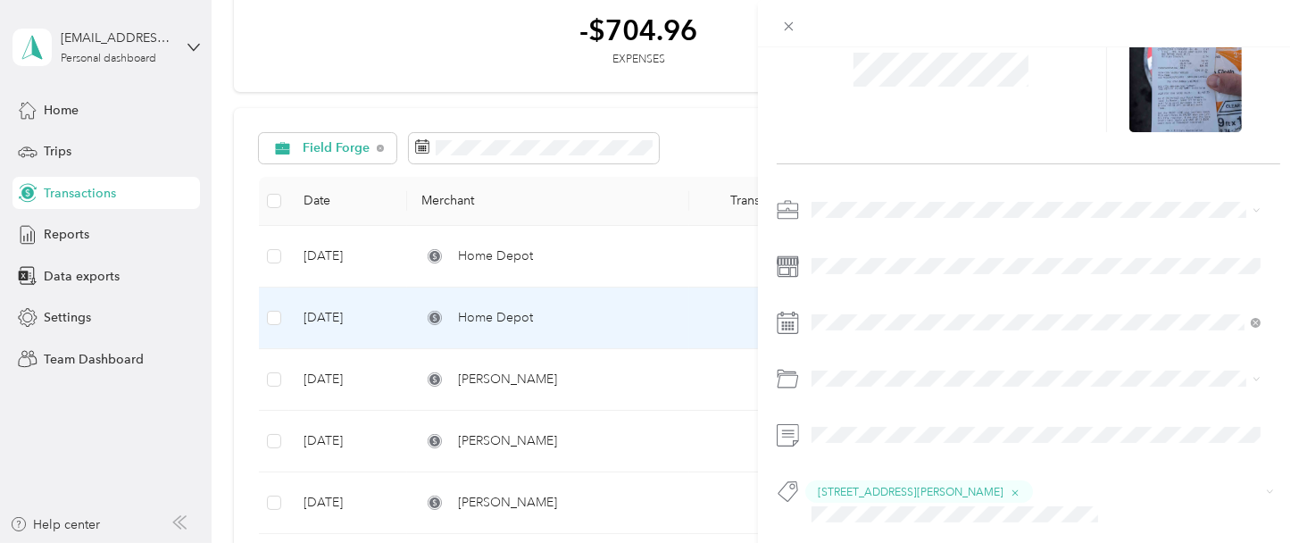
scroll to position [105, 0]
click at [486, 444] on div "This expense cannot be edited because it is either under review, approved, or p…" at bounding box center [649, 271] width 1299 height 543
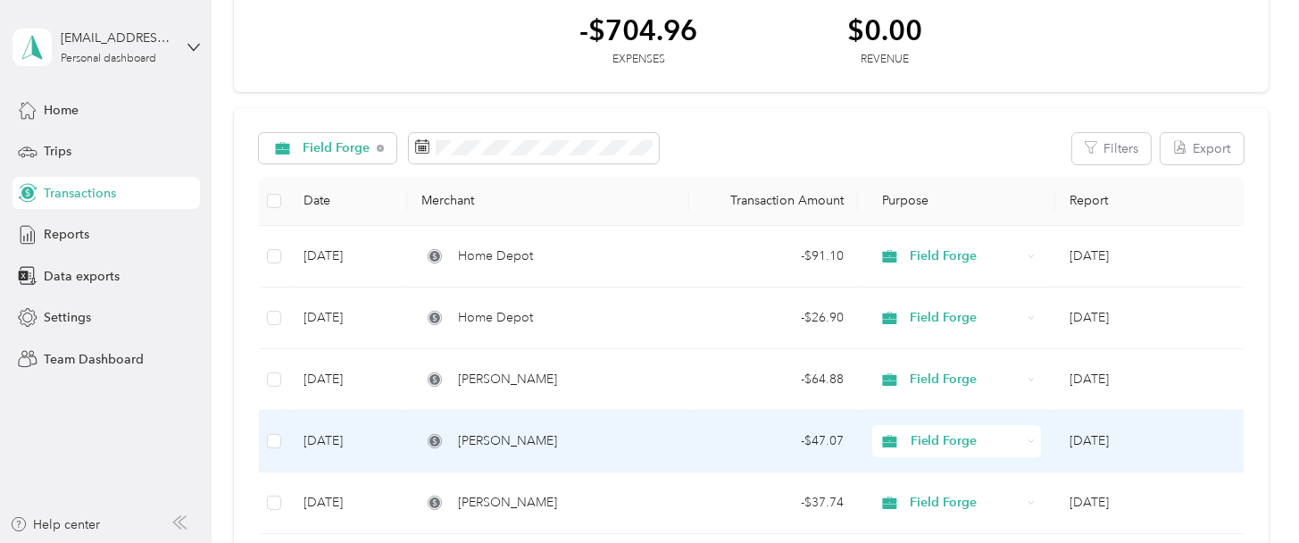
click at [473, 436] on span "[PERSON_NAME]" at bounding box center [507, 441] width 99 height 20
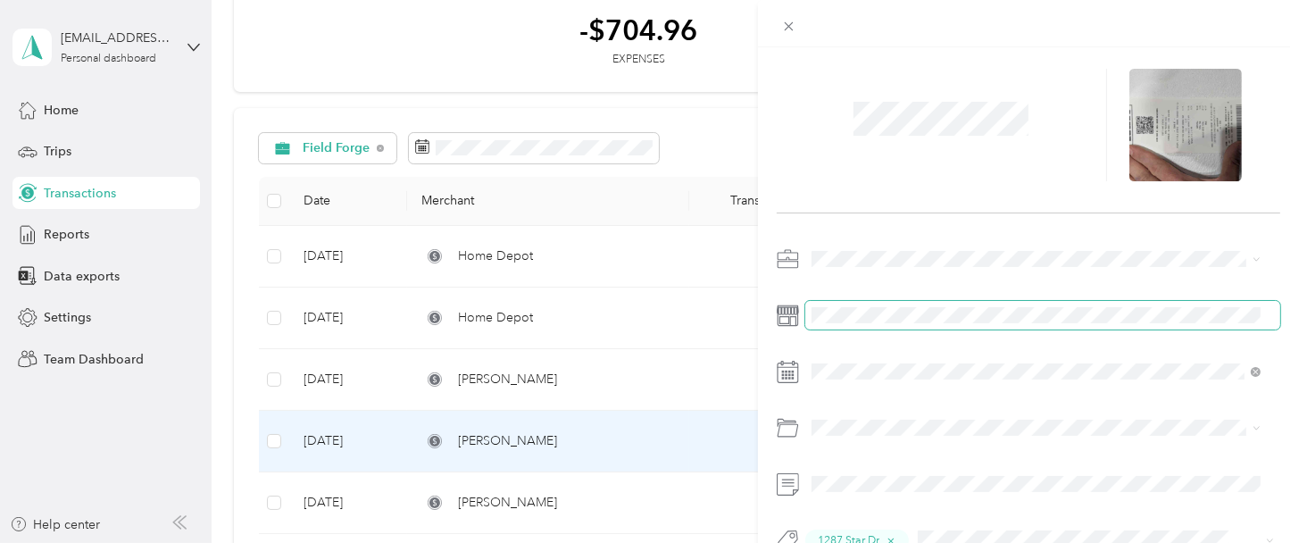
scroll to position [105, 0]
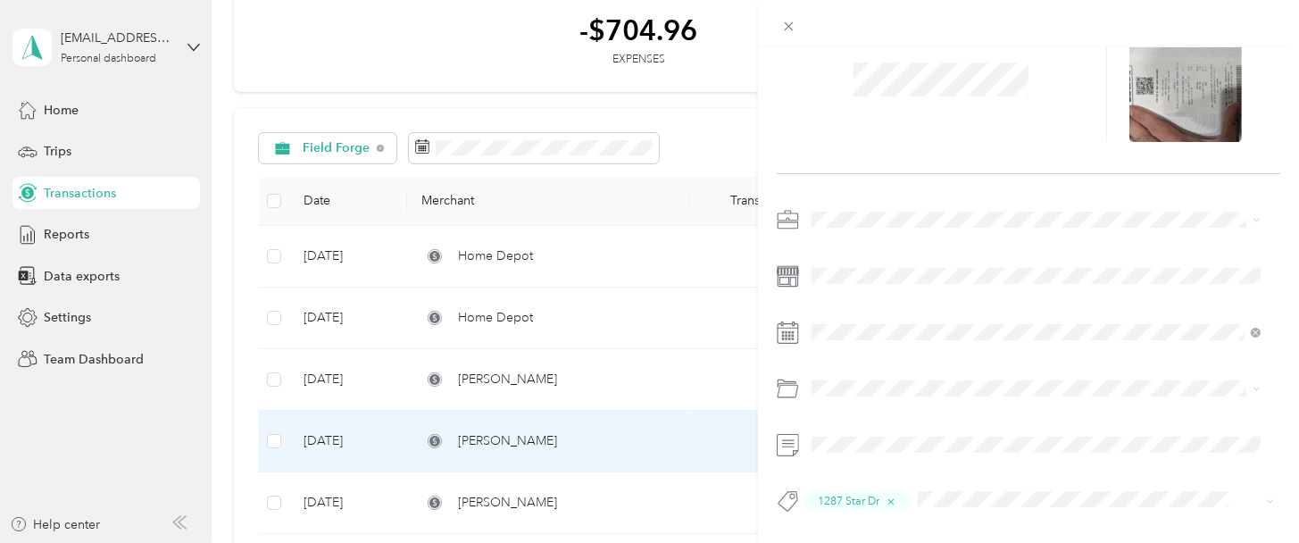
click at [468, 496] on div "This expense cannot be edited because it is either under review, approved, or p…" at bounding box center [649, 271] width 1299 height 543
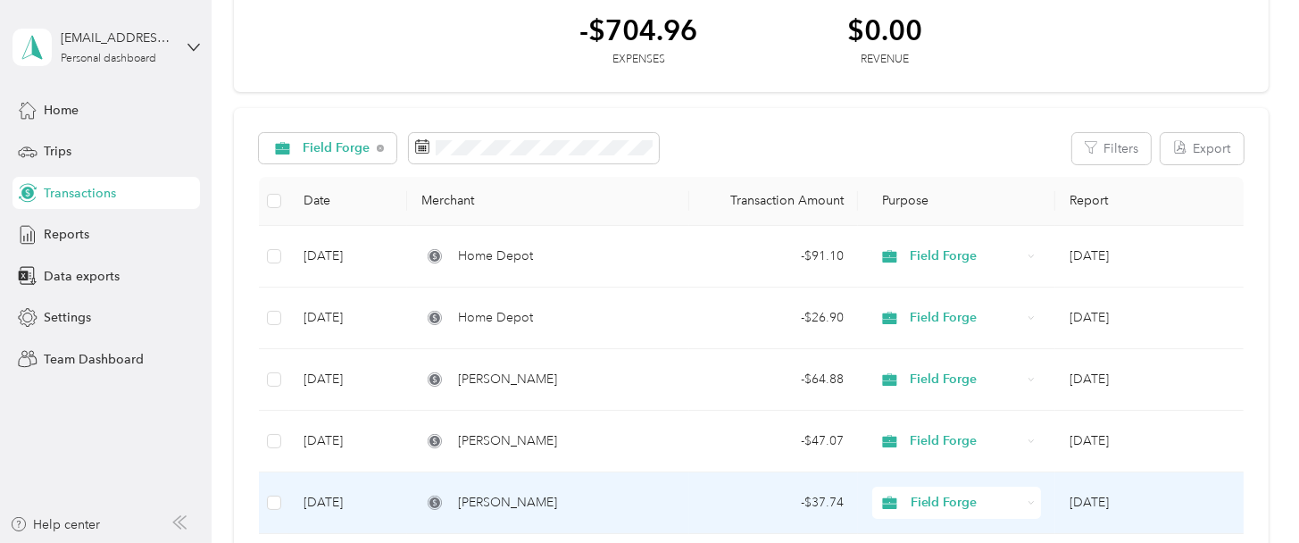
click at [467, 500] on span "[PERSON_NAME]" at bounding box center [507, 503] width 99 height 20
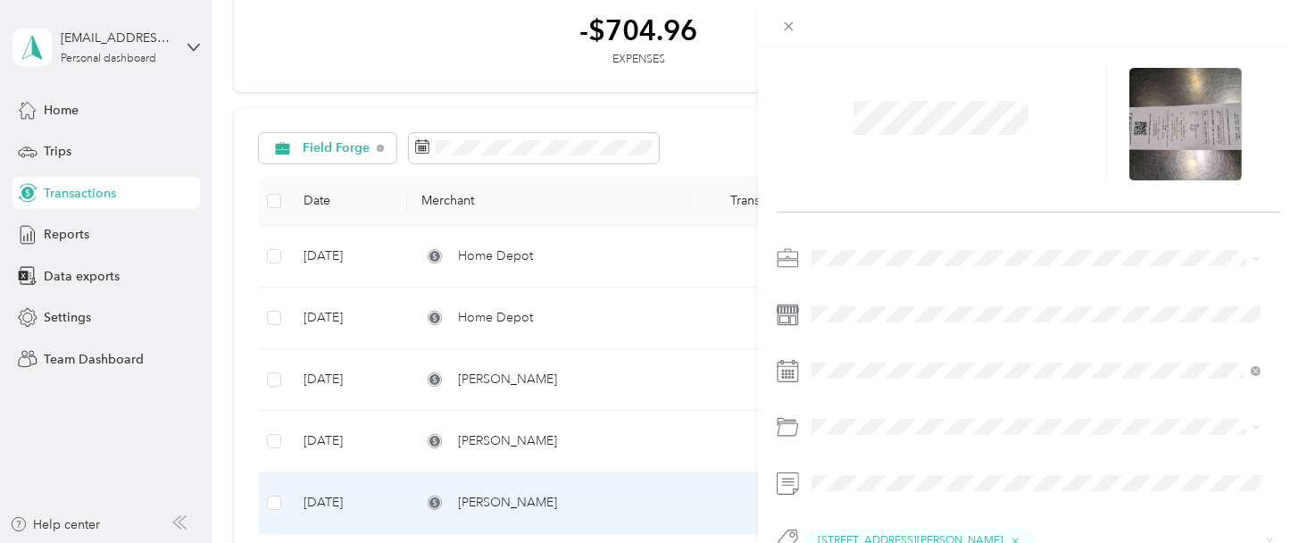
scroll to position [105, 0]
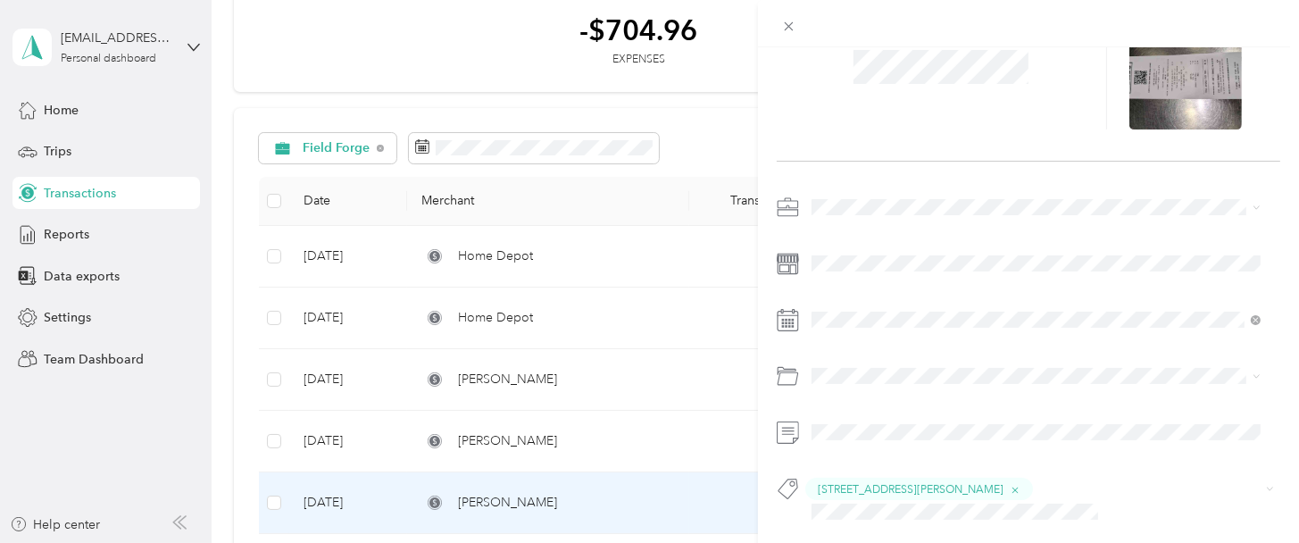
click at [521, 455] on div "This expense cannot be edited because it is either under review, approved, or p…" at bounding box center [649, 271] width 1299 height 543
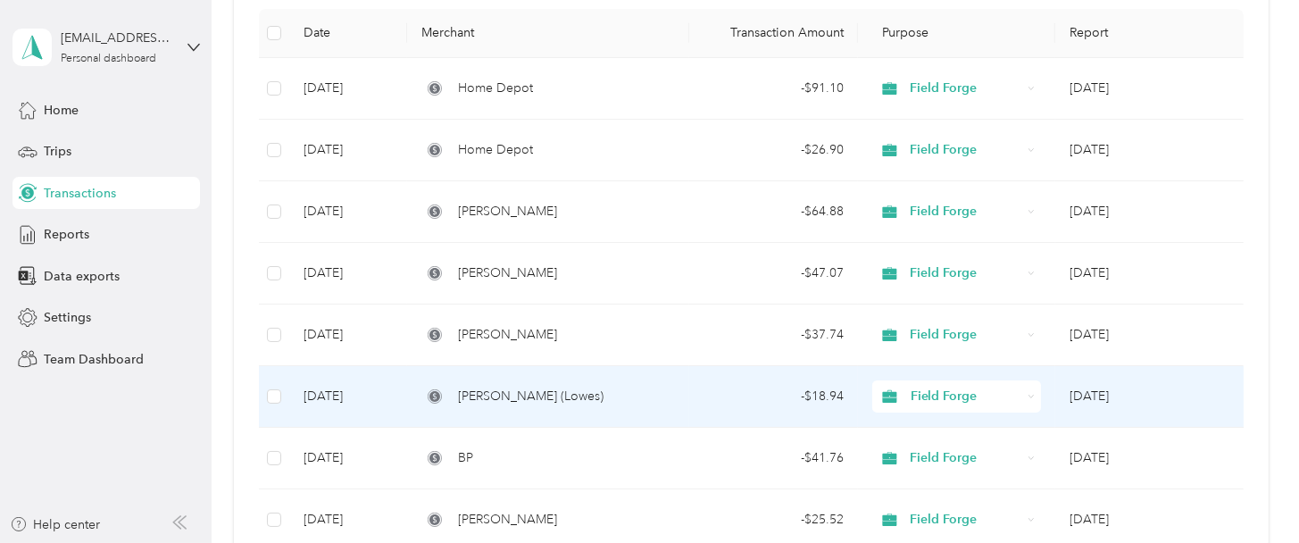
scroll to position [268, 0]
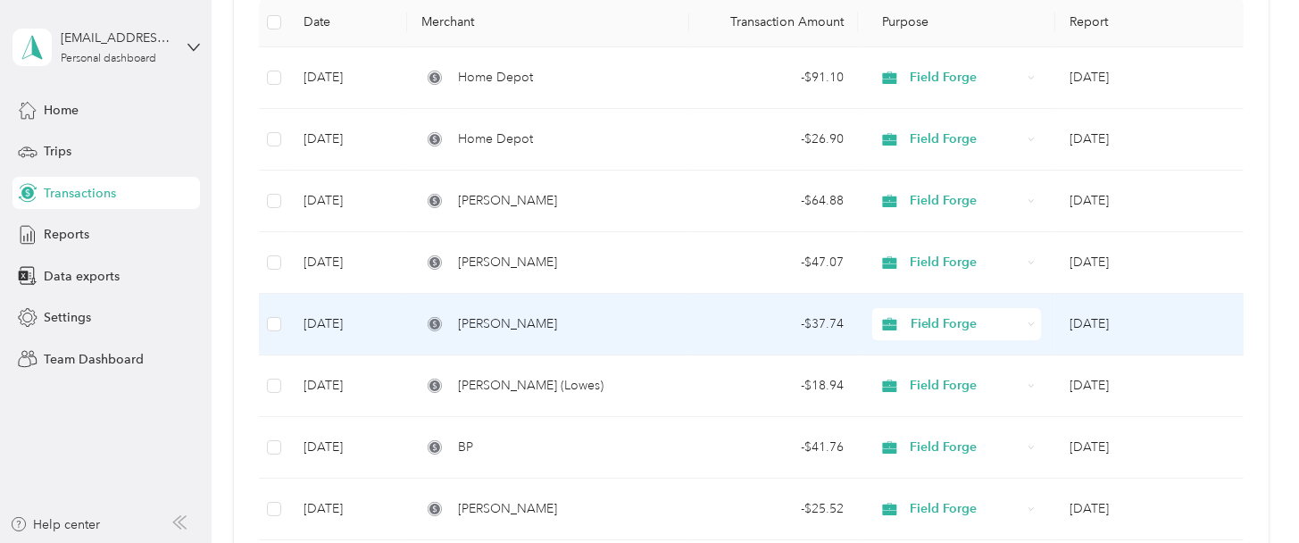
click at [483, 321] on span "[PERSON_NAME]" at bounding box center [507, 324] width 99 height 20
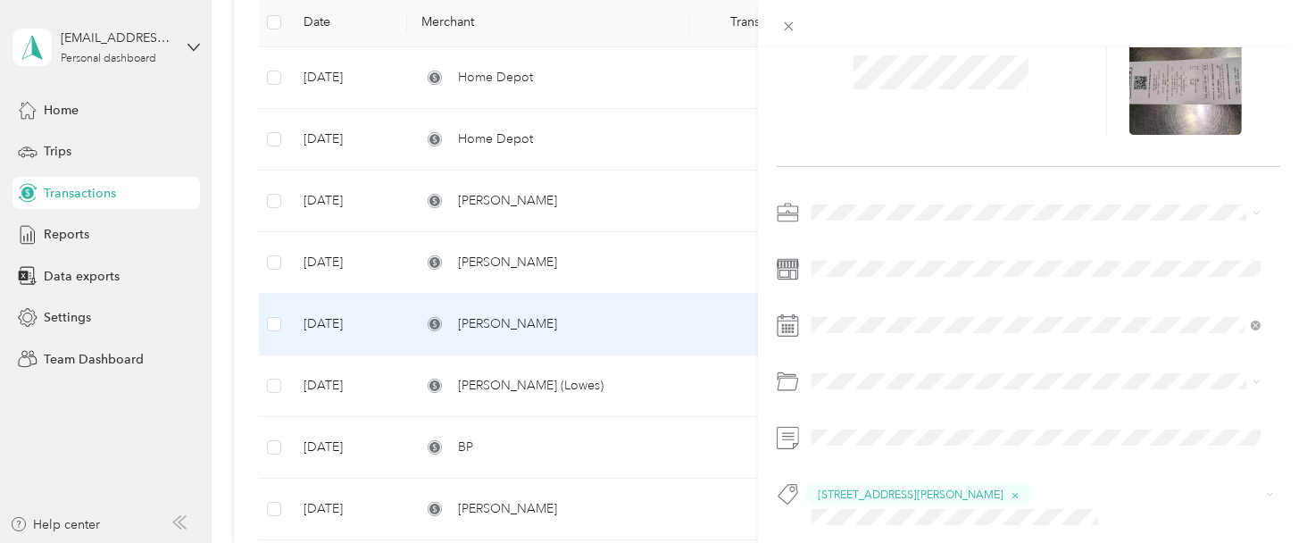
scroll to position [105, 0]
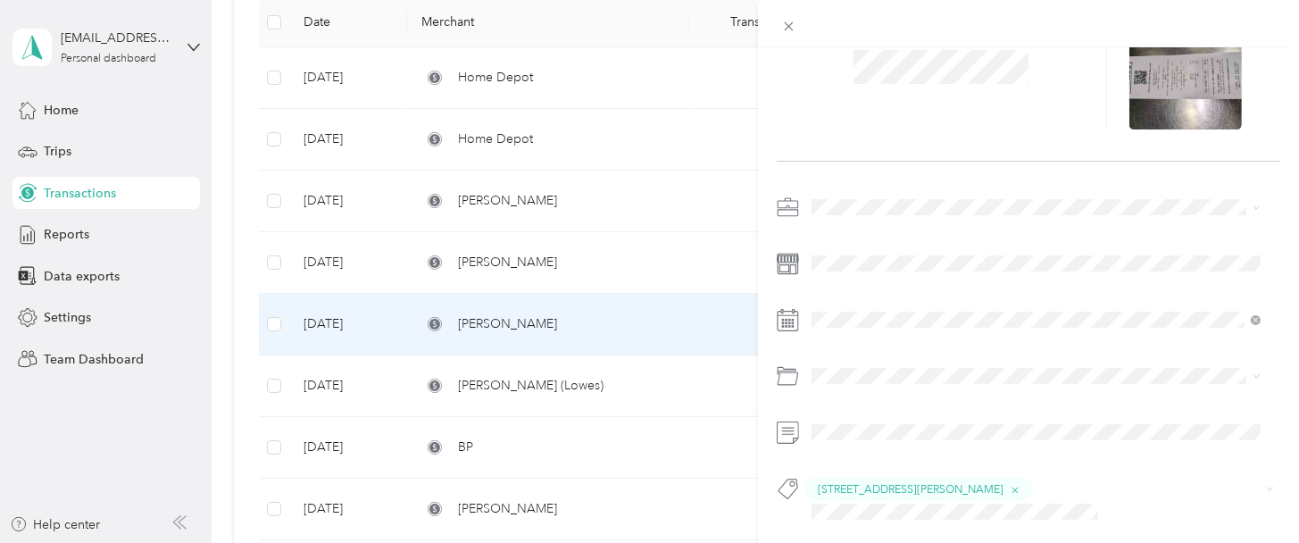
click at [559, 378] on div "This expense cannot be edited because it is either under review, approved, or p…" at bounding box center [649, 271] width 1299 height 543
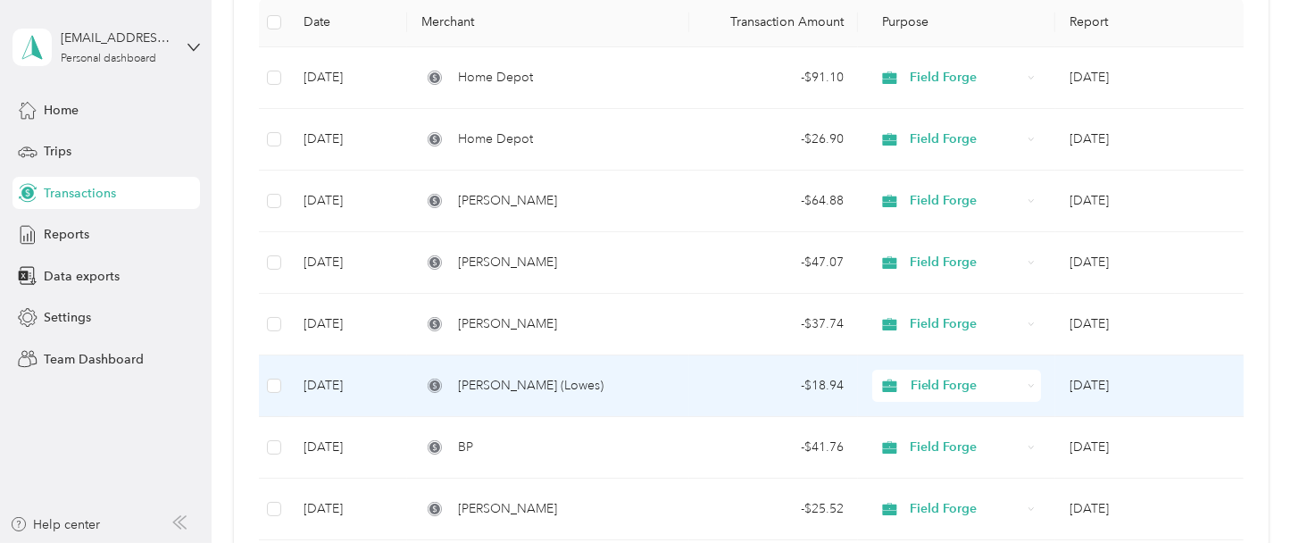
click at [535, 390] on span "[PERSON_NAME] (Lowes)" at bounding box center [531, 386] width 146 height 20
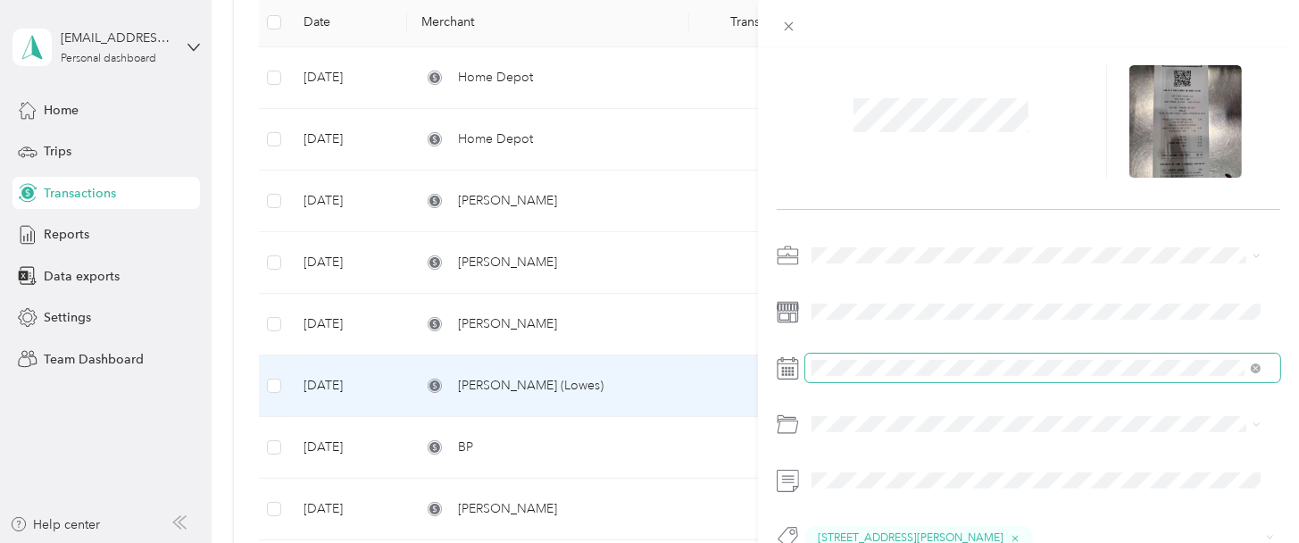
scroll to position [105, 0]
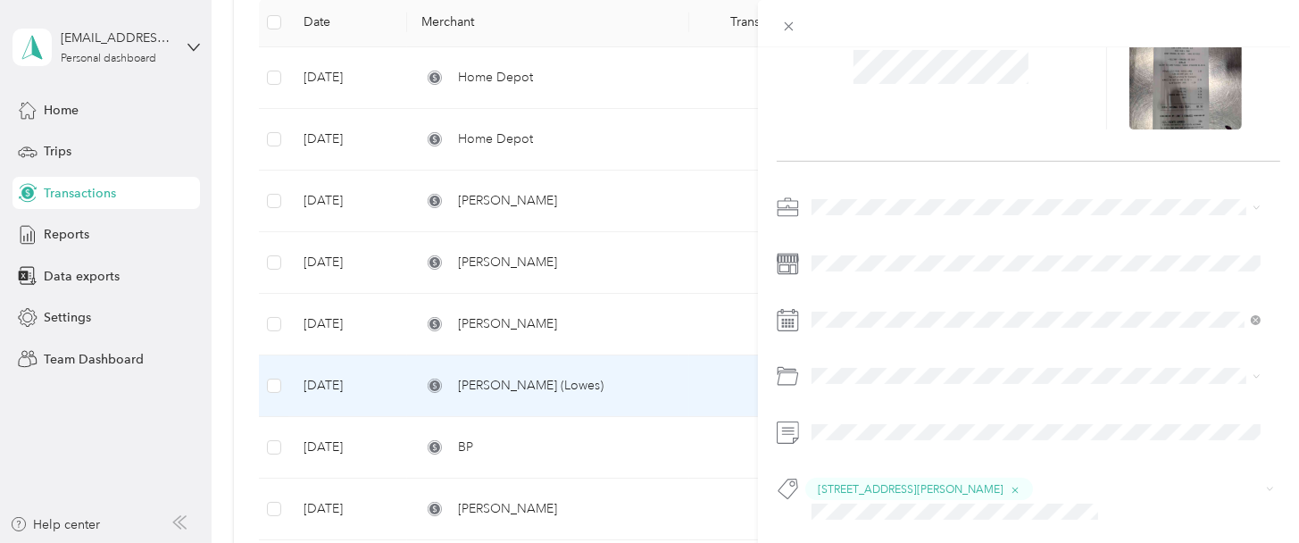
click at [536, 413] on div "This expense cannot be edited because it is either under review, approved, or p…" at bounding box center [649, 271] width 1299 height 543
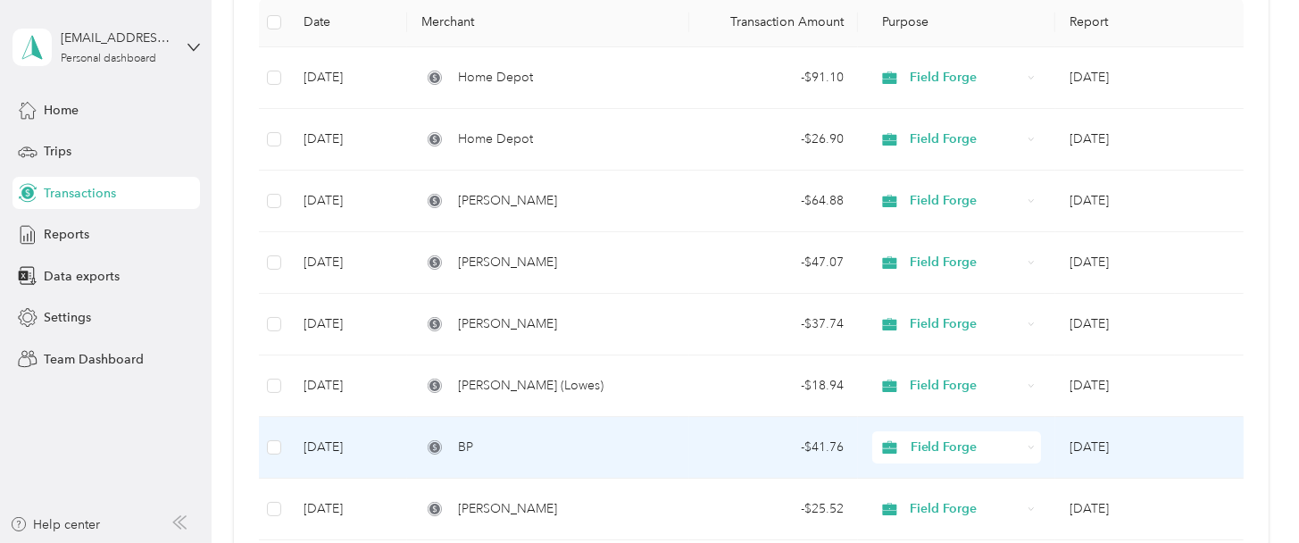
click at [521, 434] on td "BP" at bounding box center [548, 448] width 282 height 62
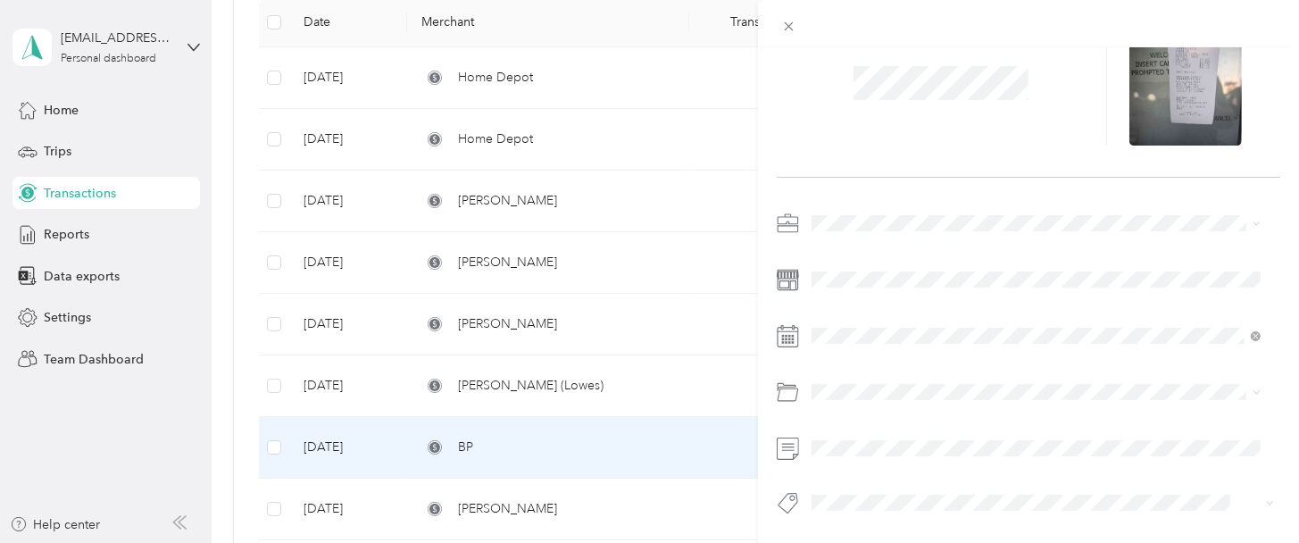
scroll to position [103, 0]
click at [526, 510] on div "This expense cannot be edited because it is either under review, approved, or p…" at bounding box center [649, 271] width 1299 height 543
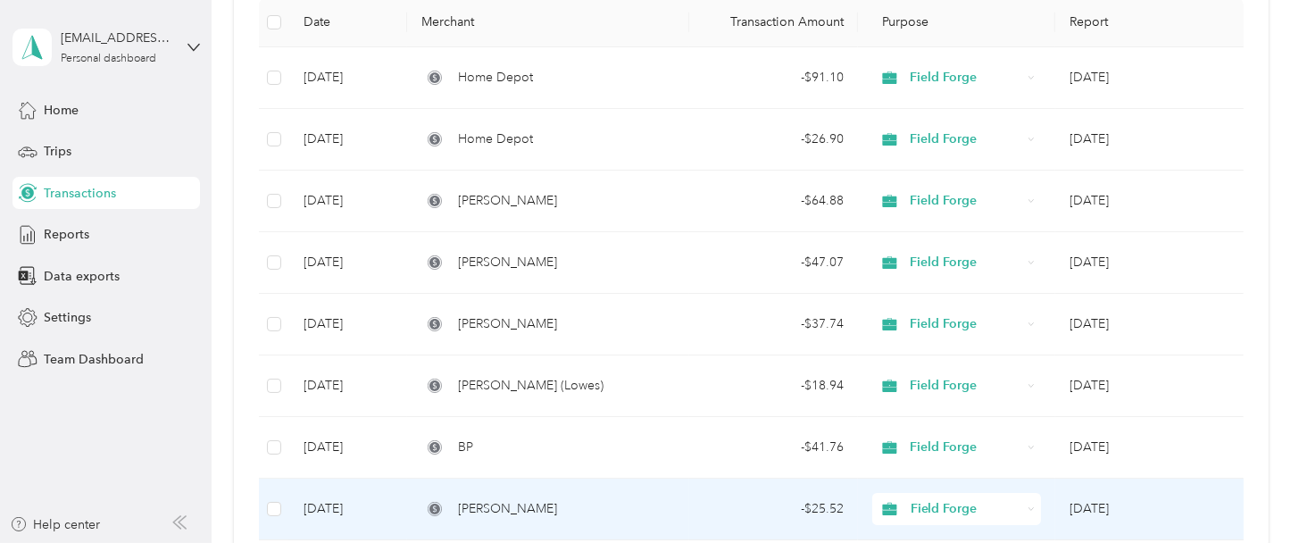
click at [524, 510] on div "[PERSON_NAME]" at bounding box center [548, 509] width 254 height 20
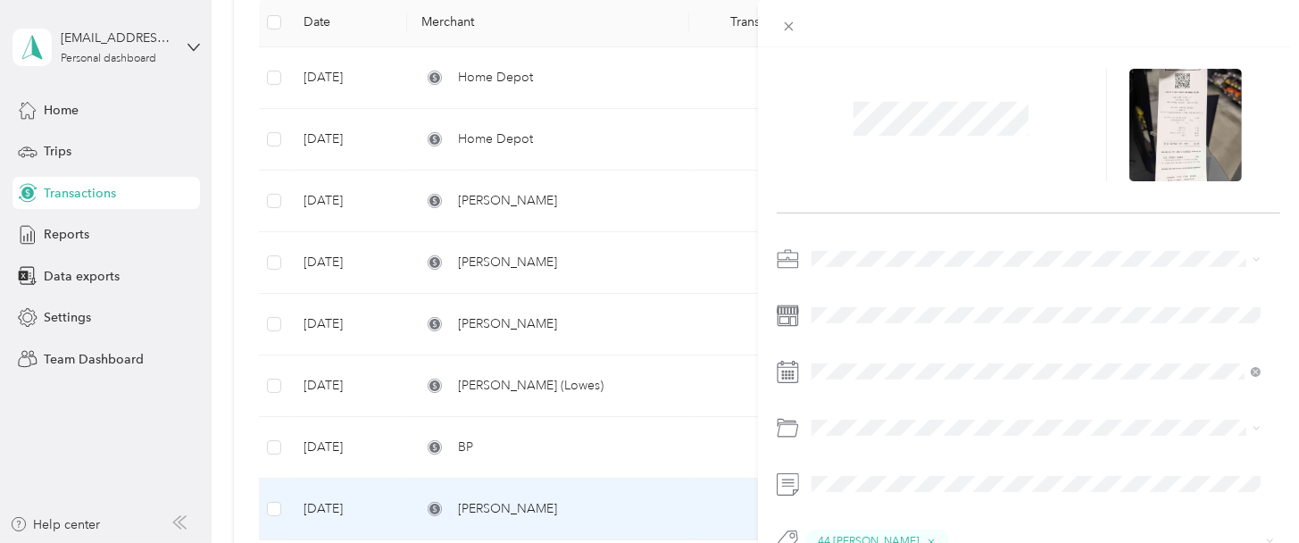
scroll to position [105, 0]
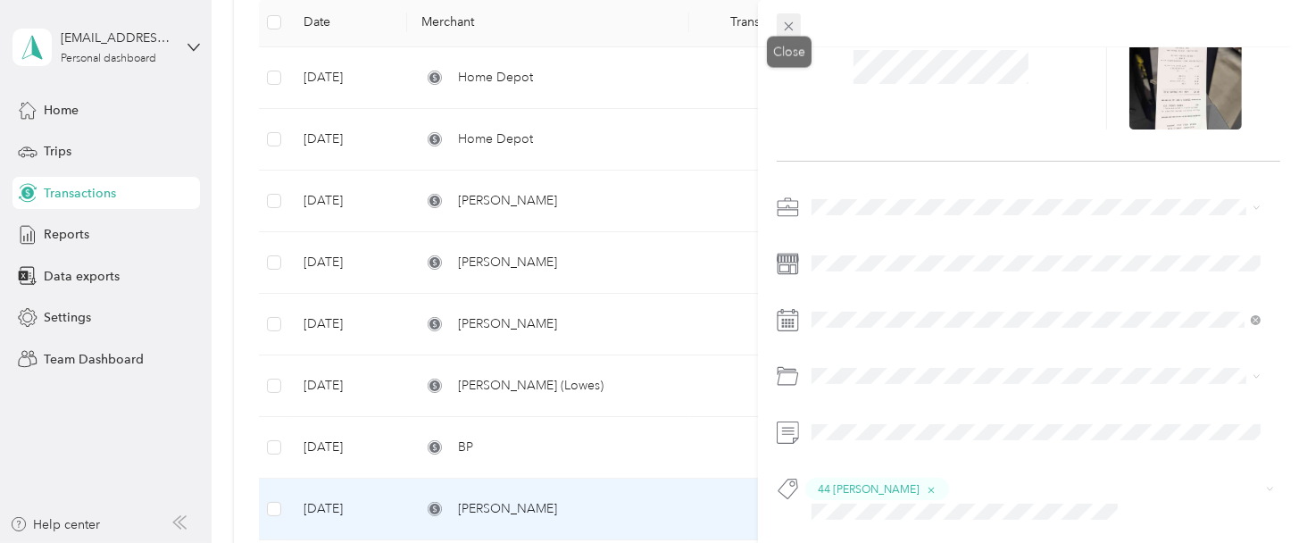
click at [788, 25] on icon at bounding box center [789, 26] width 9 height 9
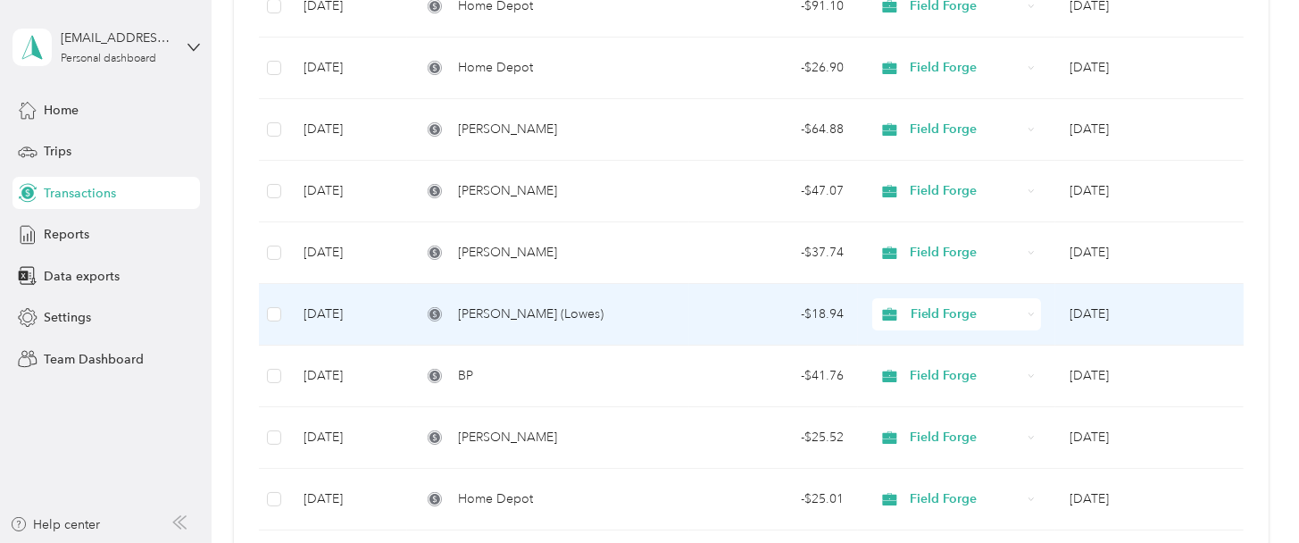
scroll to position [446, 0]
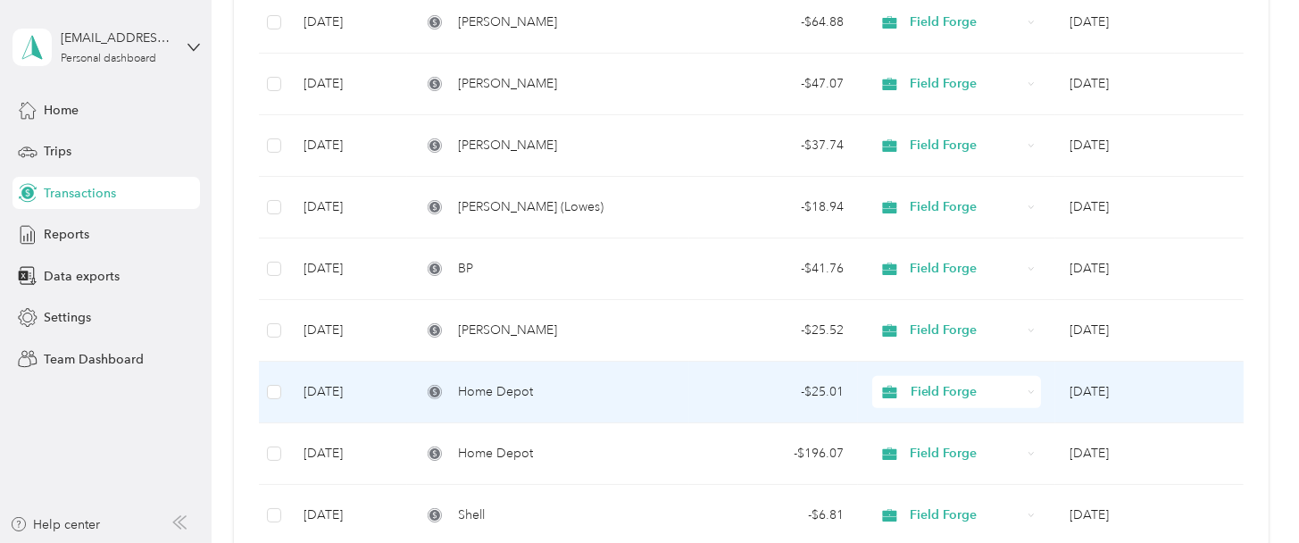
click at [534, 376] on td "Home Depot" at bounding box center [548, 393] width 282 height 62
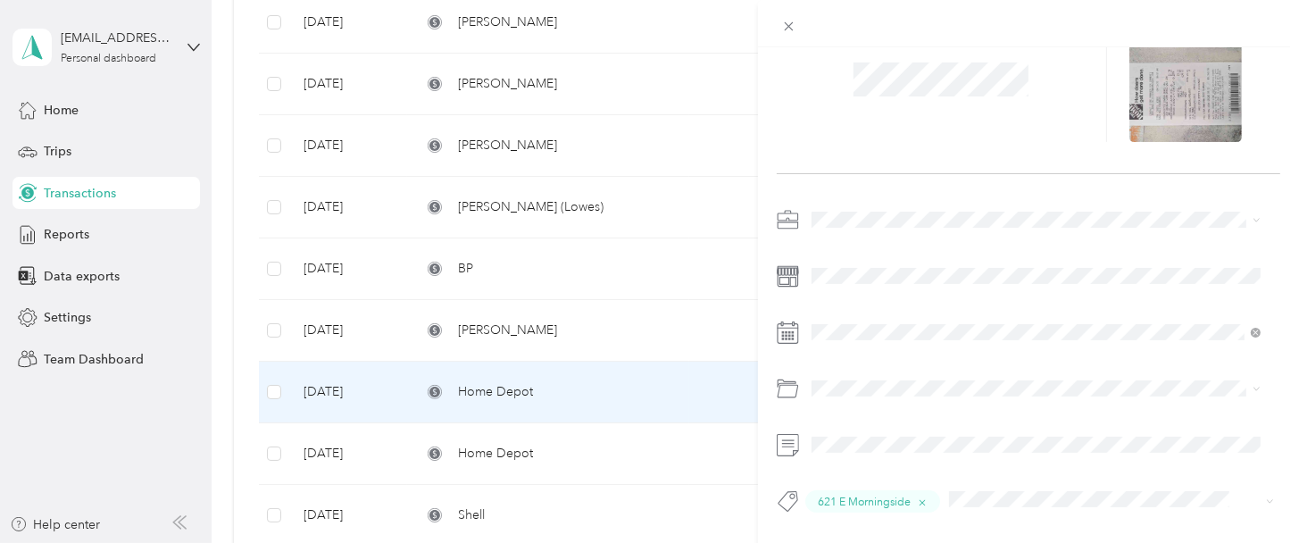
scroll to position [105, 0]
click at [792, 29] on icon at bounding box center [789, 26] width 9 height 9
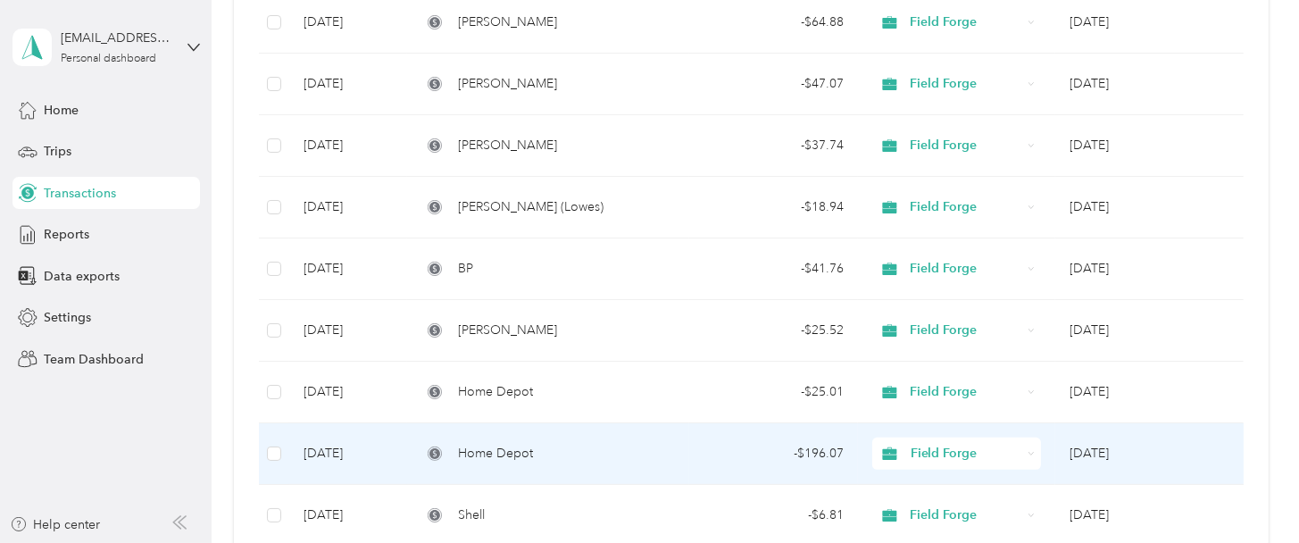
click at [480, 464] on td "Home Depot" at bounding box center [548, 454] width 282 height 62
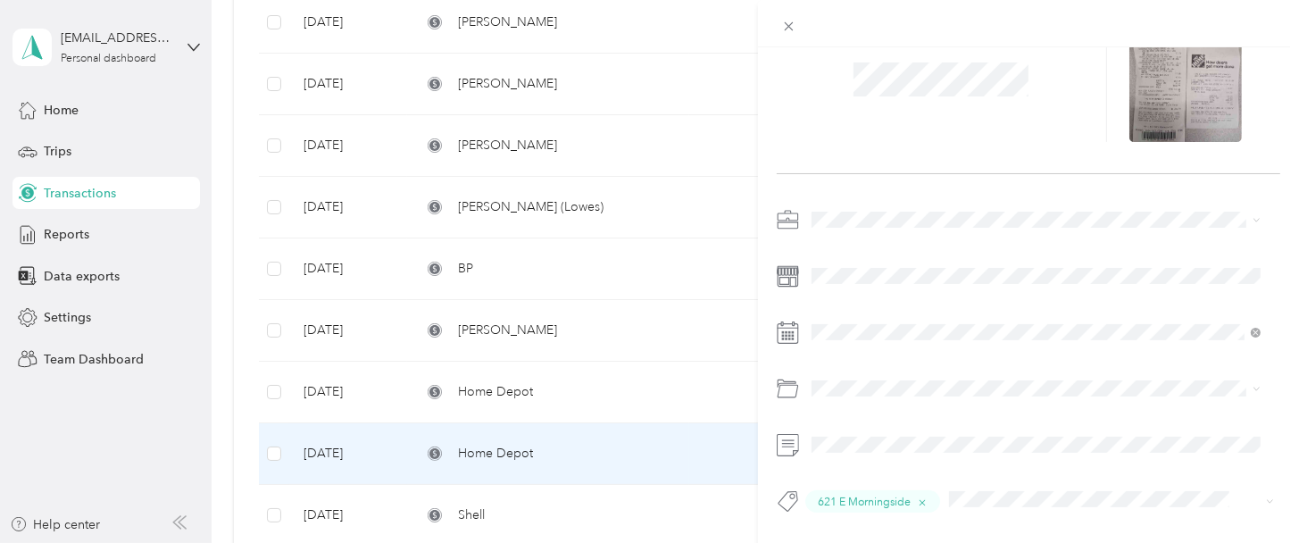
scroll to position [105, 0]
click at [790, 30] on icon at bounding box center [788, 26] width 15 height 15
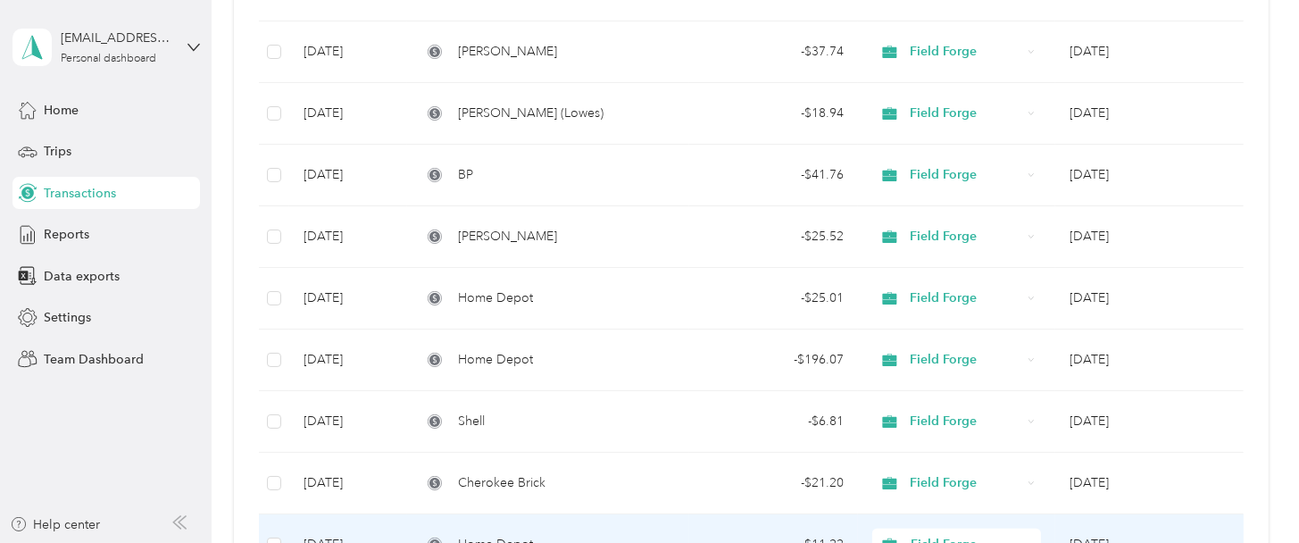
scroll to position [714, 0]
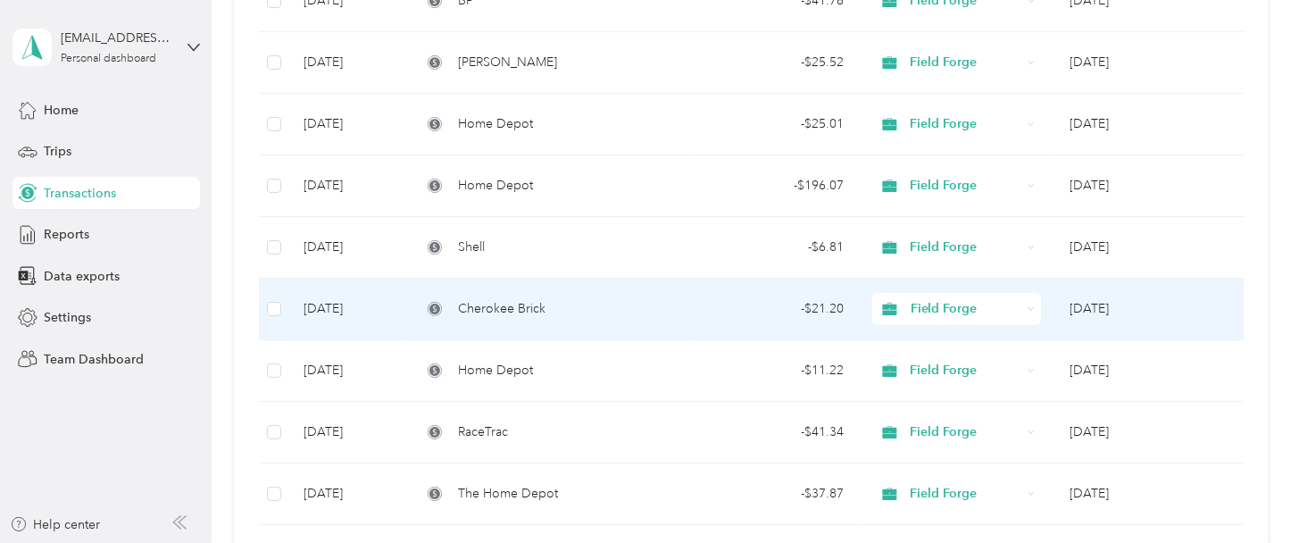
click at [508, 310] on span "Cherokee Brick" at bounding box center [502, 309] width 88 height 20
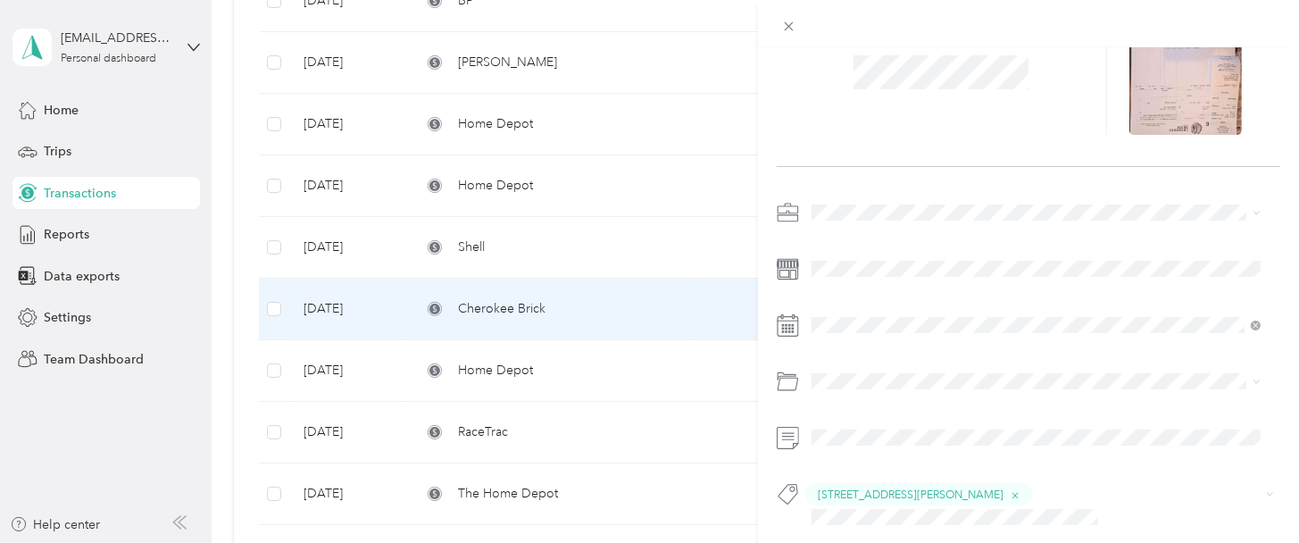
scroll to position [105, 0]
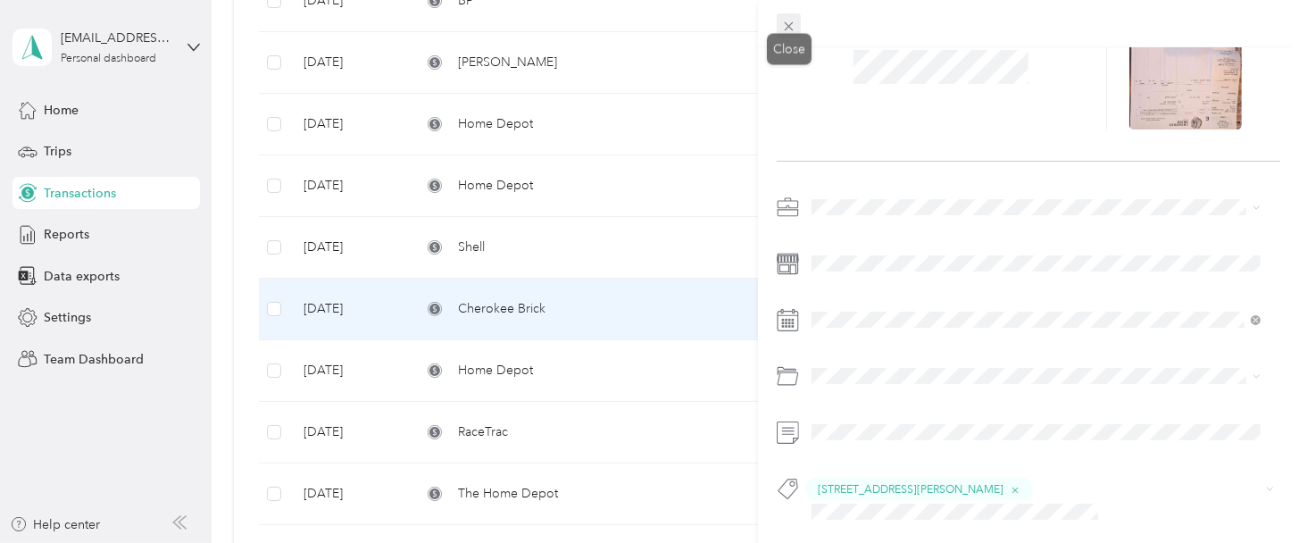
click at [787, 28] on icon at bounding box center [788, 26] width 15 height 15
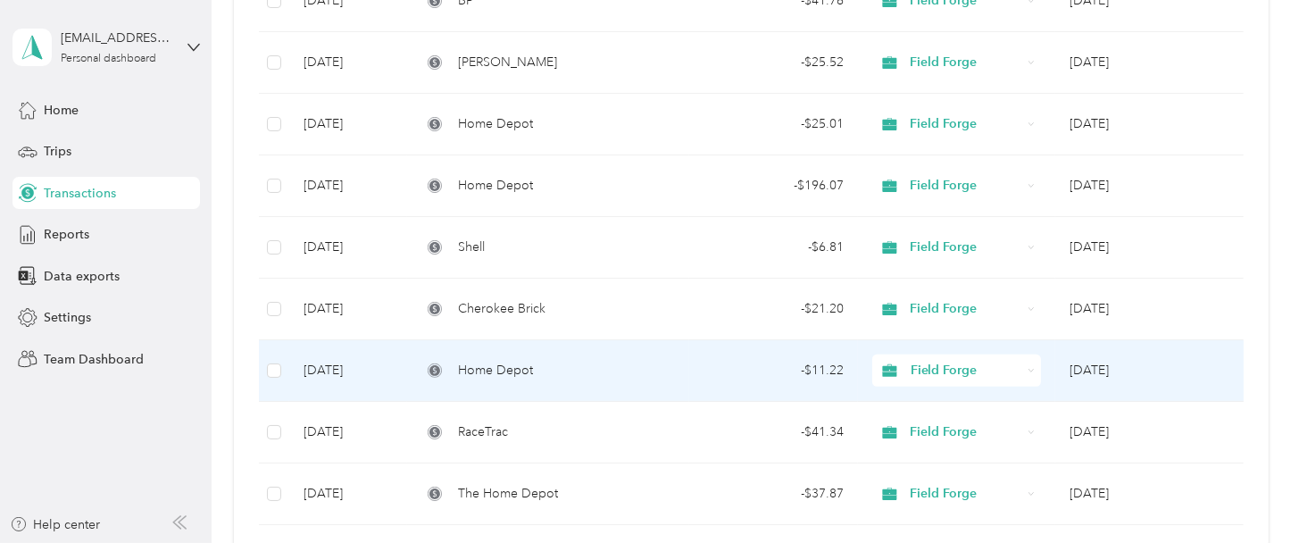
click at [493, 362] on span "Home Depot" at bounding box center [495, 371] width 75 height 20
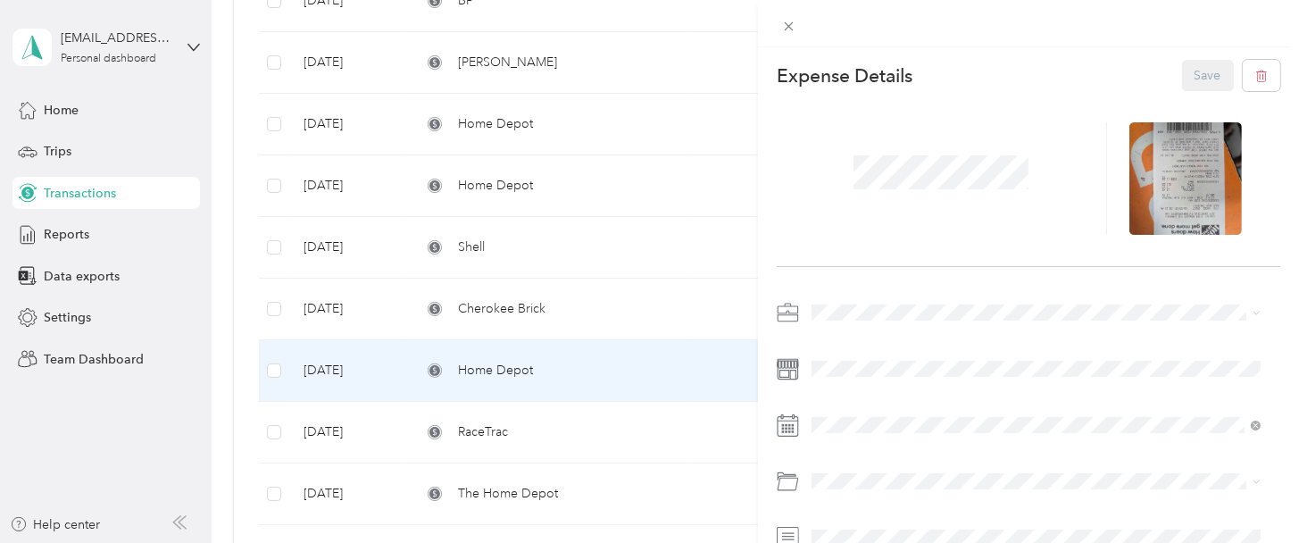
scroll to position [105, 0]
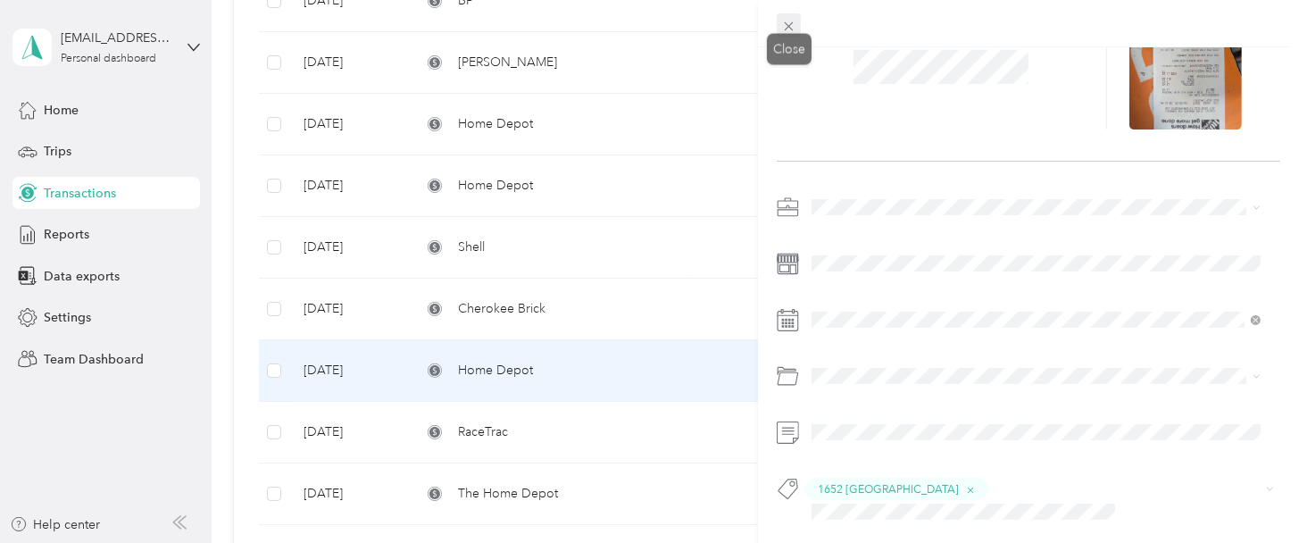
click at [783, 23] on icon at bounding box center [788, 26] width 15 height 15
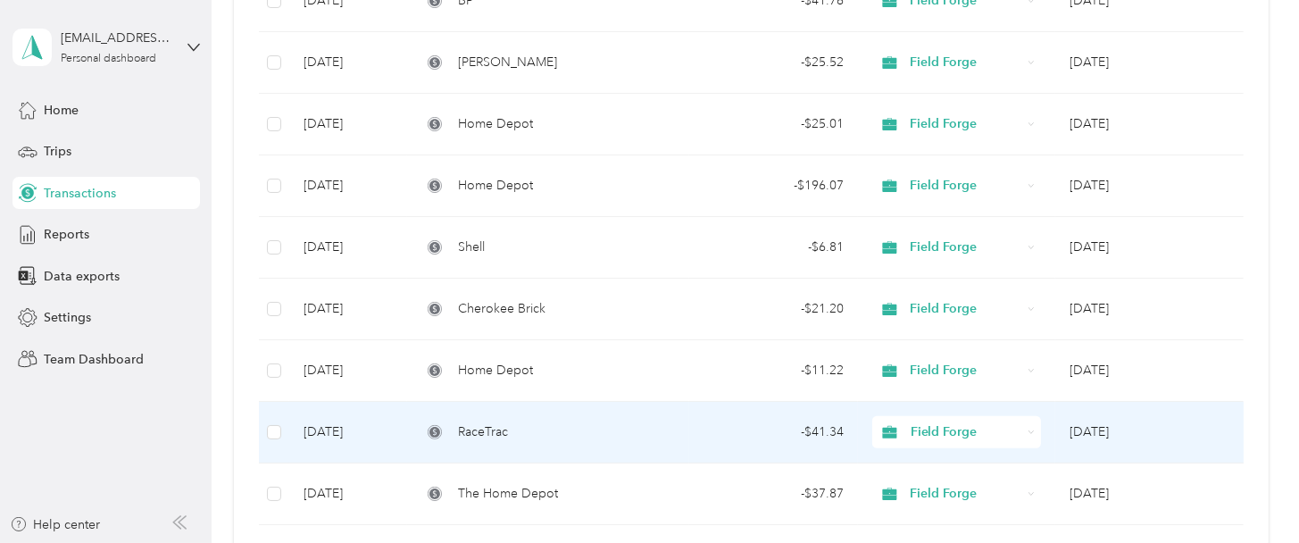
click at [466, 422] on span "RaceTrac" at bounding box center [483, 432] width 50 height 20
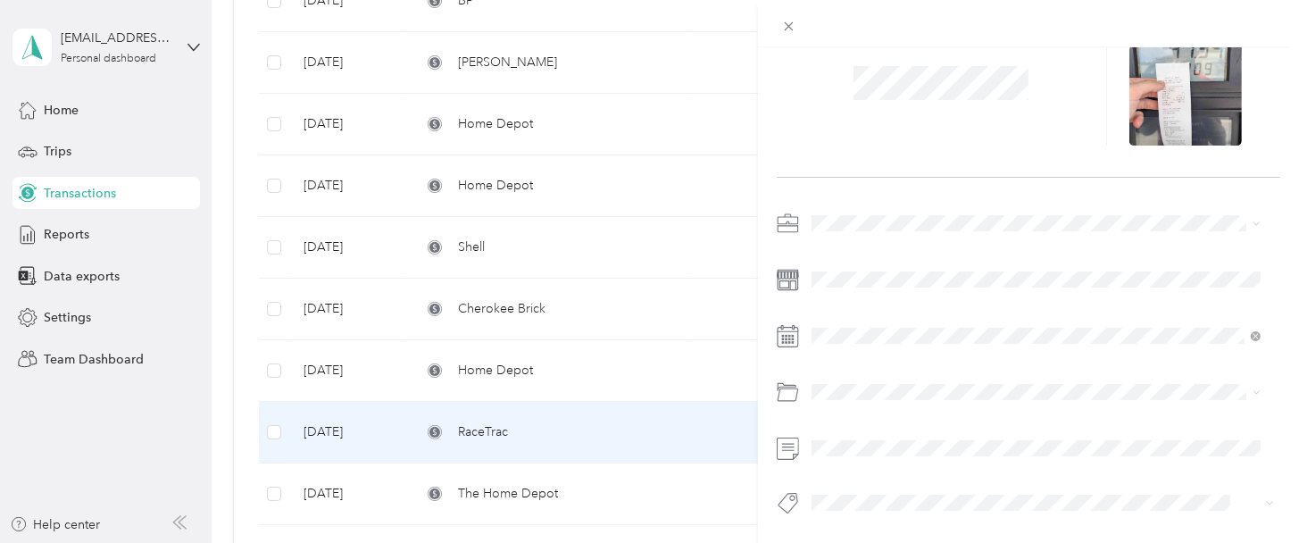
scroll to position [103, 0]
click at [789, 19] on icon at bounding box center [788, 26] width 15 height 15
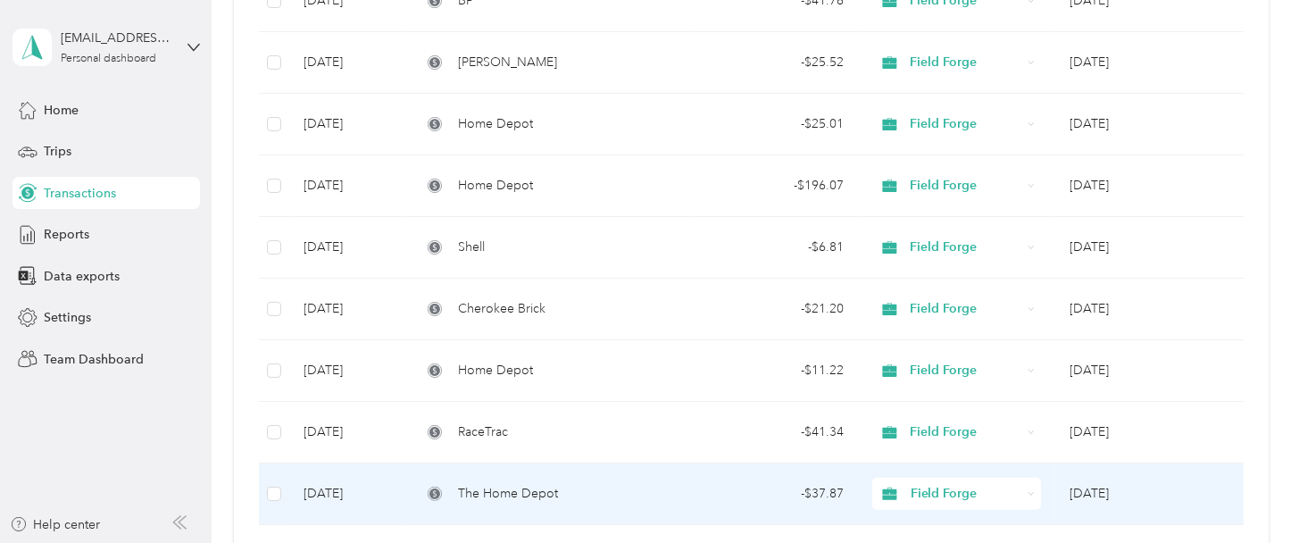
click at [497, 496] on span "The Home Depot" at bounding box center [508, 494] width 100 height 20
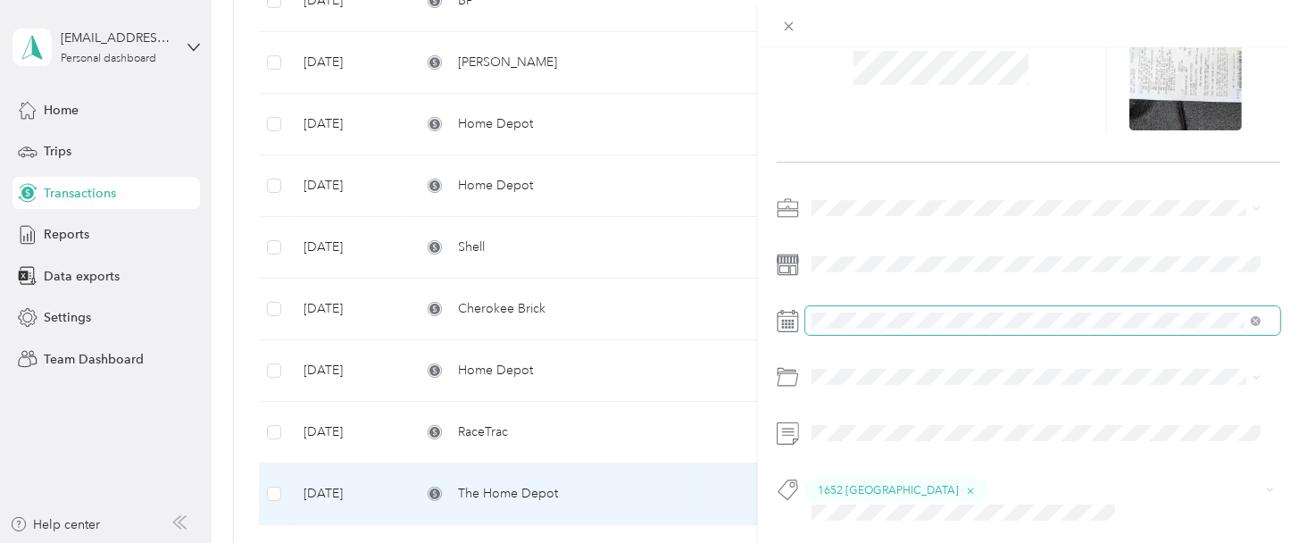
scroll to position [105, 0]
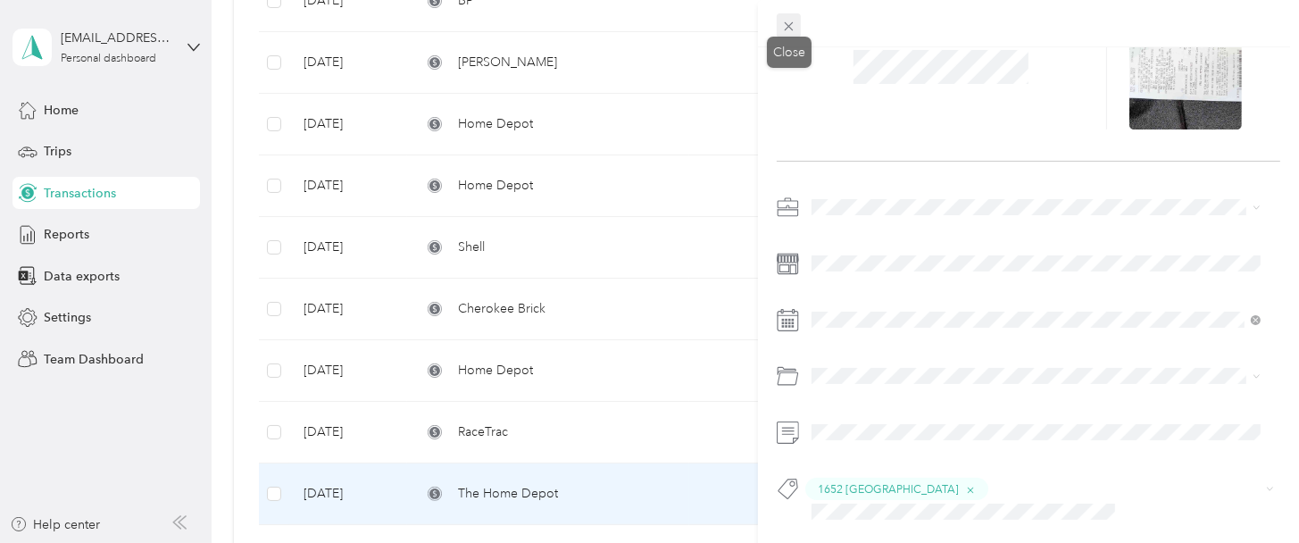
click at [799, 25] on span at bounding box center [789, 25] width 25 height 25
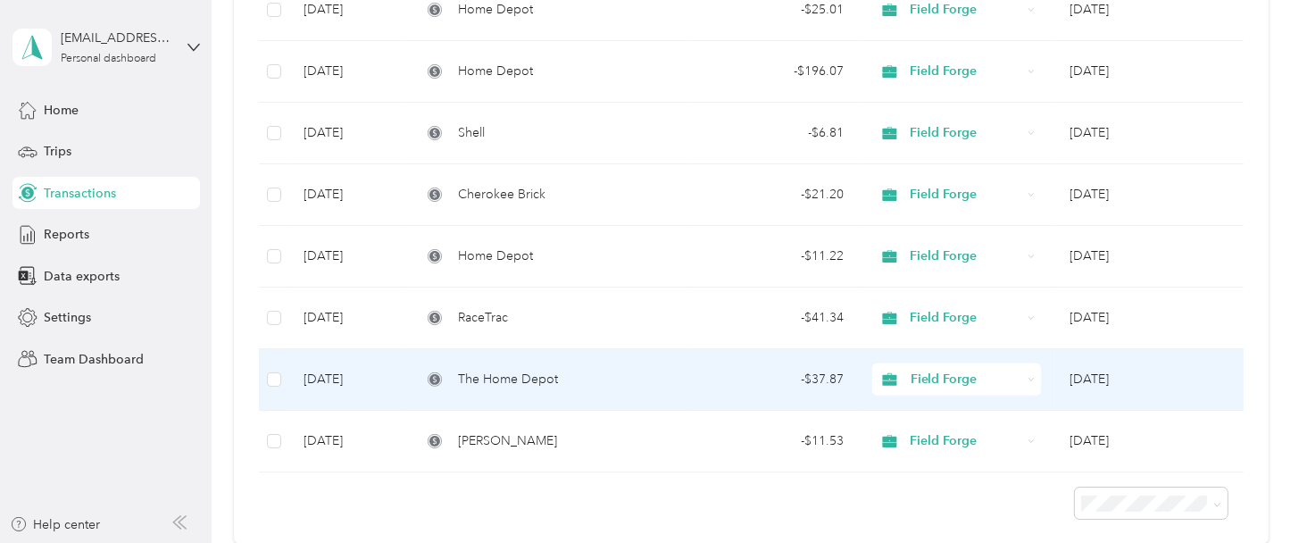
scroll to position [1011, 0]
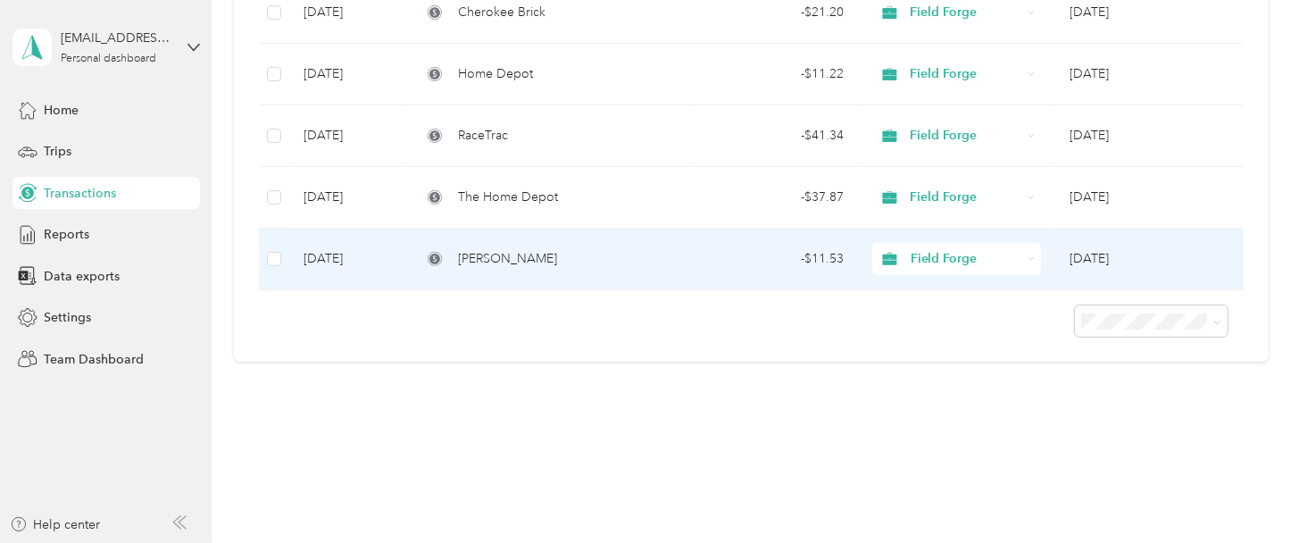
click at [488, 251] on span "[PERSON_NAME]" at bounding box center [507, 259] width 99 height 20
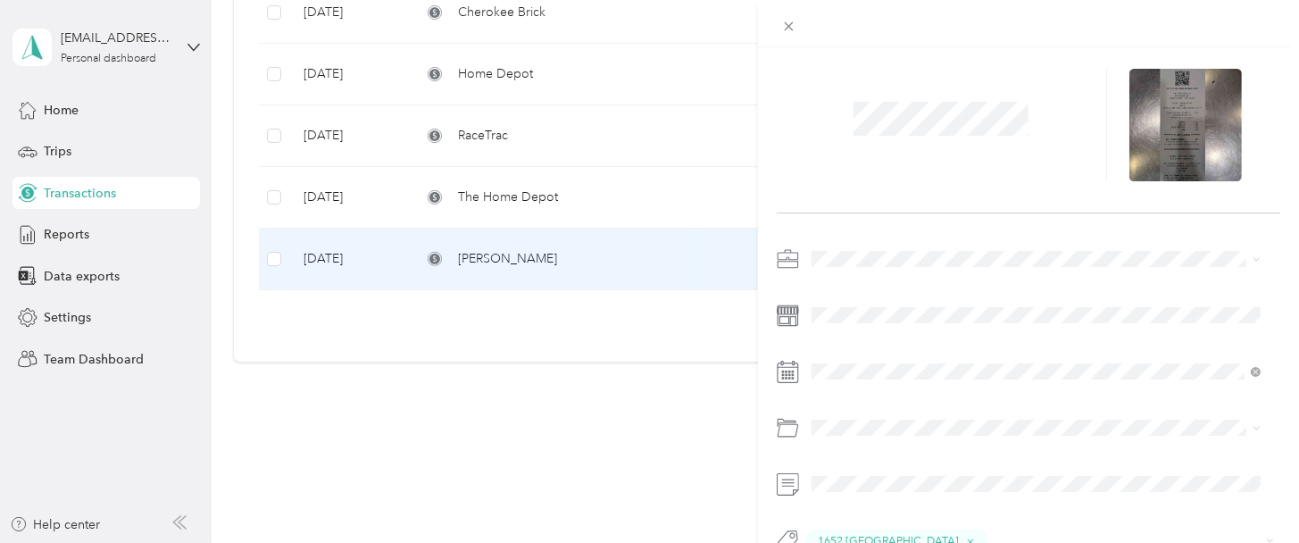
scroll to position [105, 0]
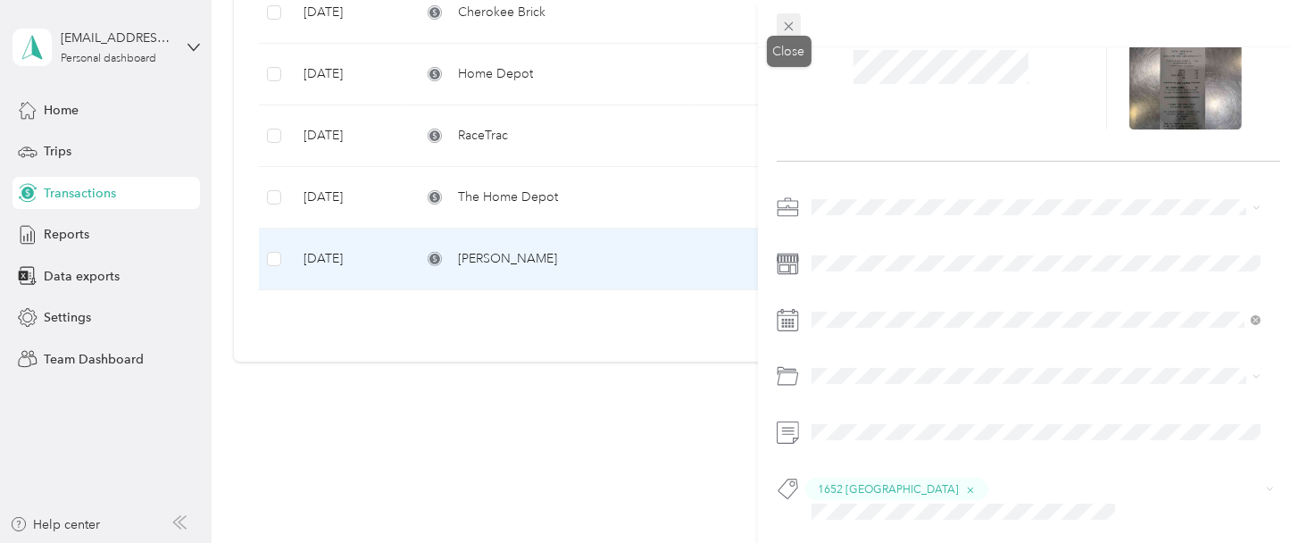
click at [797, 24] on icon at bounding box center [788, 26] width 15 height 15
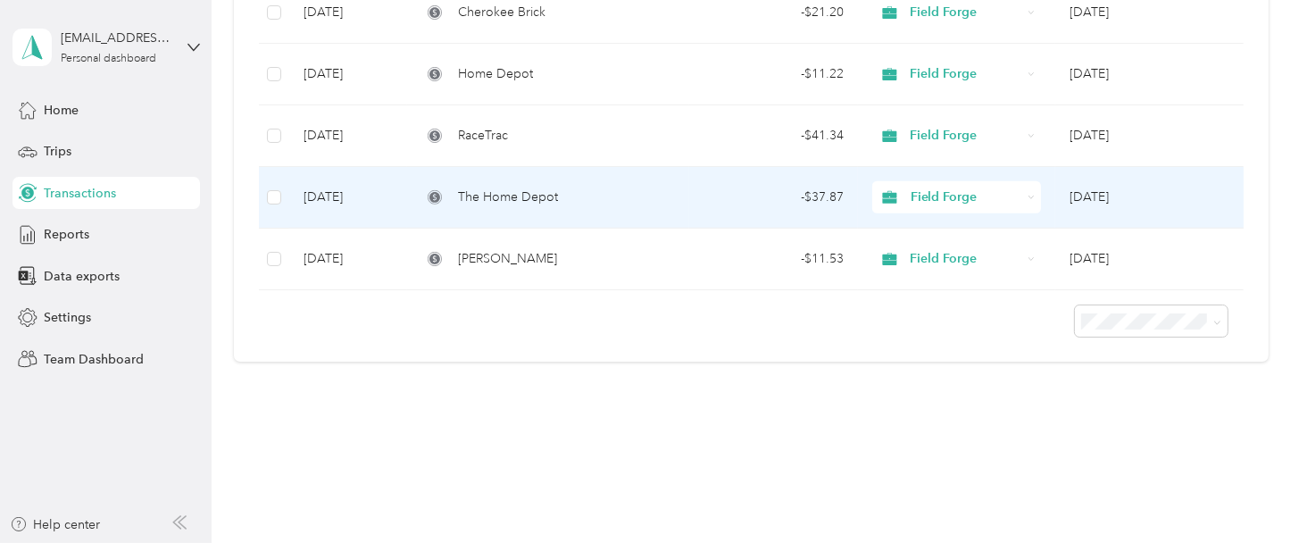
click at [510, 196] on span "The Home Depot" at bounding box center [508, 198] width 100 height 20
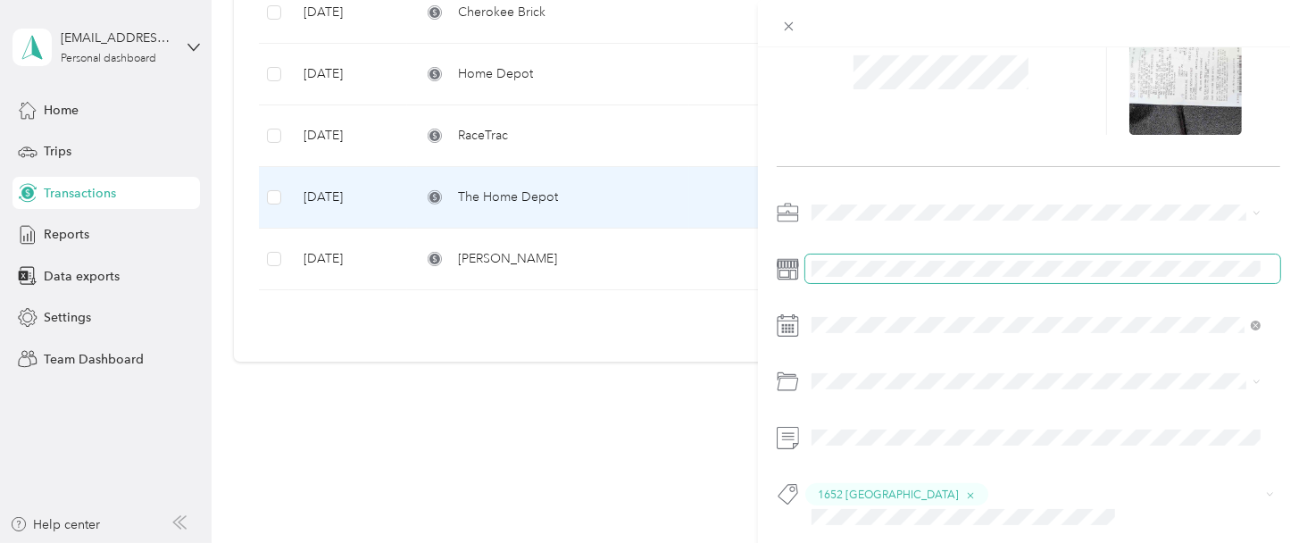
scroll to position [105, 0]
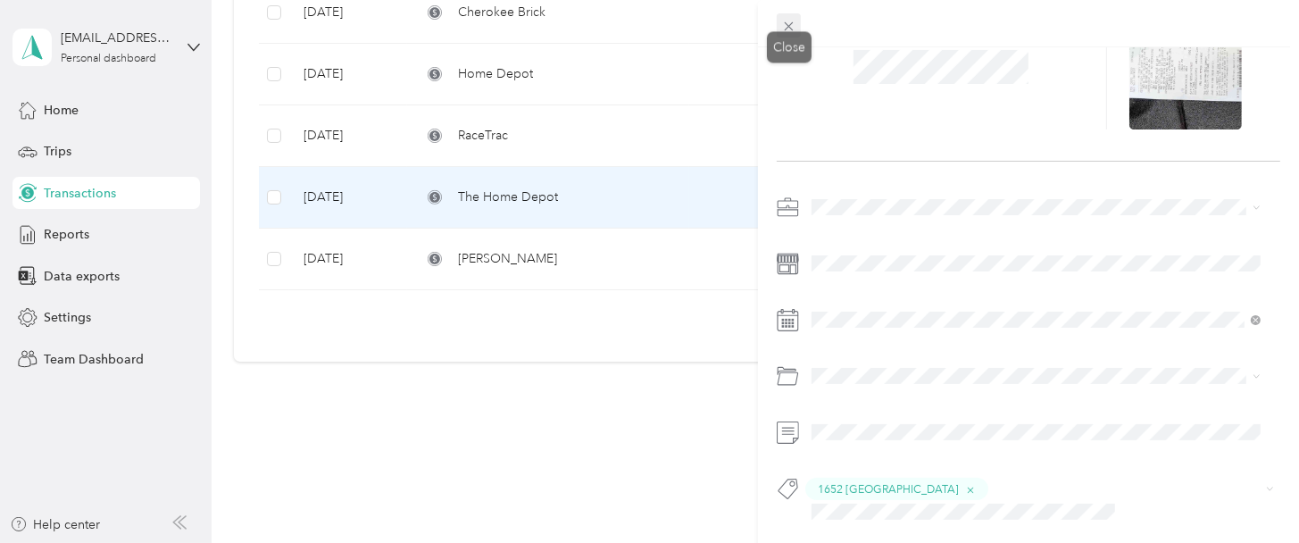
click at [785, 27] on icon at bounding box center [788, 26] width 15 height 15
